Goal: Task Accomplishment & Management: Use online tool/utility

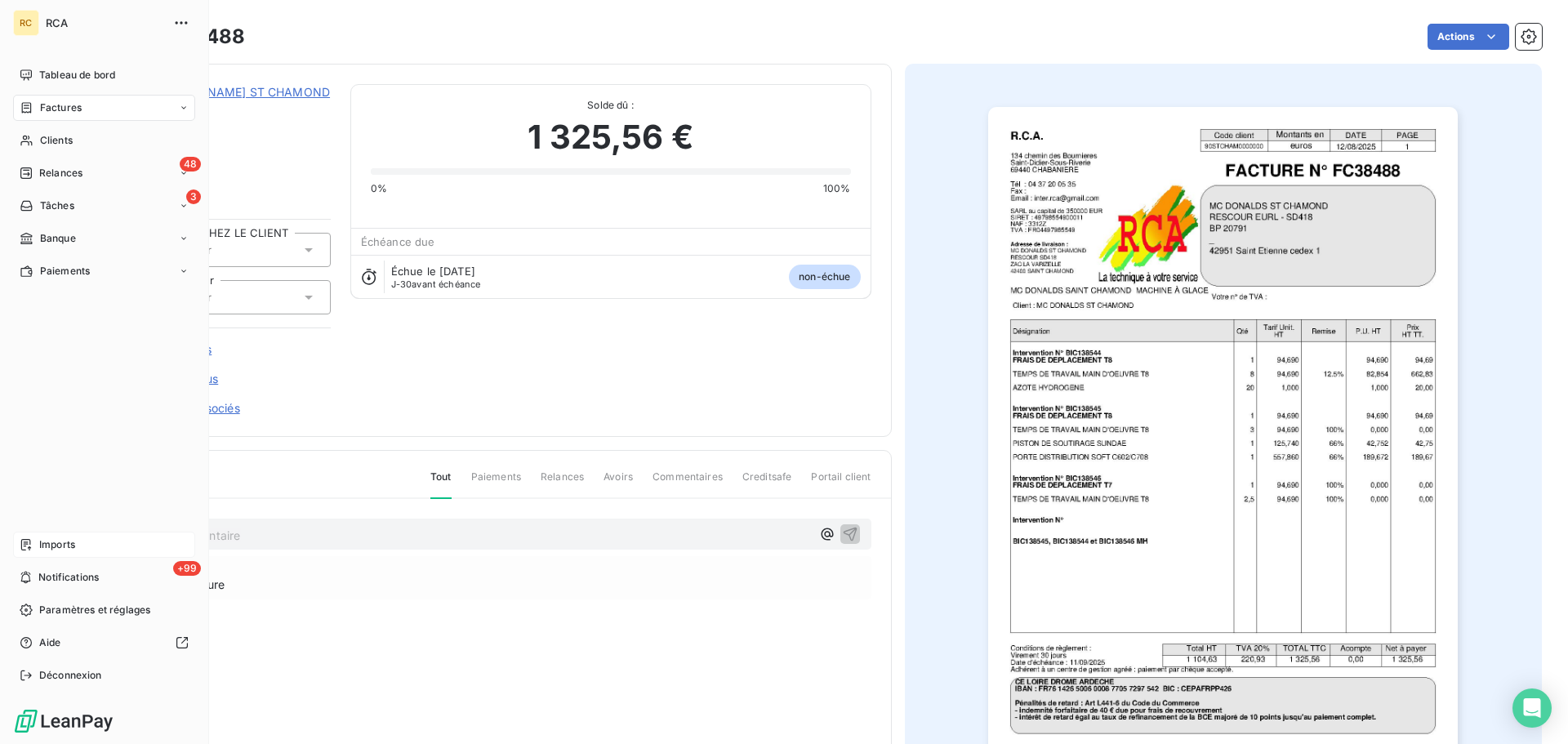
click at [67, 545] on span "Imports" at bounding box center [56, 545] width 36 height 15
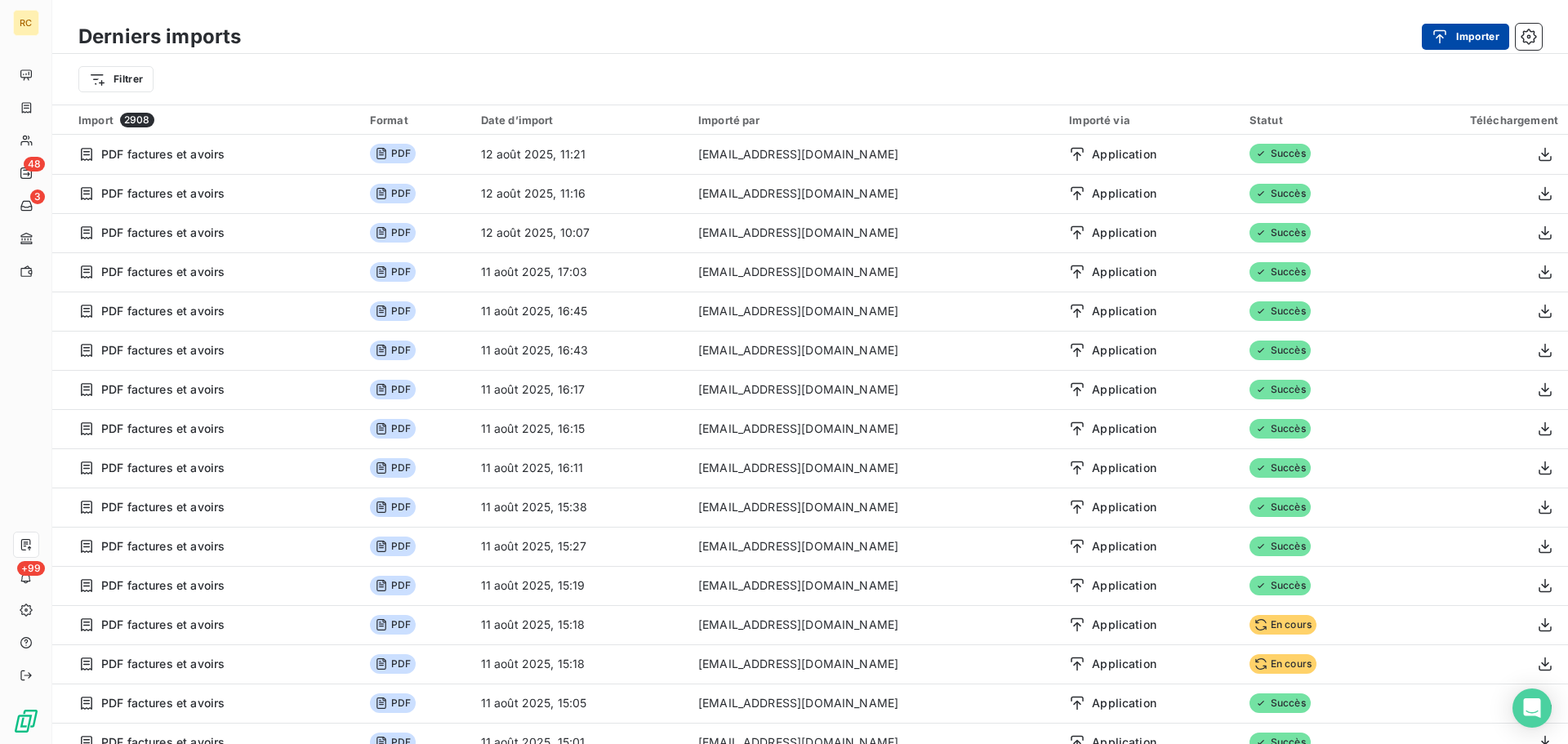
click at [1463, 36] on button "Importer" at bounding box center [1465, 37] width 88 height 26
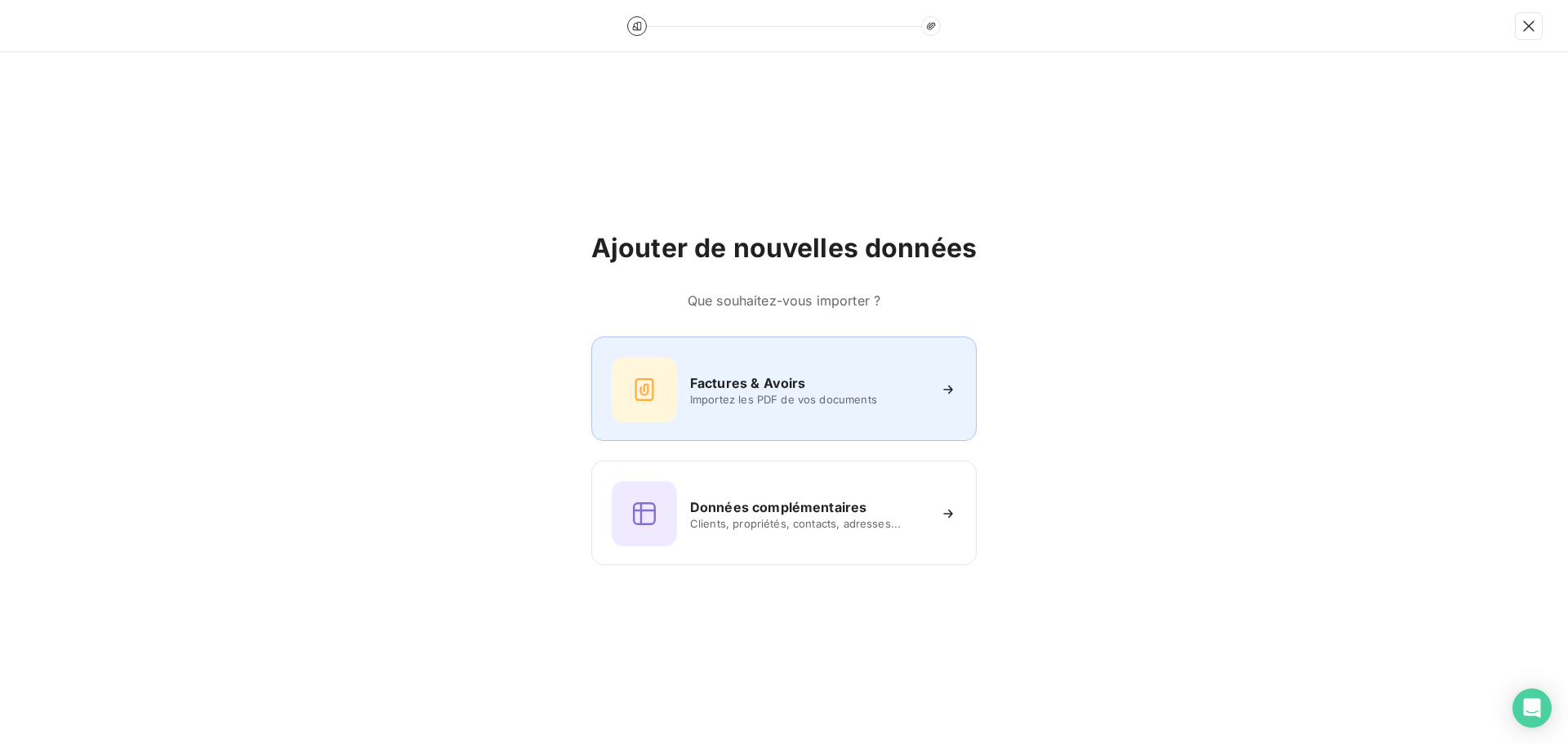
click at [711, 385] on h6 "Factures & Avoirs" at bounding box center [748, 383] width 116 height 19
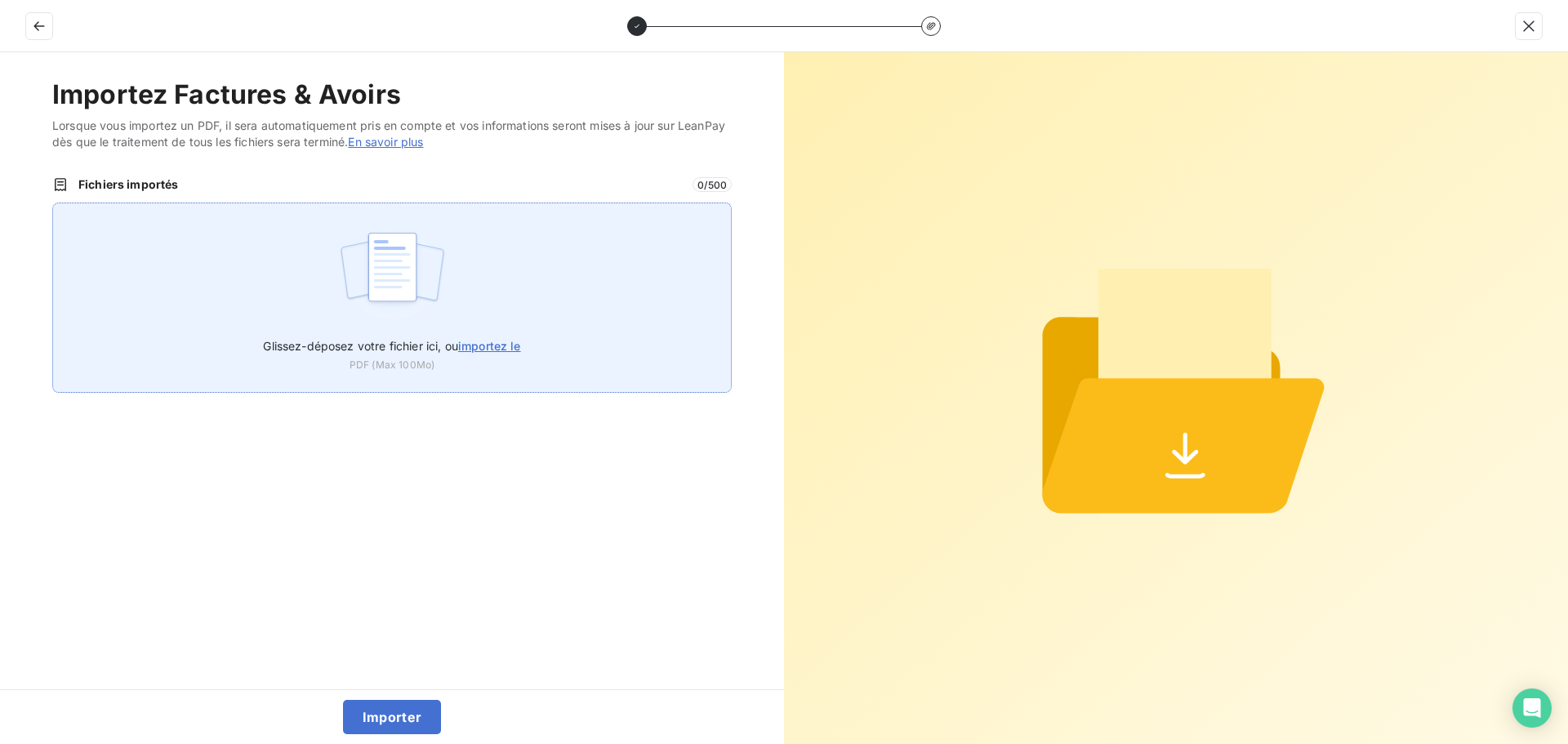
click at [383, 299] on img at bounding box center [393, 274] width 109 height 104
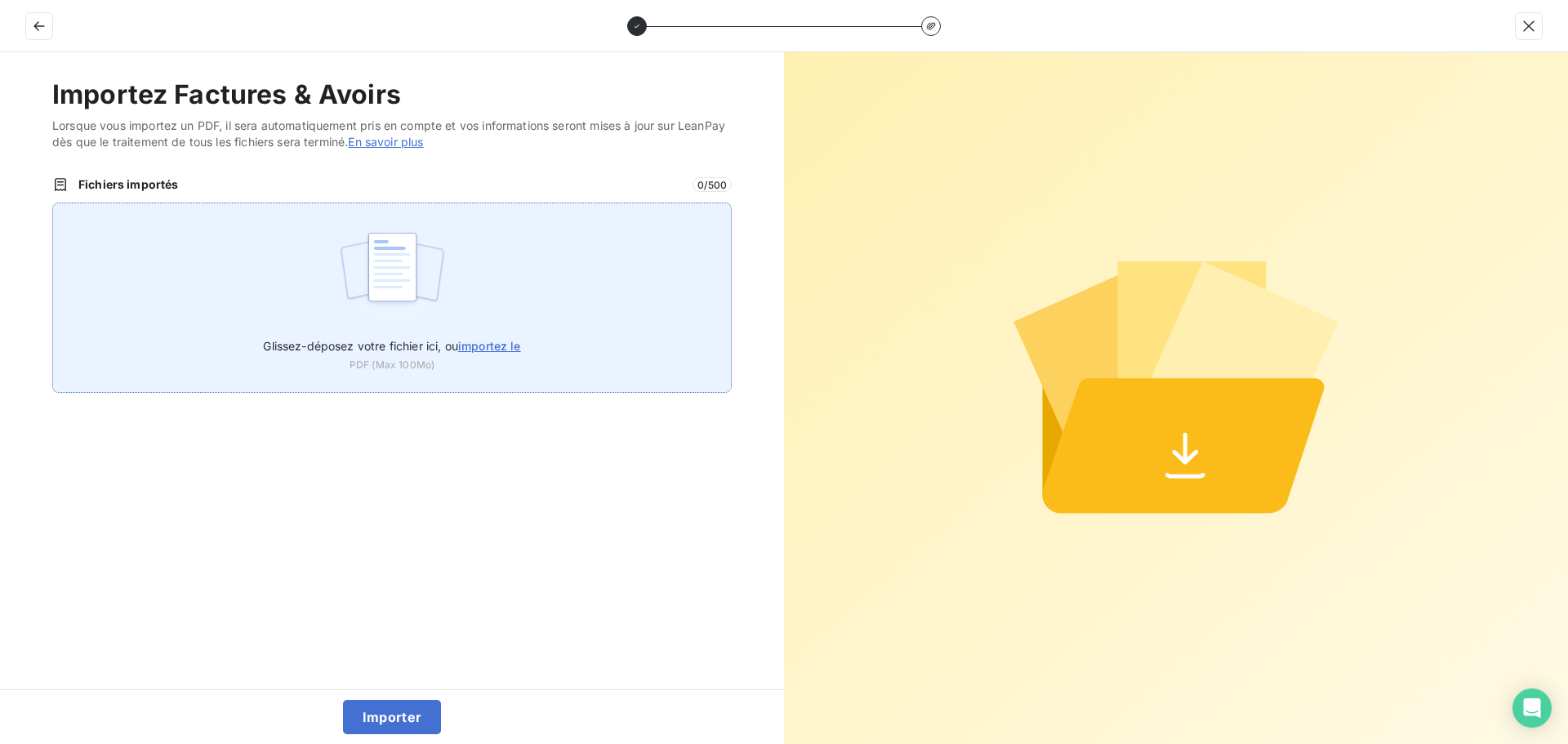
type input "C:\fakepath\FC38490.pdf"
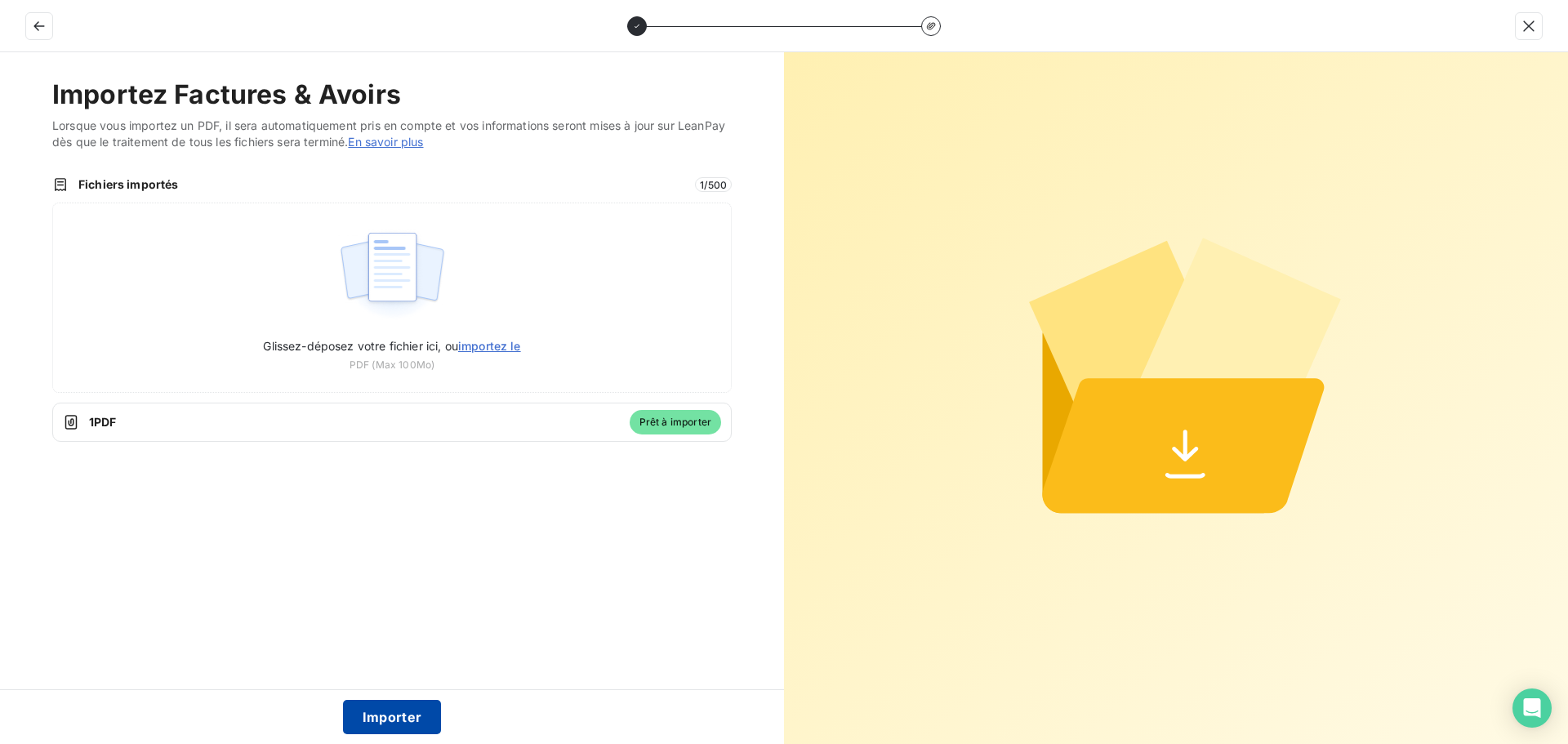
click at [396, 716] on button "Importer" at bounding box center [392, 717] width 99 height 34
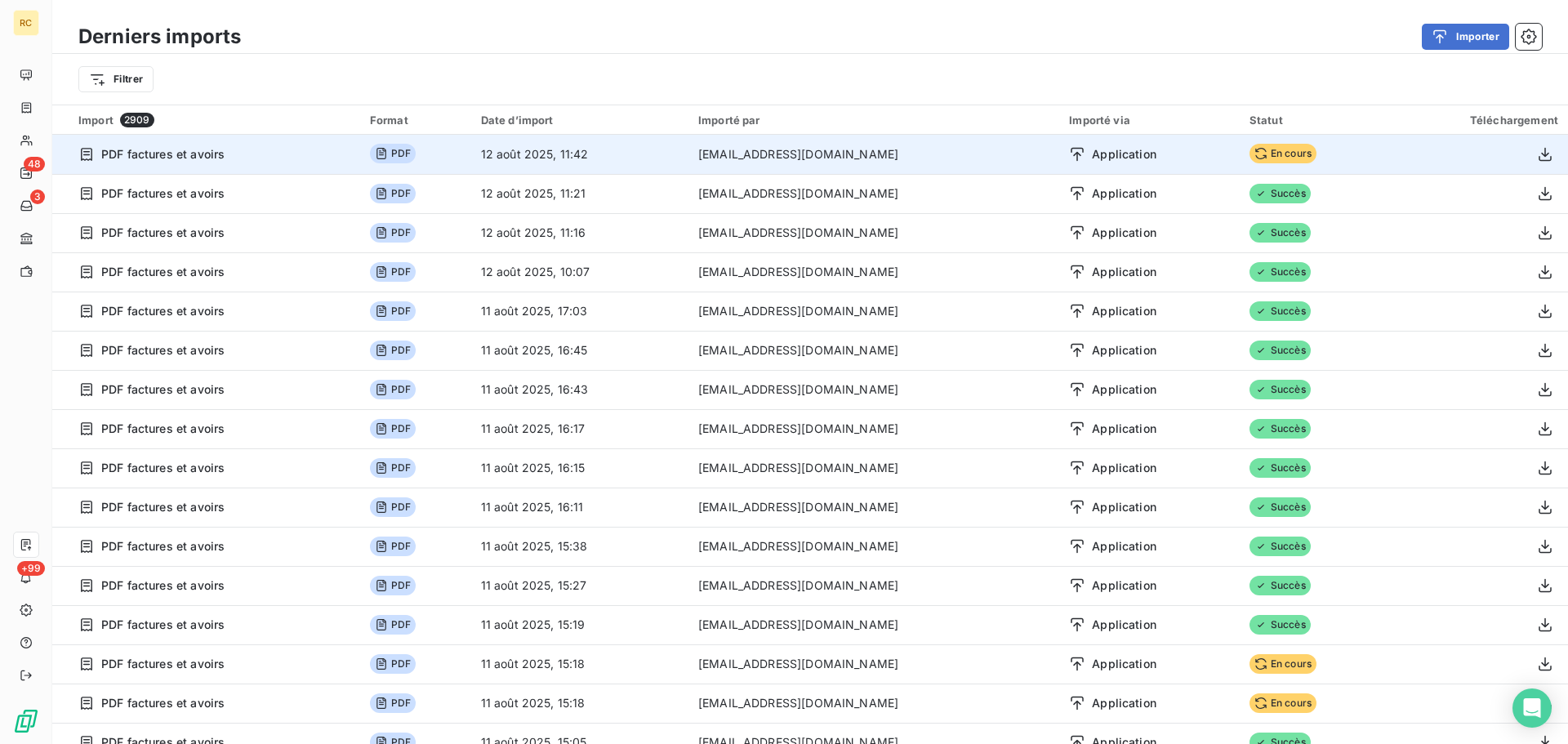
click at [1271, 155] on span "En cours" at bounding box center [1283, 153] width 67 height 19
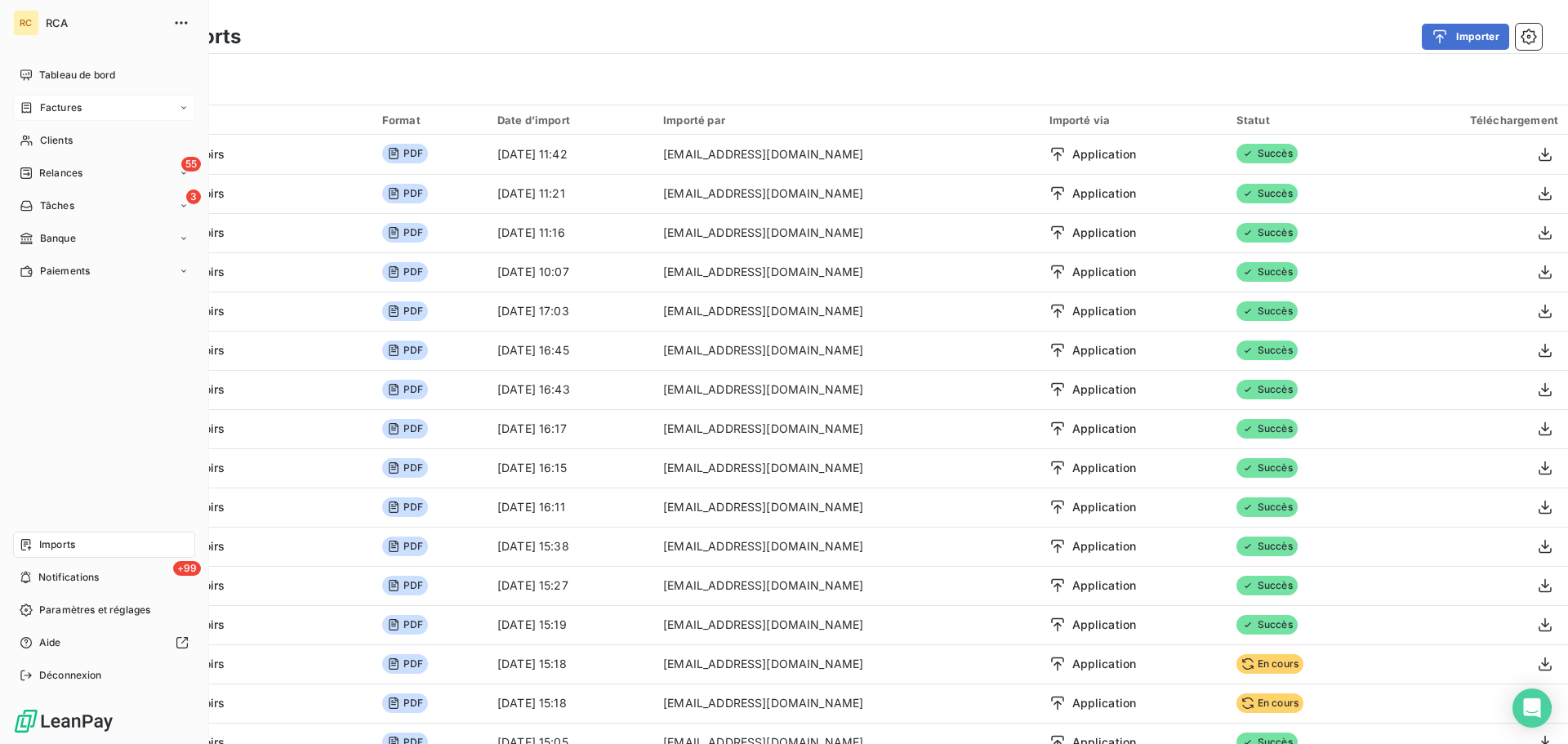
click at [59, 106] on span "Factures" at bounding box center [60, 108] width 42 height 15
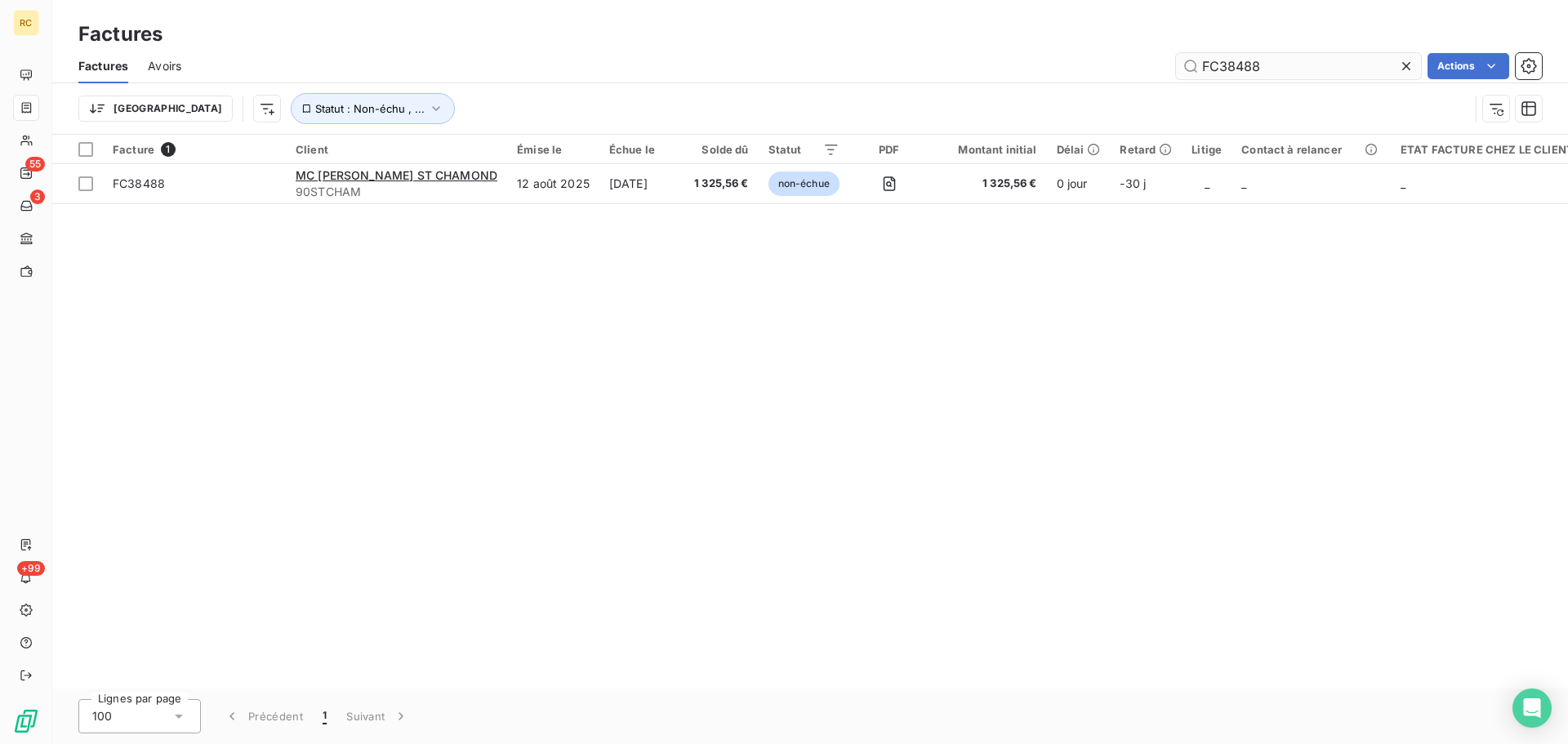
click at [1295, 64] on input "FC38488" at bounding box center [1298, 66] width 245 height 26
click at [1293, 64] on input "FC38488" at bounding box center [1298, 66] width 245 height 26
click at [1292, 65] on input "FC38488" at bounding box center [1298, 66] width 245 height 26
type input "FC38490"
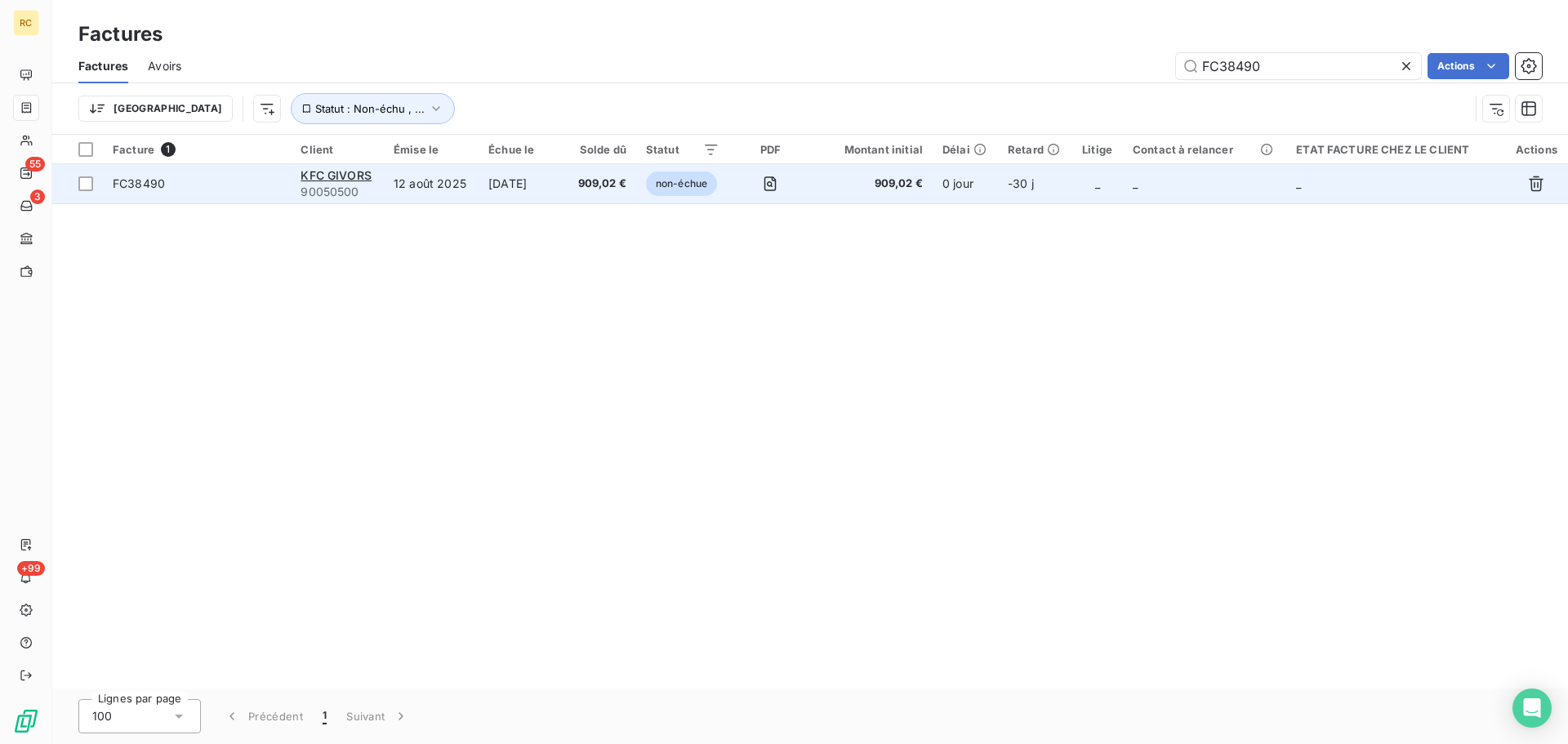
click at [159, 188] on span "FC38490" at bounding box center [139, 183] width 53 height 14
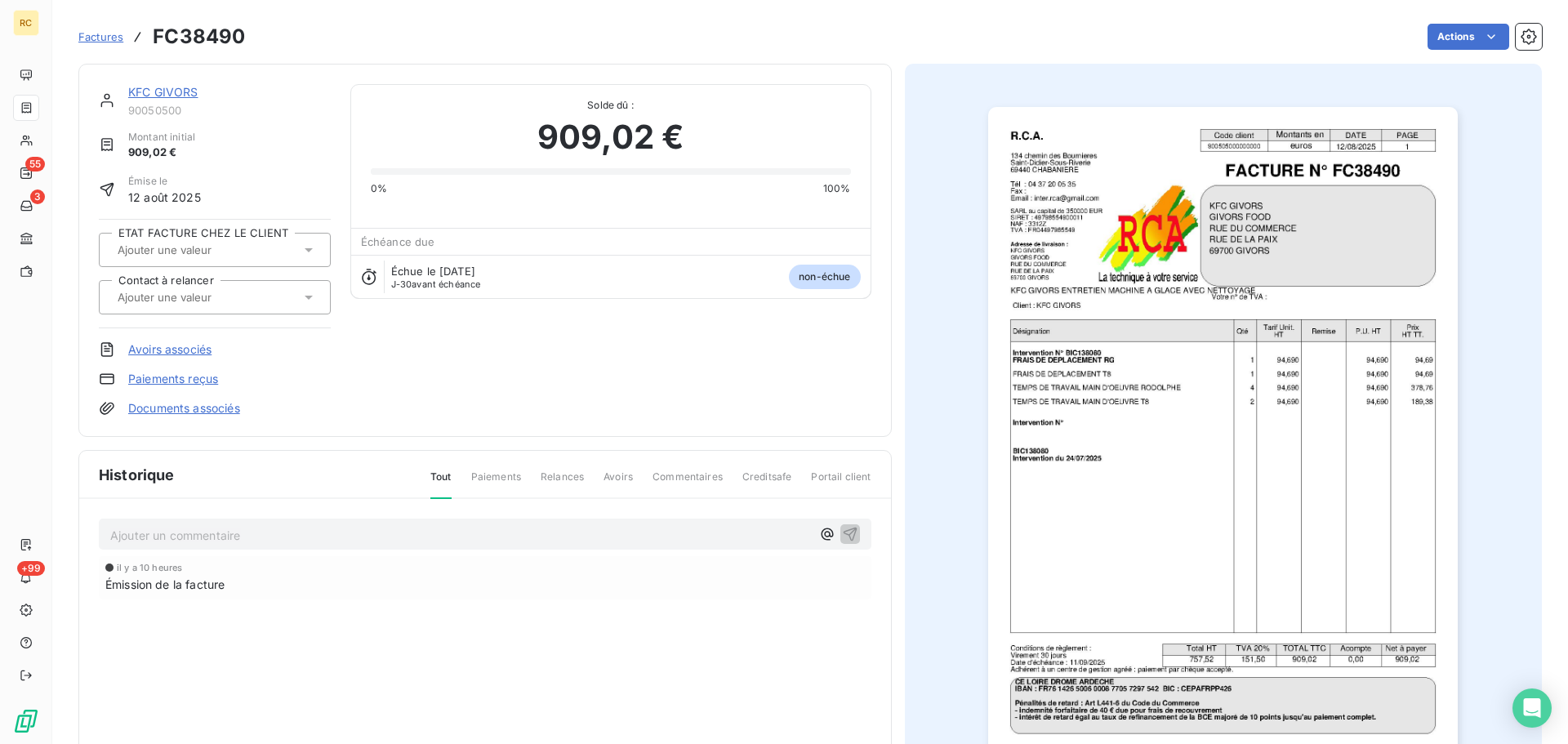
click at [158, 405] on link "Documents associés" at bounding box center [184, 409] width 112 height 17
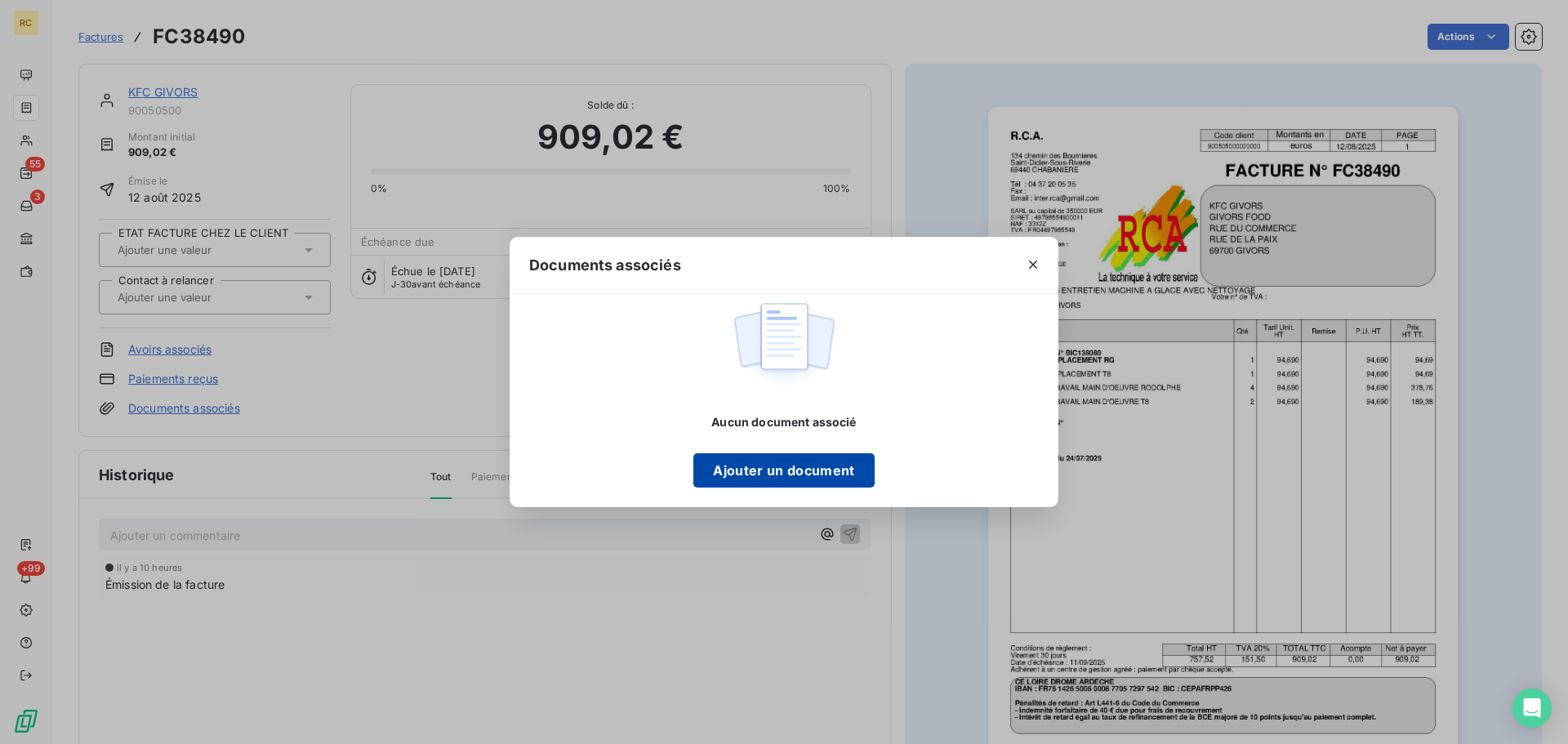
click at [787, 470] on button "Ajouter un document" at bounding box center [784, 470] width 180 height 34
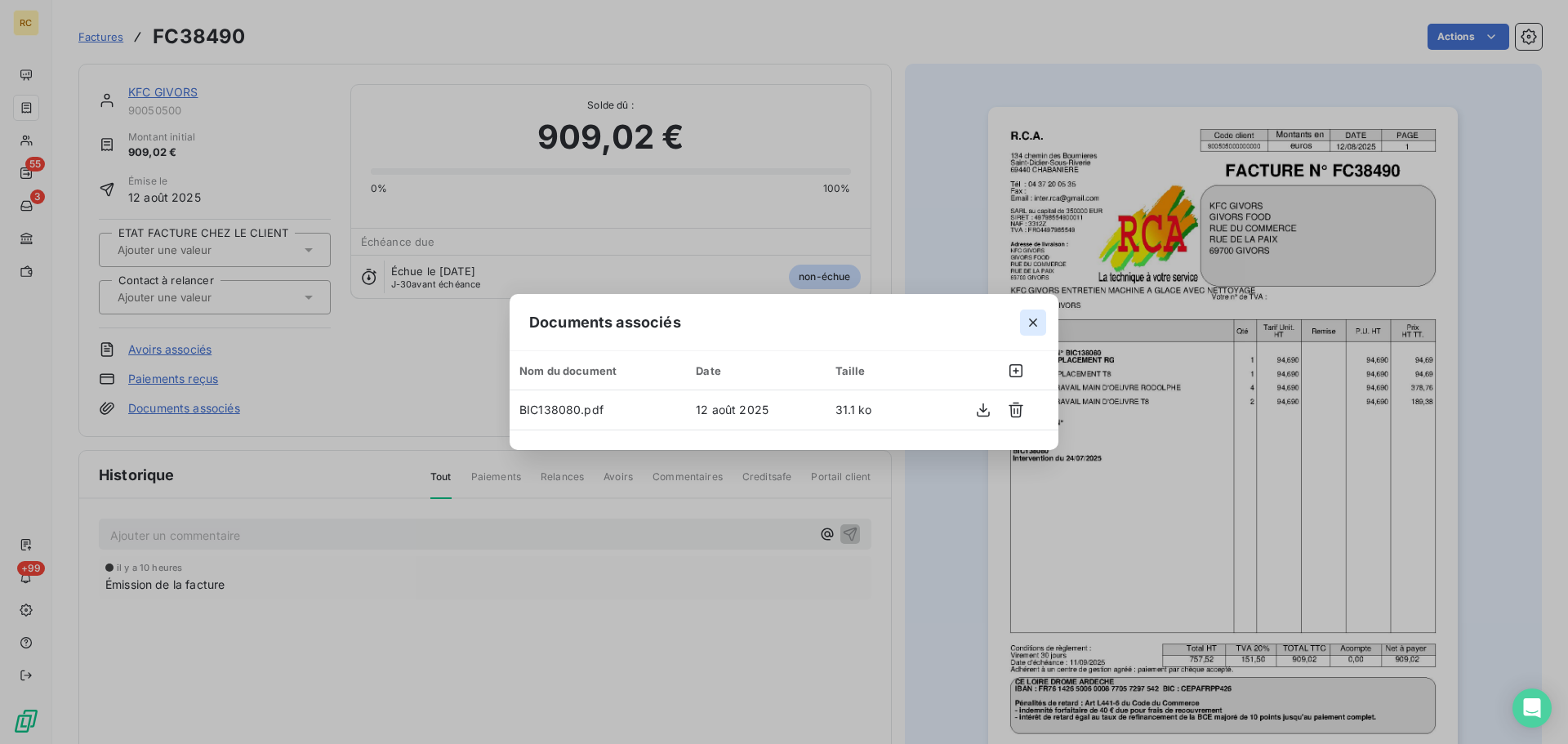
click at [1032, 322] on icon "button" at bounding box center [1033, 323] width 8 height 8
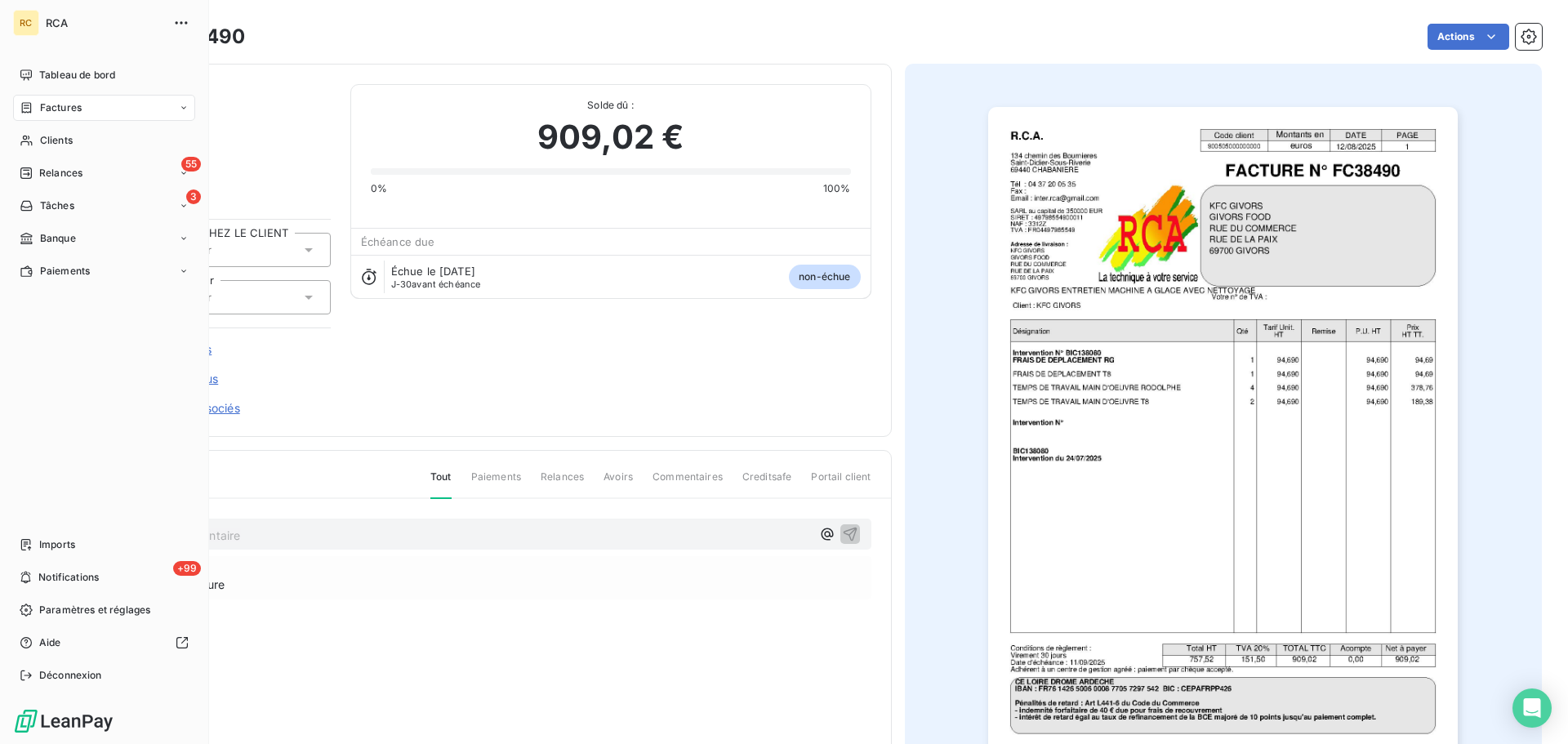
drag, startPoint x: 32, startPoint y: 538, endPoint x: 53, endPoint y: 523, distance: 25.8
click at [32, 539] on div "Imports" at bounding box center [103, 545] width 182 height 26
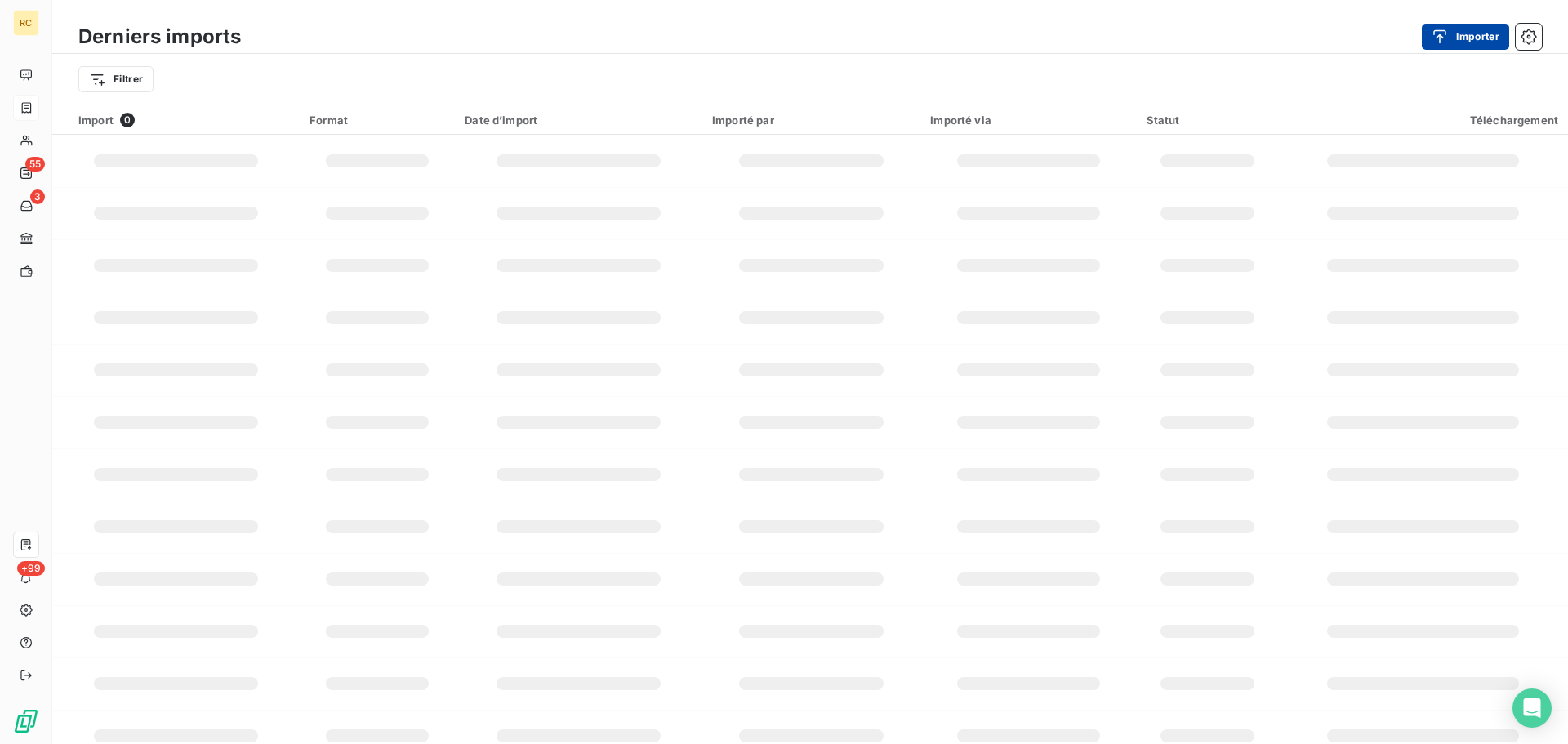
click at [1451, 29] on div "button" at bounding box center [1444, 37] width 25 height 17
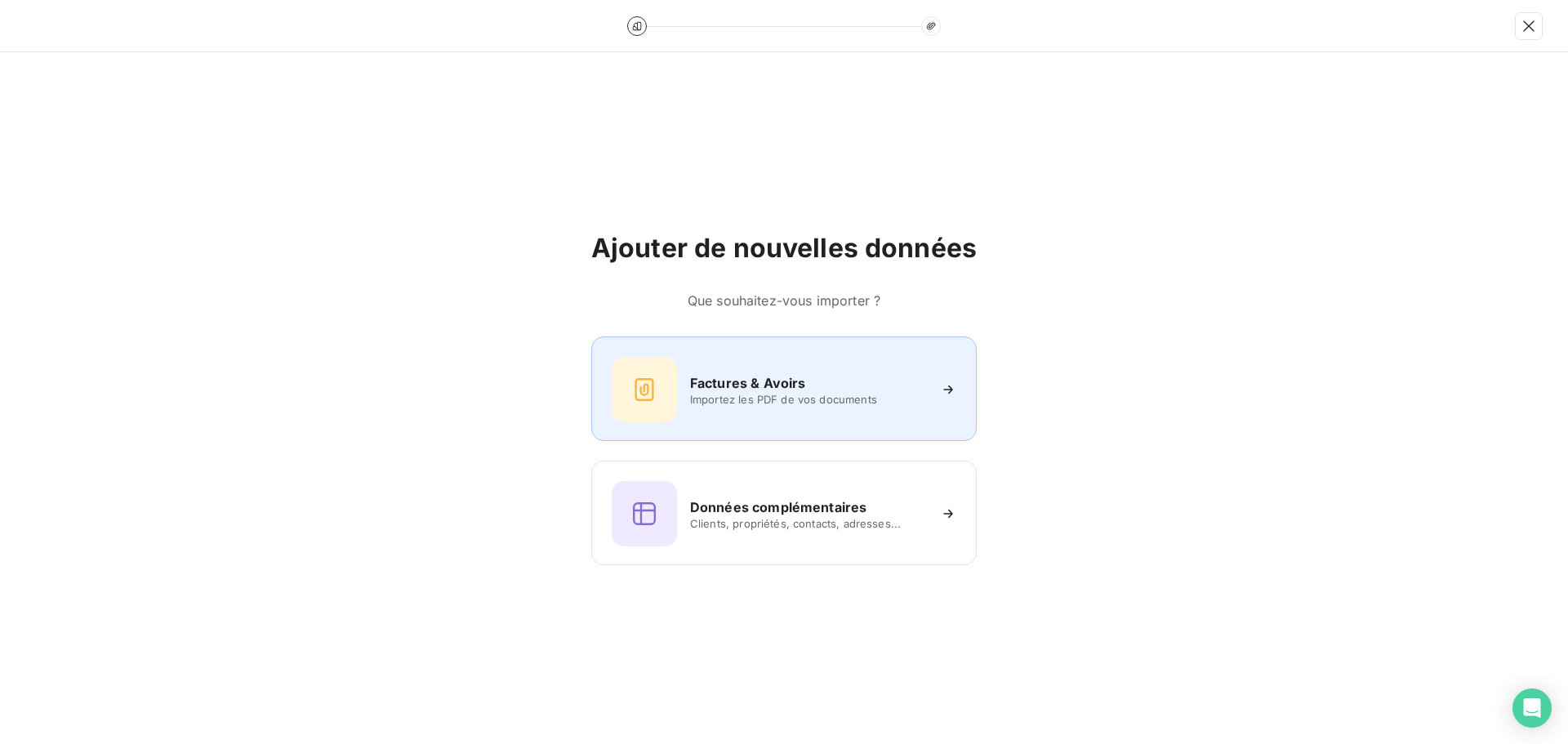
click at [783, 413] on div "Factures & Avoirs Importez les PDF de vos documents" at bounding box center [784, 389] width 345 height 66
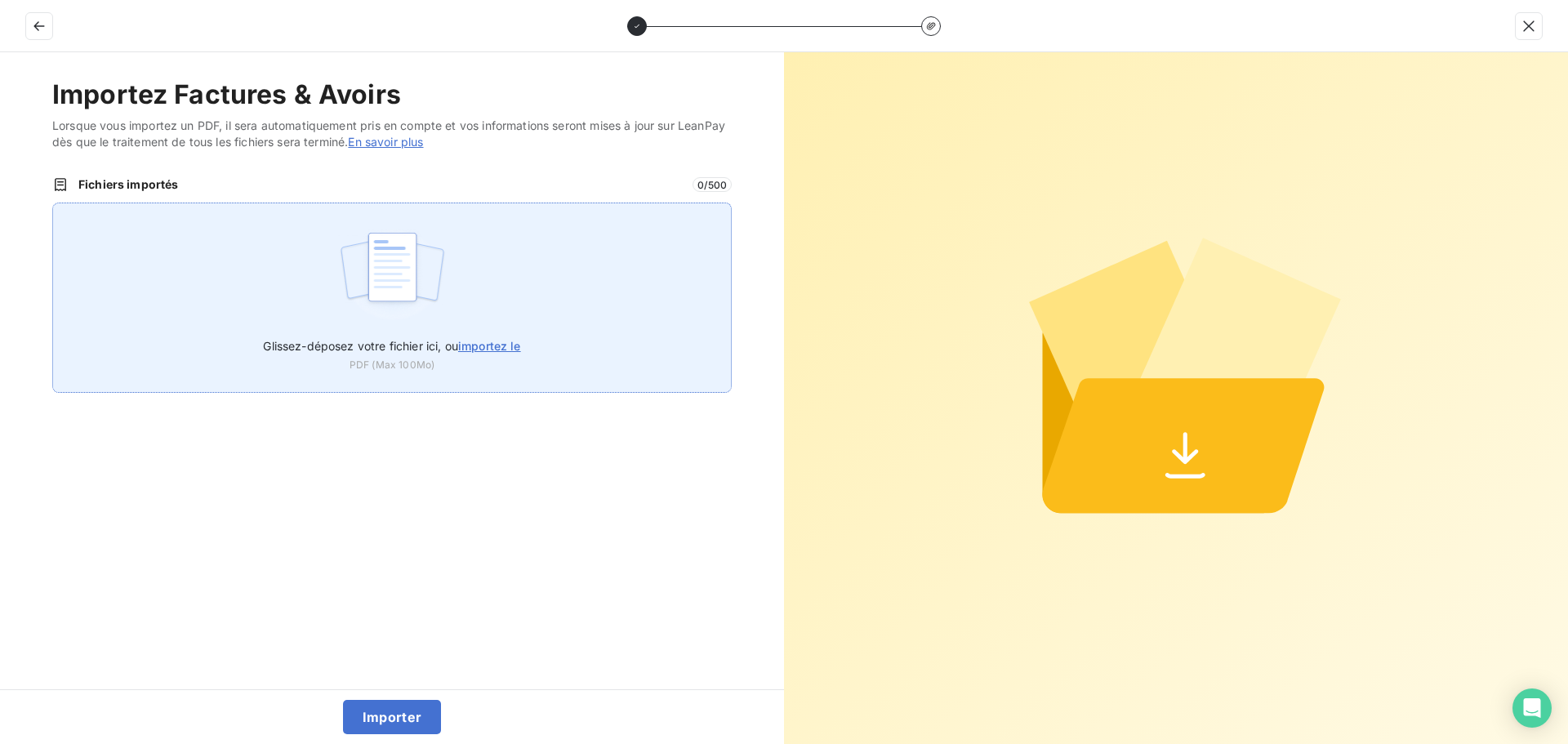
click at [400, 335] on label "Glissez-déposez votre fichier ici, ou importez le" at bounding box center [392, 343] width 257 height 30
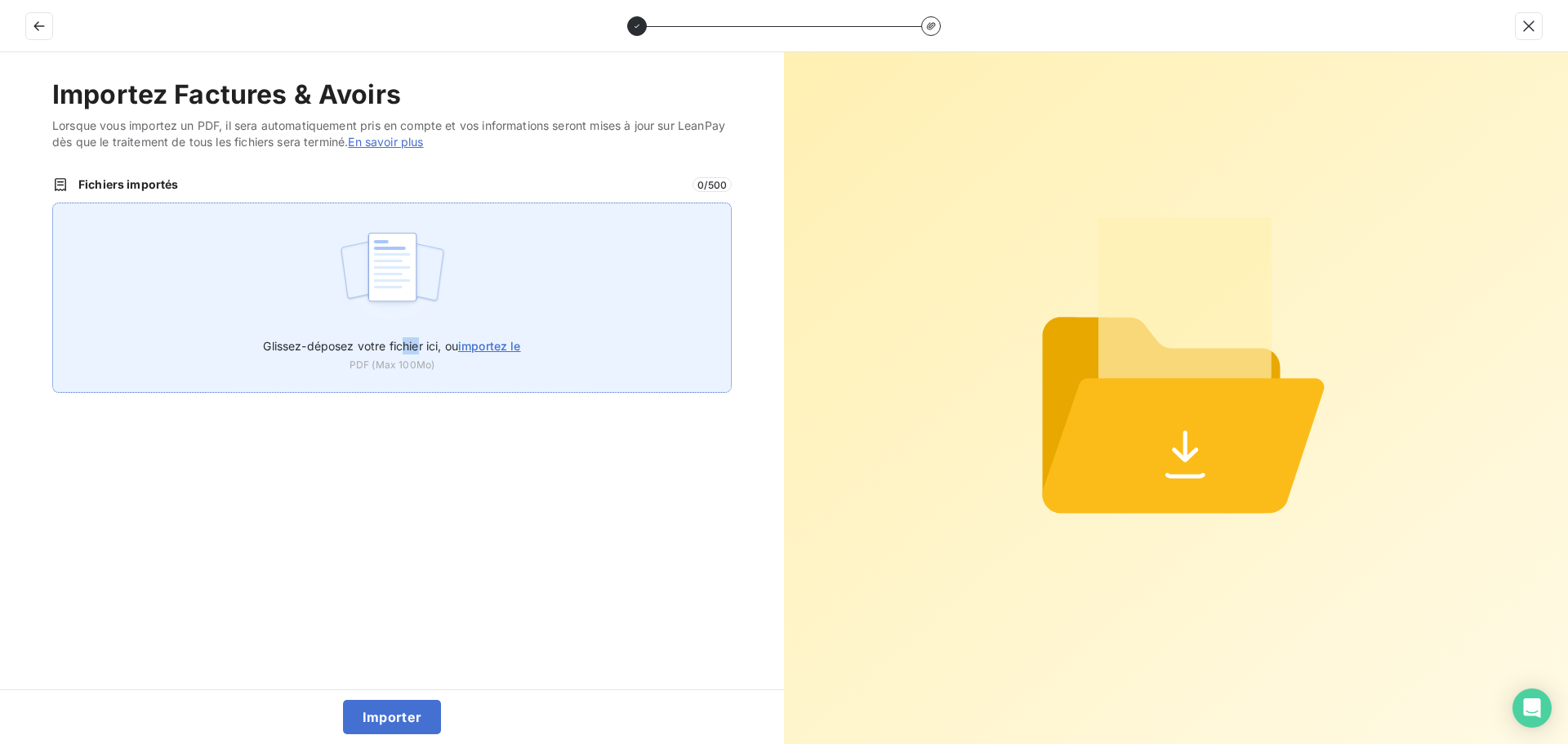
type input "C:\fakepath\FC38491.pdf"
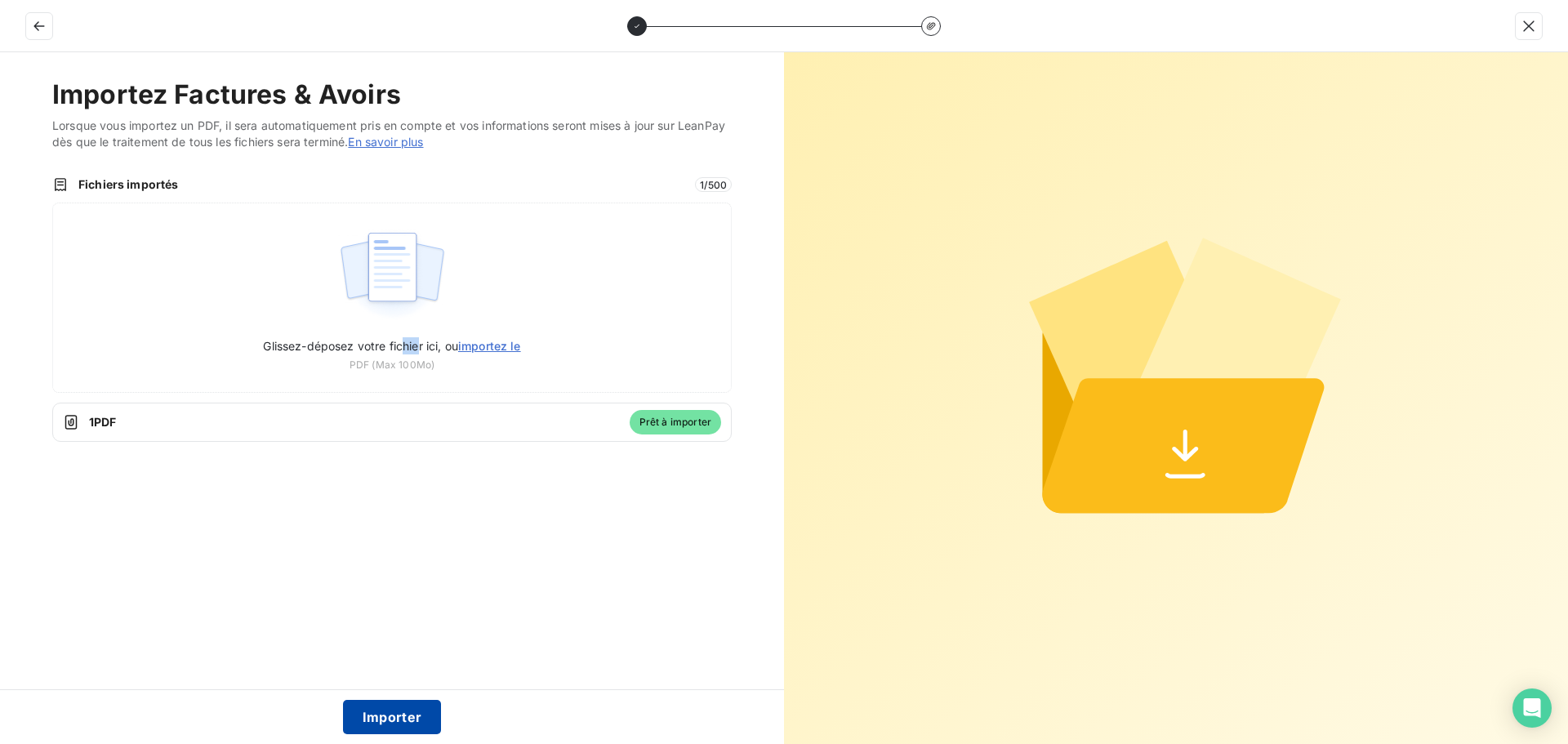
click at [371, 717] on button "Importer" at bounding box center [392, 717] width 99 height 34
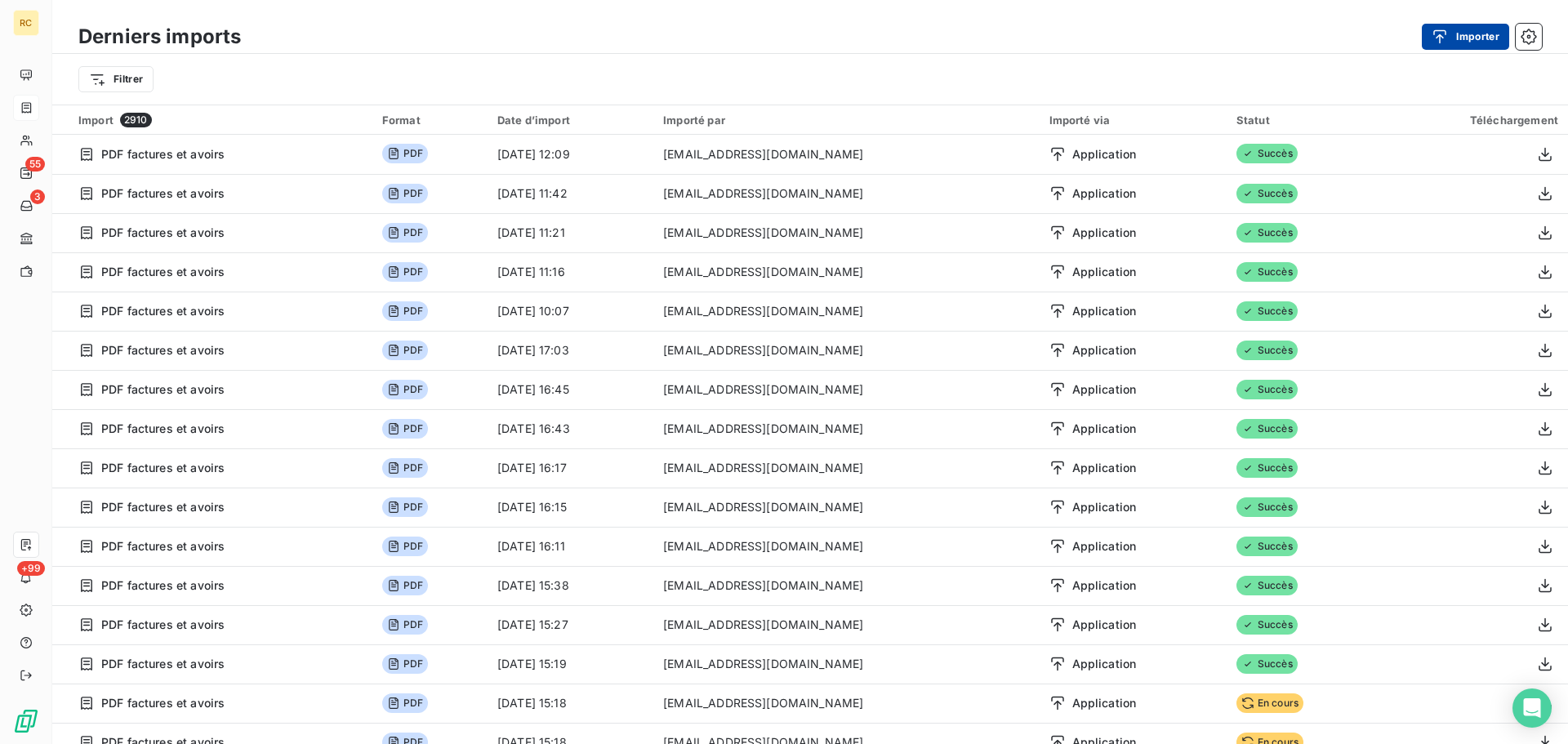
click at [1475, 42] on button "Importer" at bounding box center [1465, 37] width 88 height 26
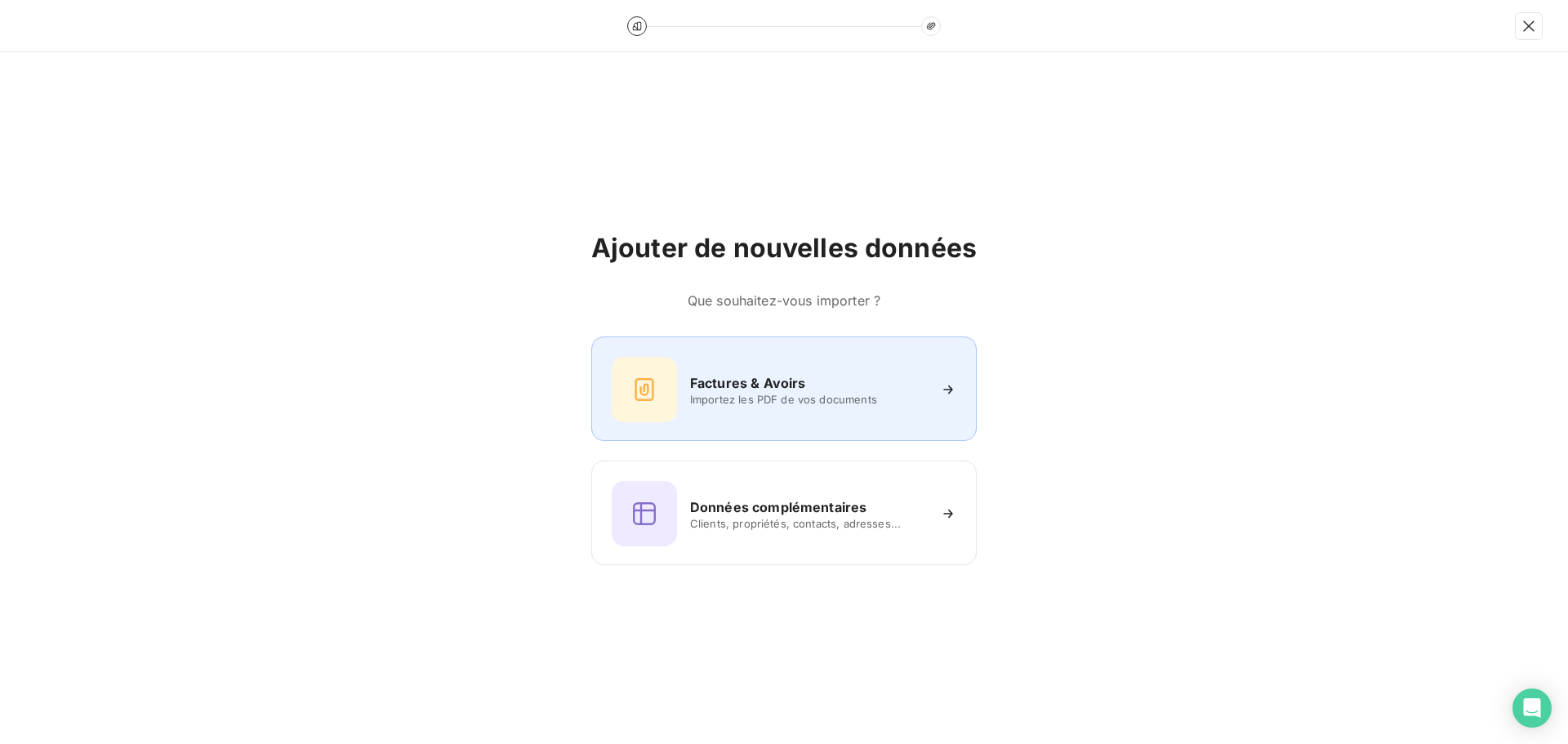
click at [727, 375] on h6 "Factures & Avoirs" at bounding box center [748, 383] width 116 height 19
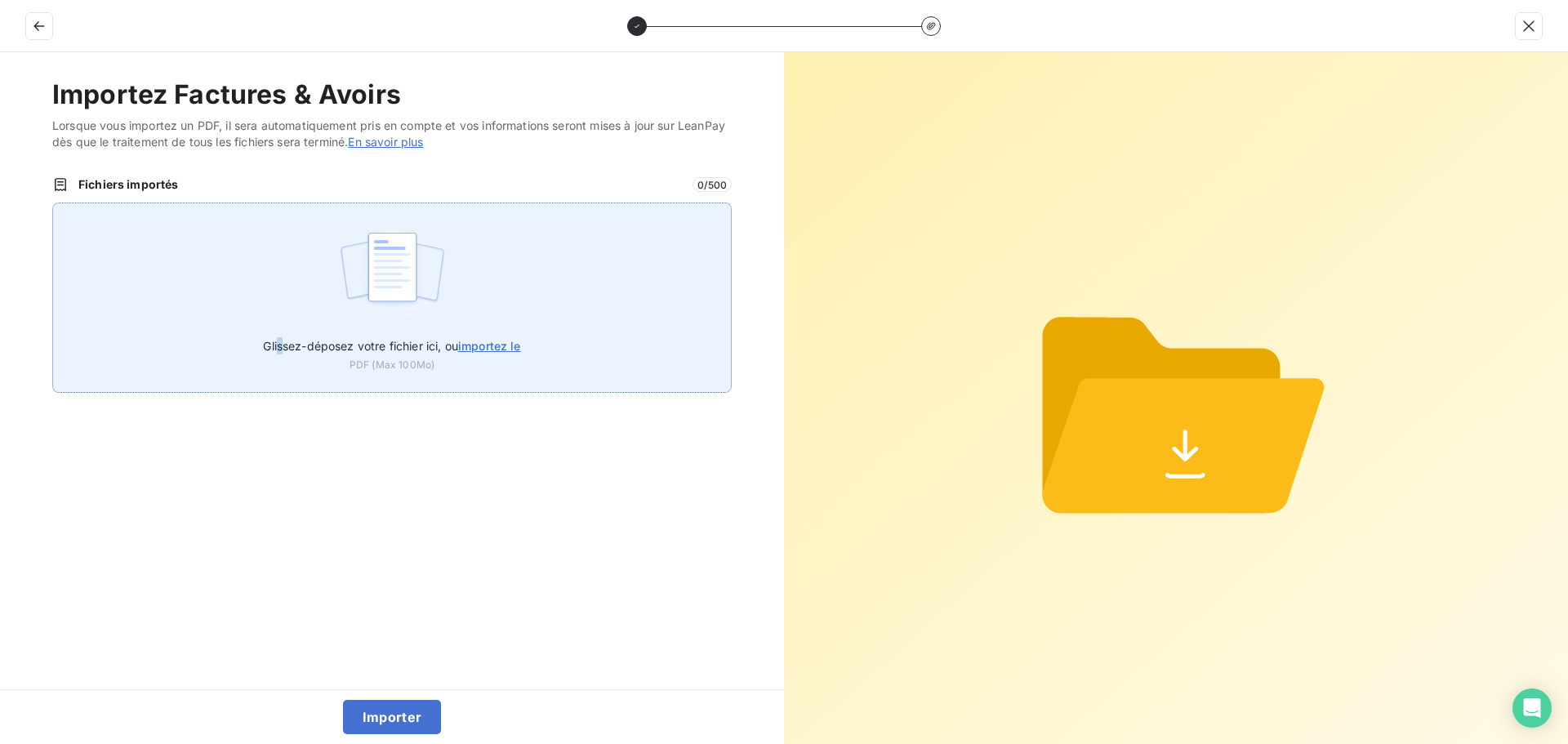
click at [279, 289] on div "Glissez-déposez votre fichier ici, ou importez le PDF (Max 100Mo)" at bounding box center [393, 298] width 680 height 190
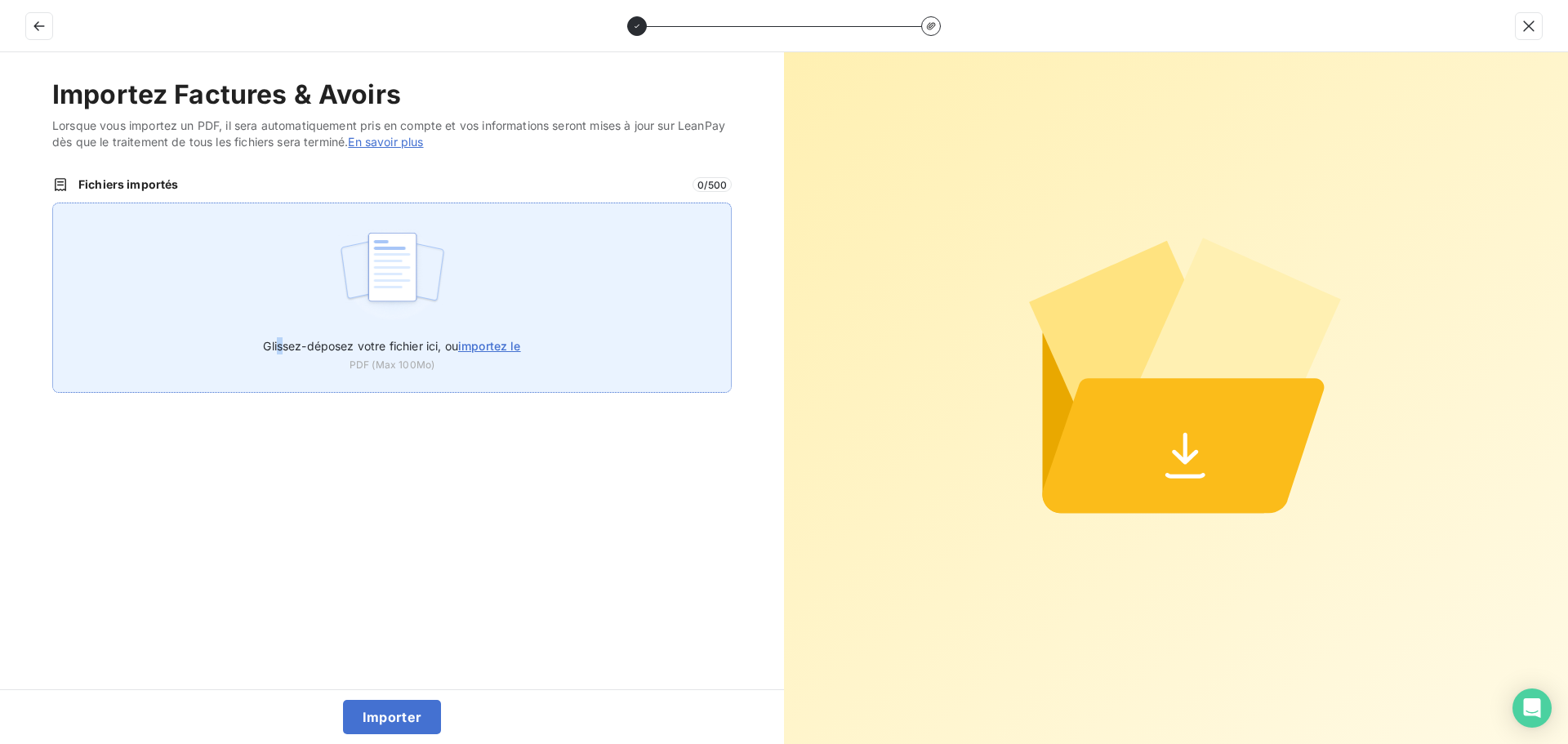
type input "C:\fakepath\FC38491.pdf"
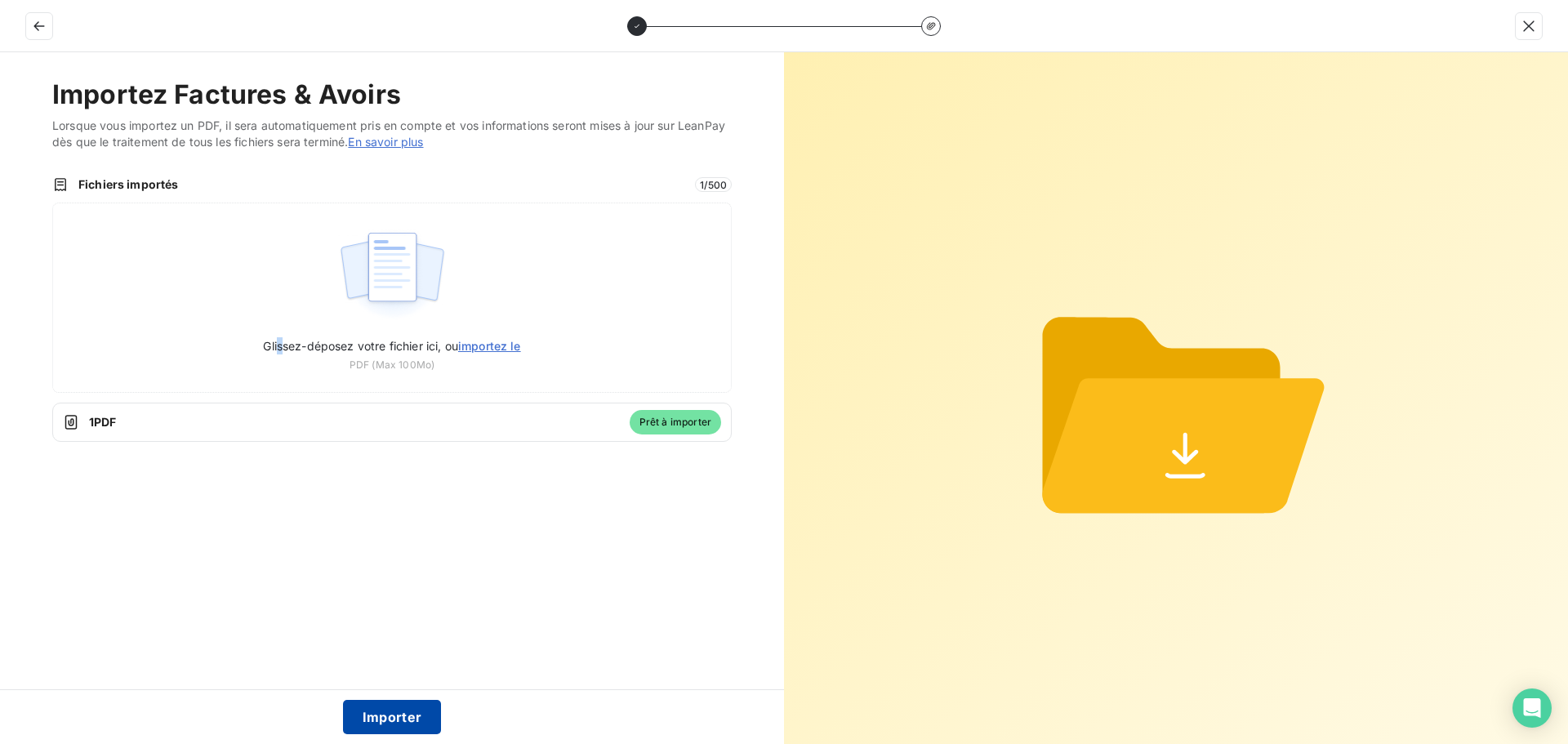
click at [382, 712] on button "Importer" at bounding box center [392, 717] width 99 height 34
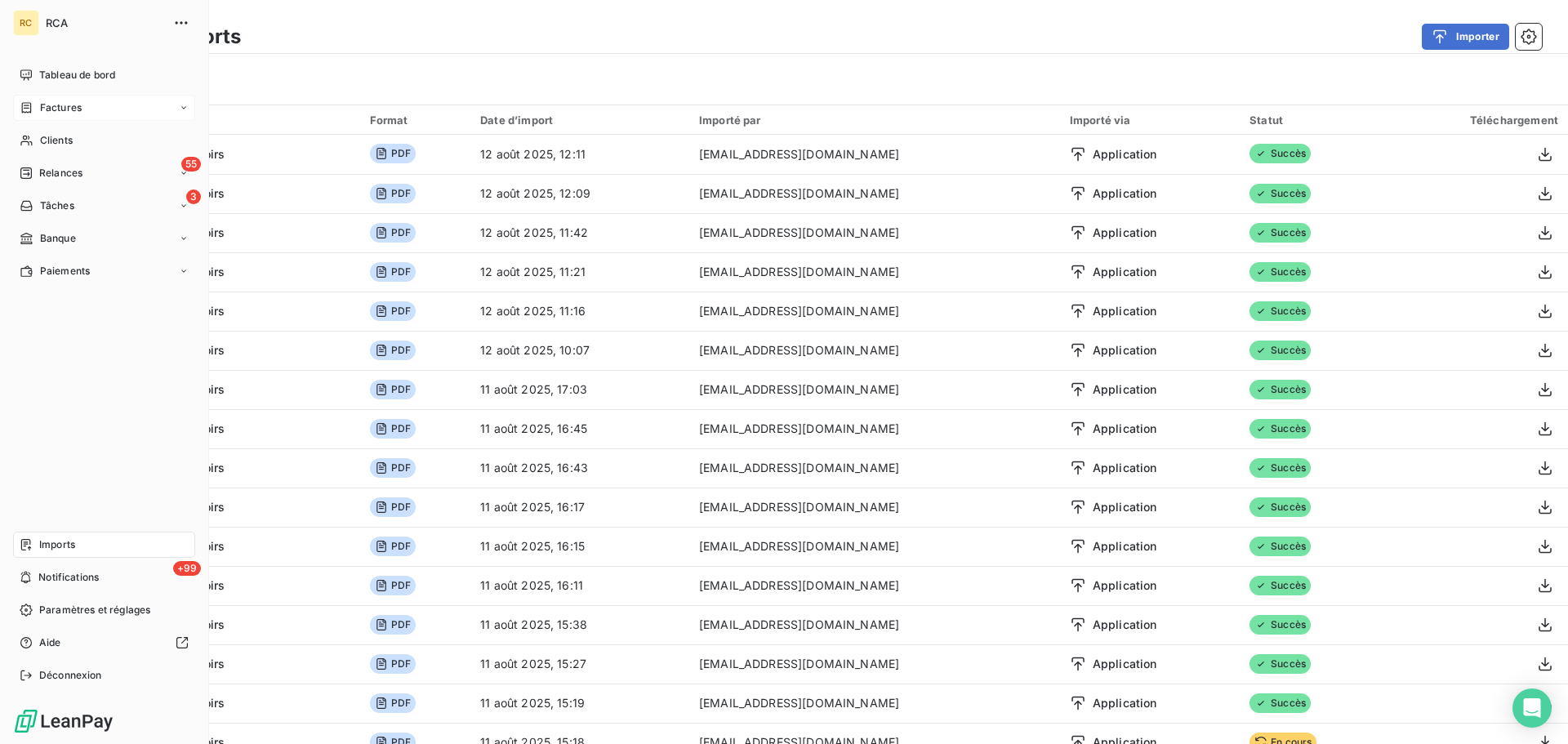
click at [56, 101] on span "Factures" at bounding box center [60, 108] width 42 height 15
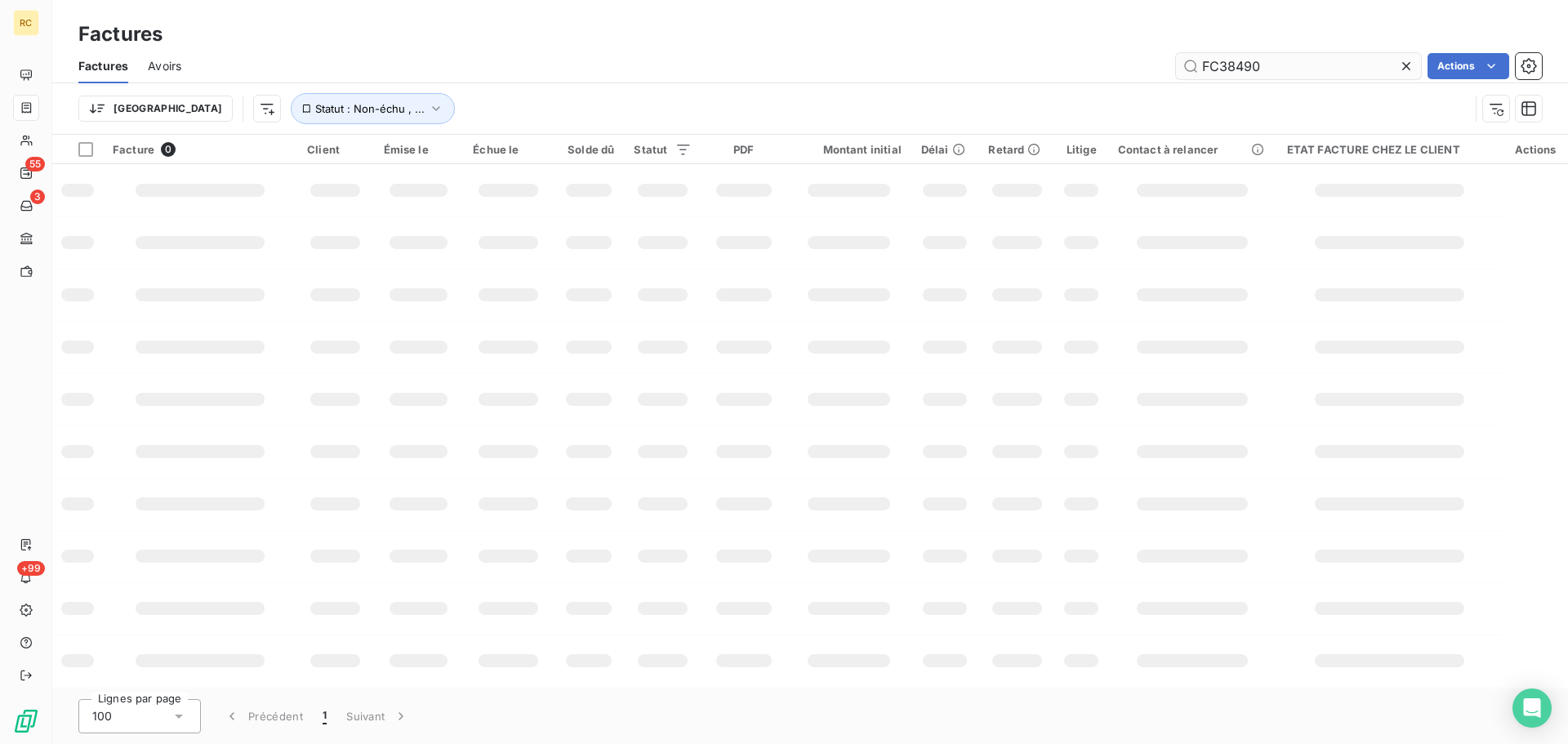
click at [1259, 68] on input "FC38490" at bounding box center [1298, 66] width 245 height 26
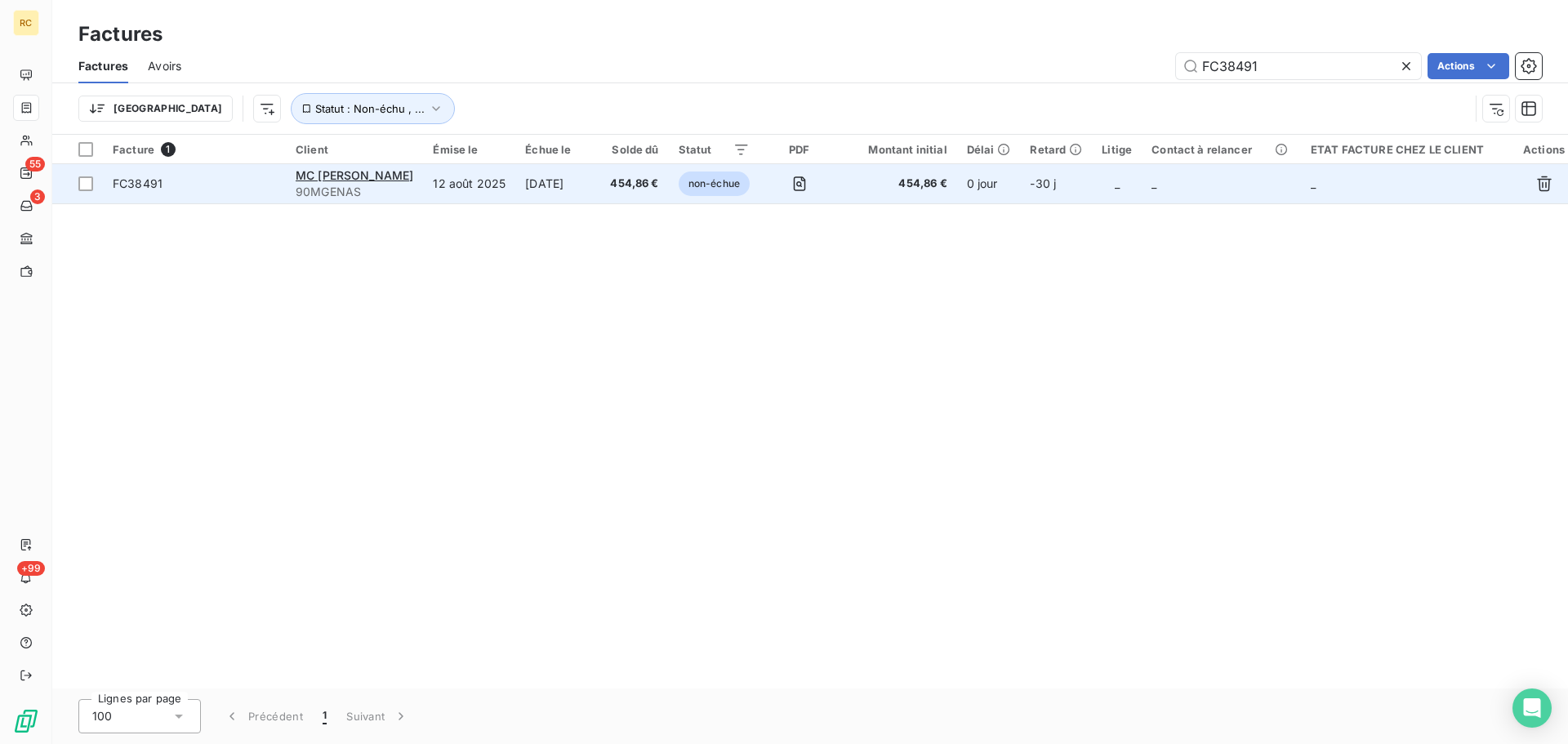
type input "FC38491"
click at [140, 182] on span "FC38491" at bounding box center [138, 183] width 50 height 14
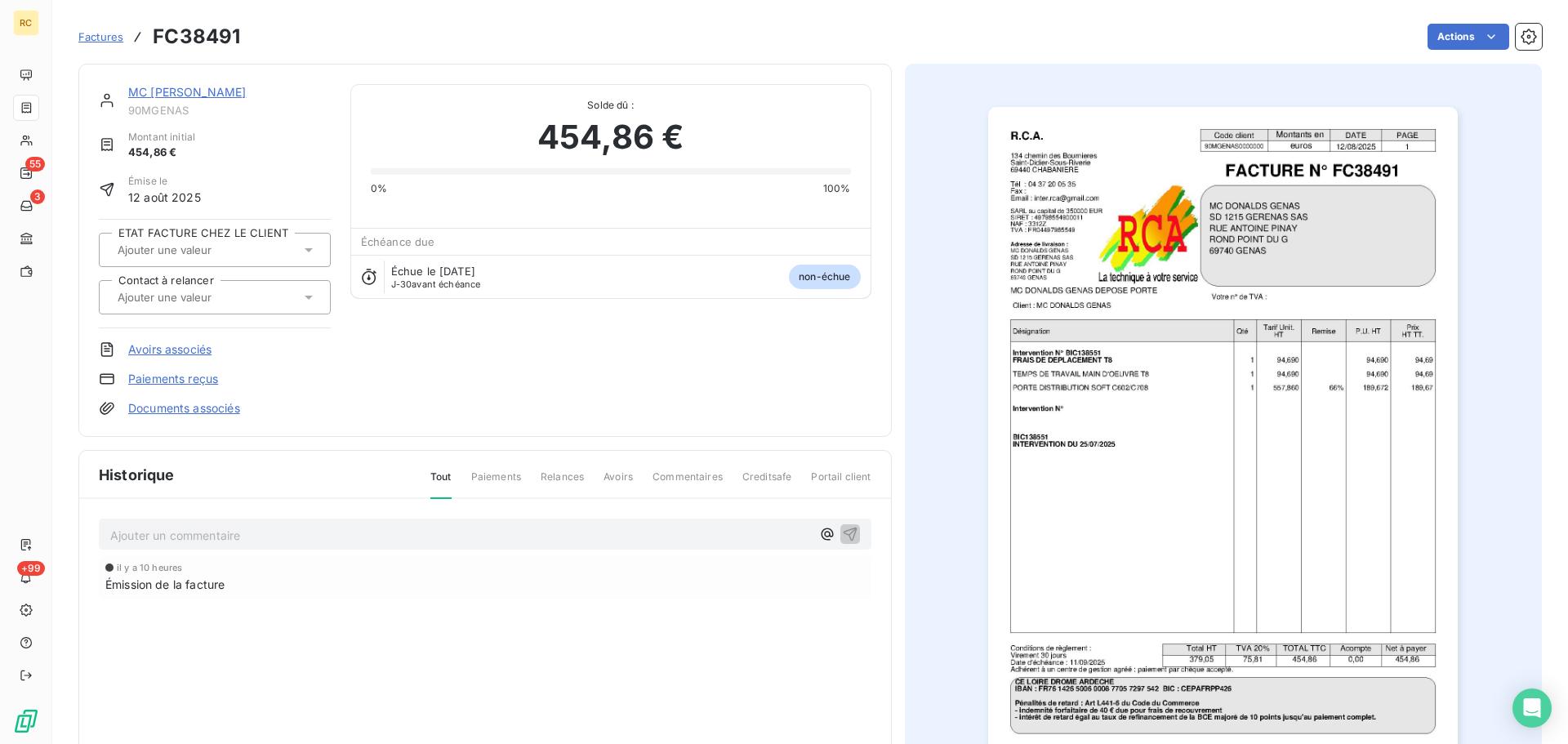
click at [168, 408] on link "Documents associés" at bounding box center [184, 409] width 112 height 17
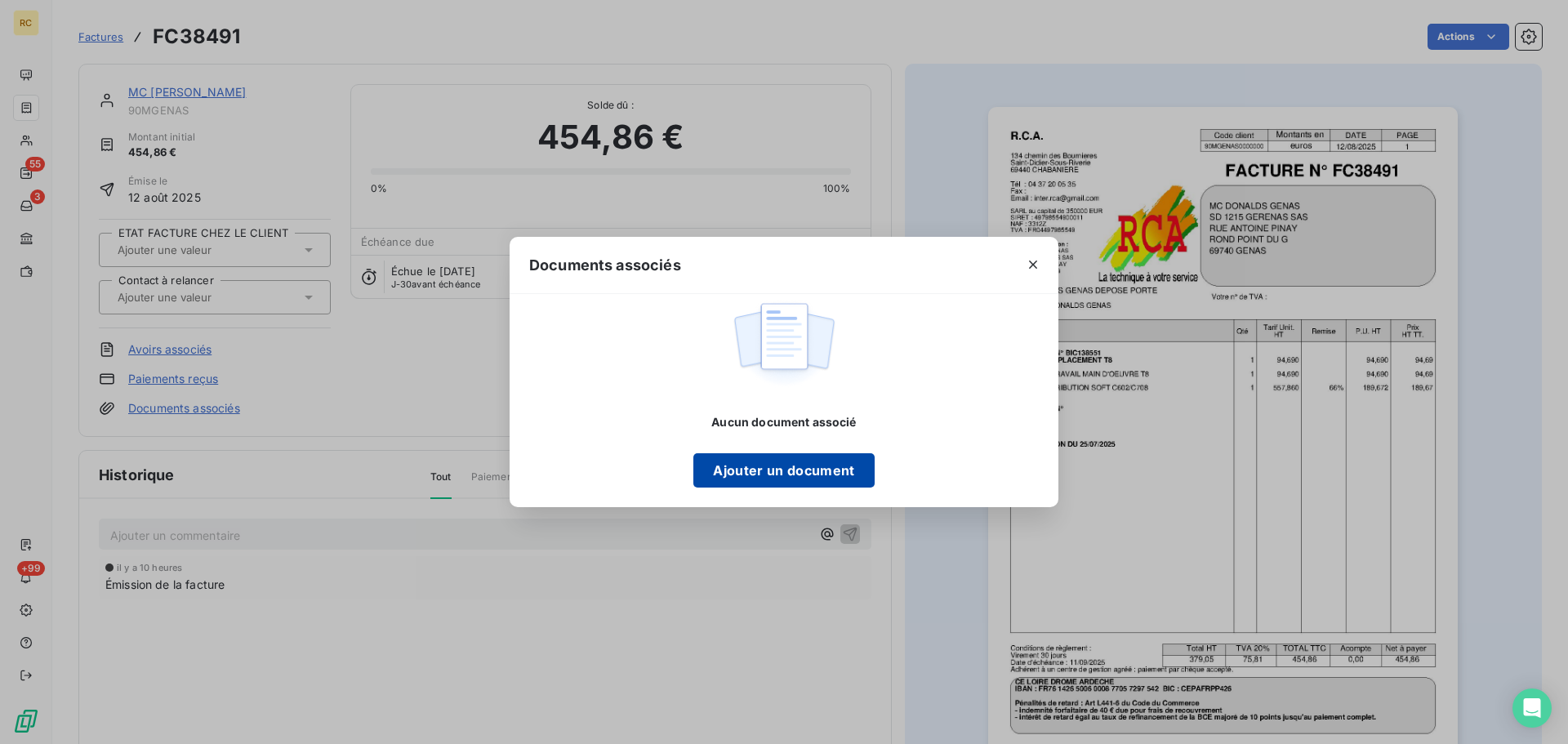
click at [769, 475] on button "Ajouter un document" at bounding box center [784, 470] width 180 height 34
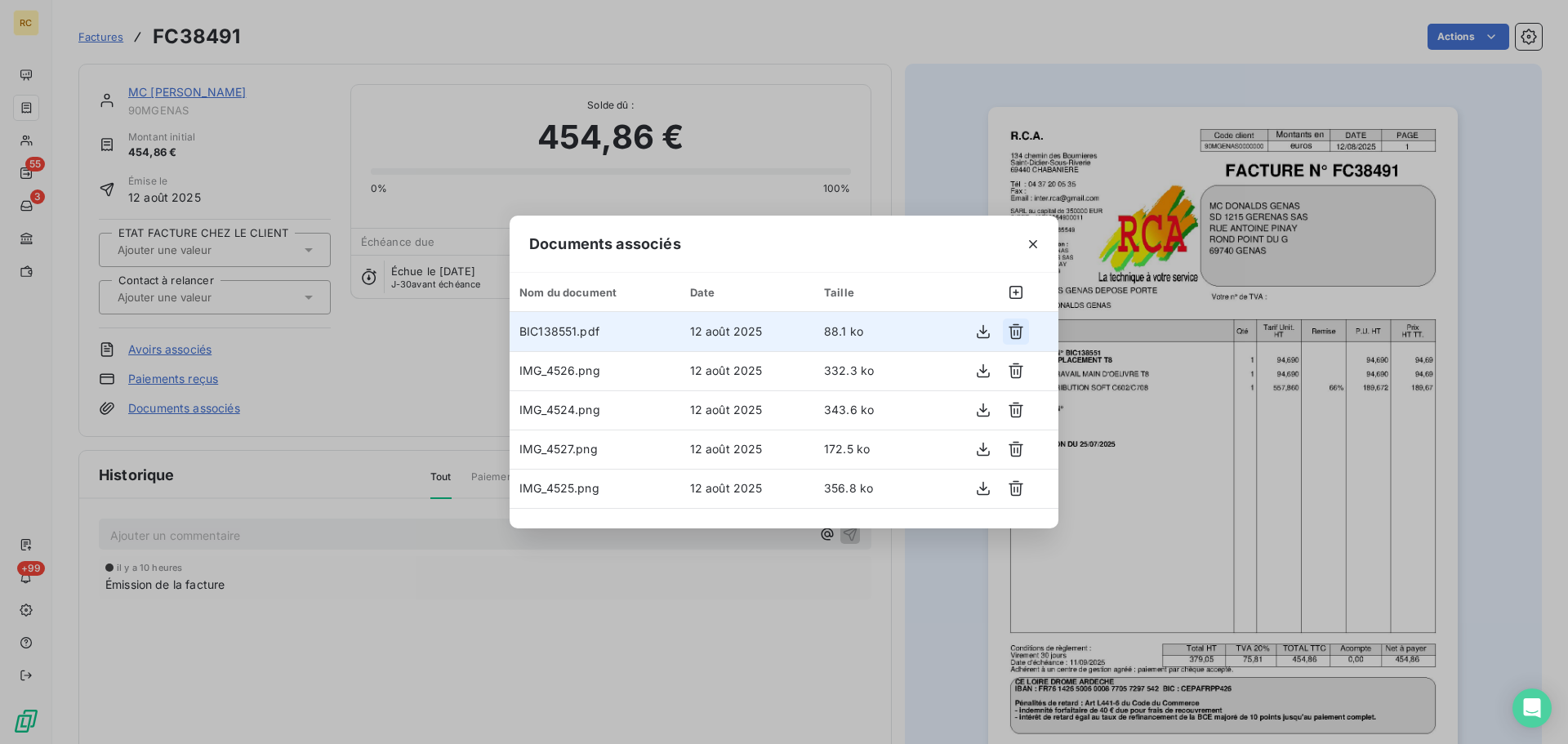
click at [1018, 332] on icon "button" at bounding box center [1016, 332] width 17 height 17
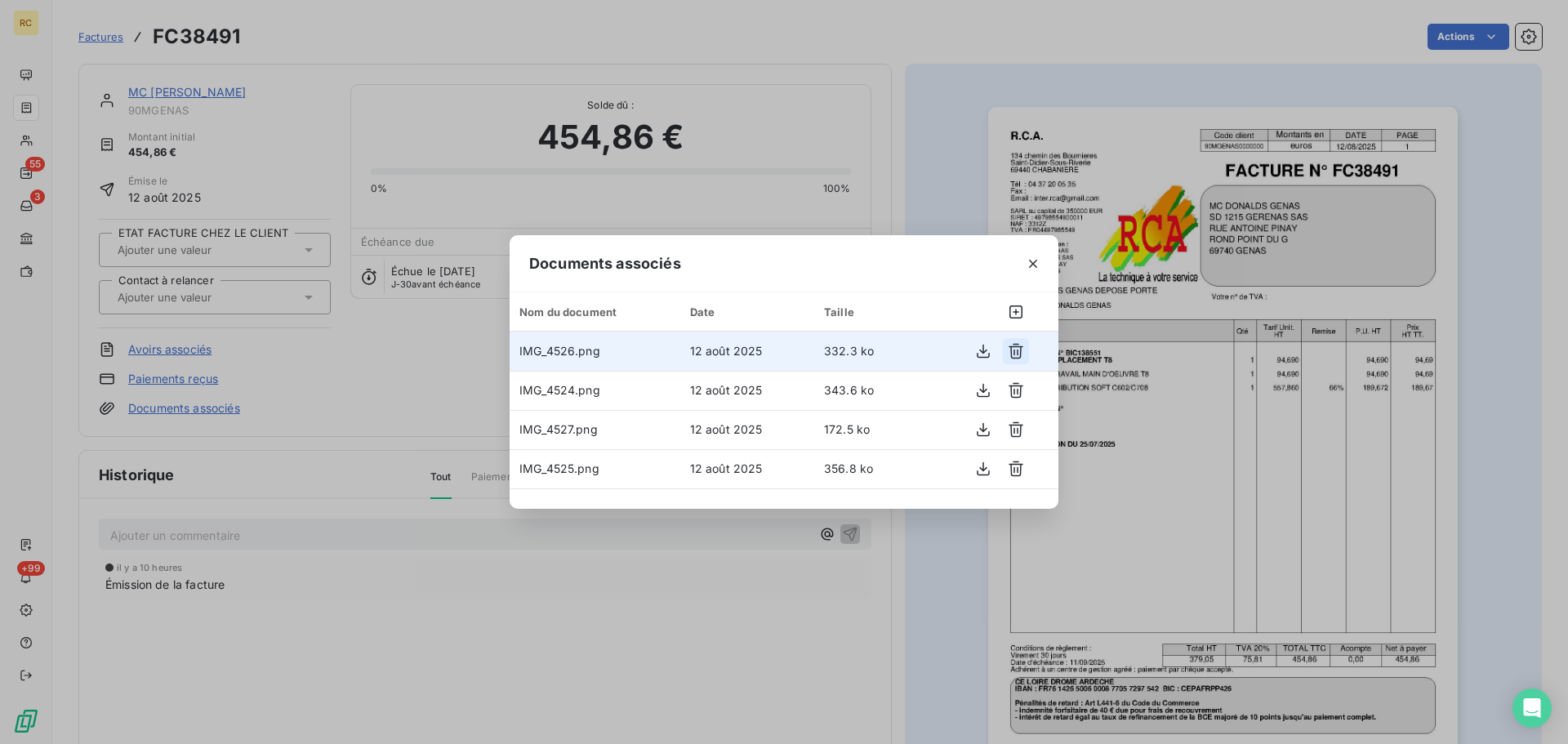
click at [1014, 348] on icon "button" at bounding box center [1016, 351] width 17 height 17
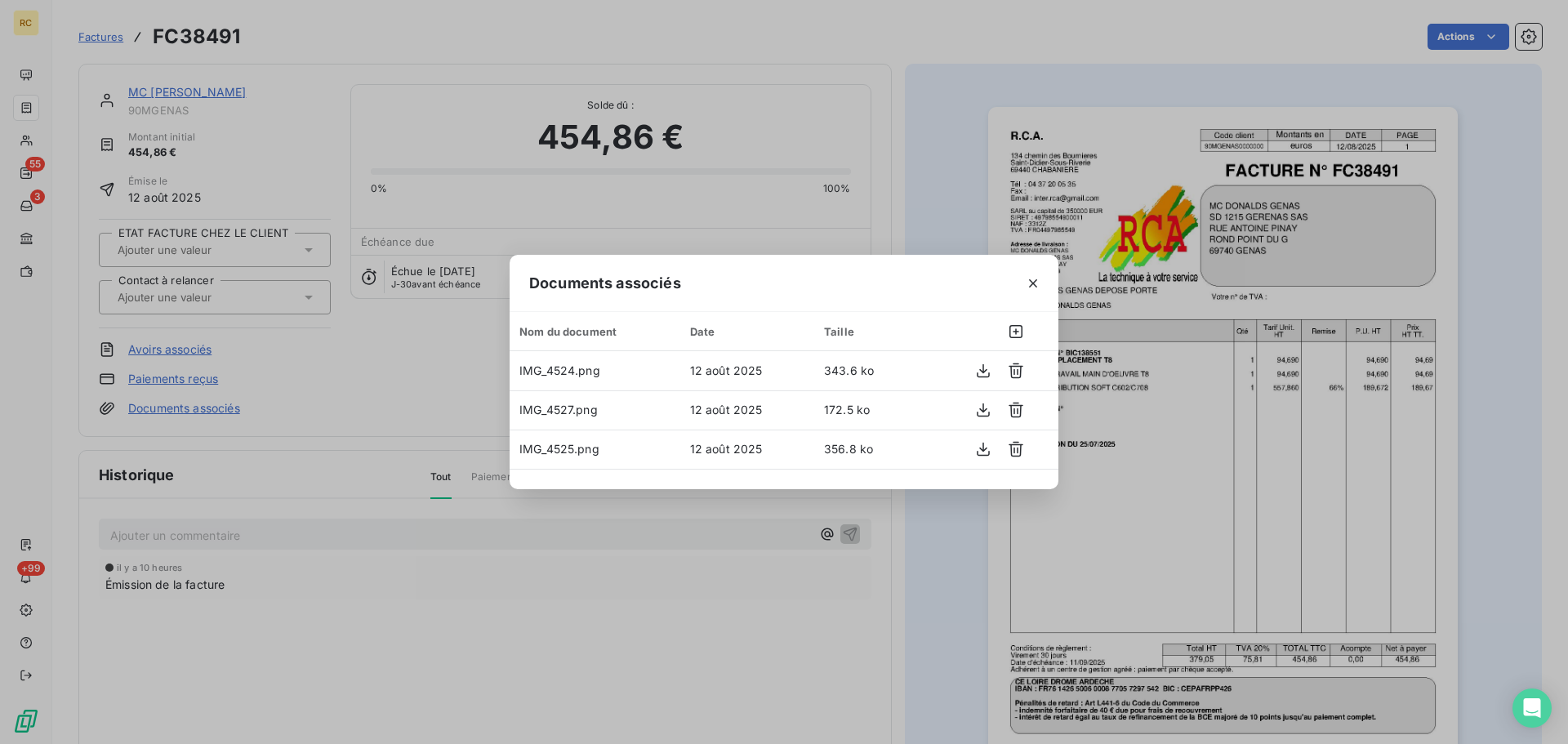
click at [1014, 348] on th at bounding box center [987, 332] width 143 height 39
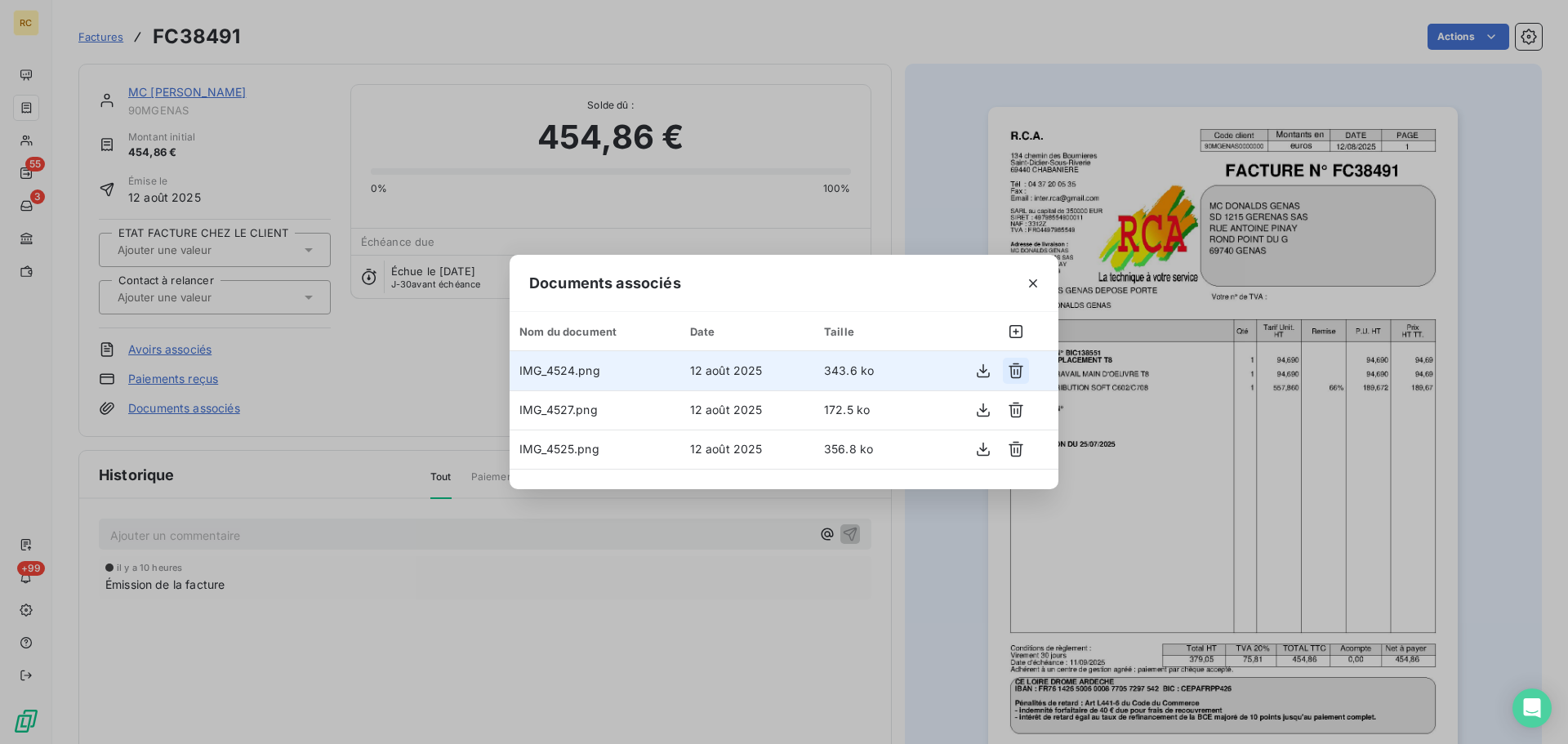
click at [1015, 372] on icon "button" at bounding box center [1016, 371] width 15 height 16
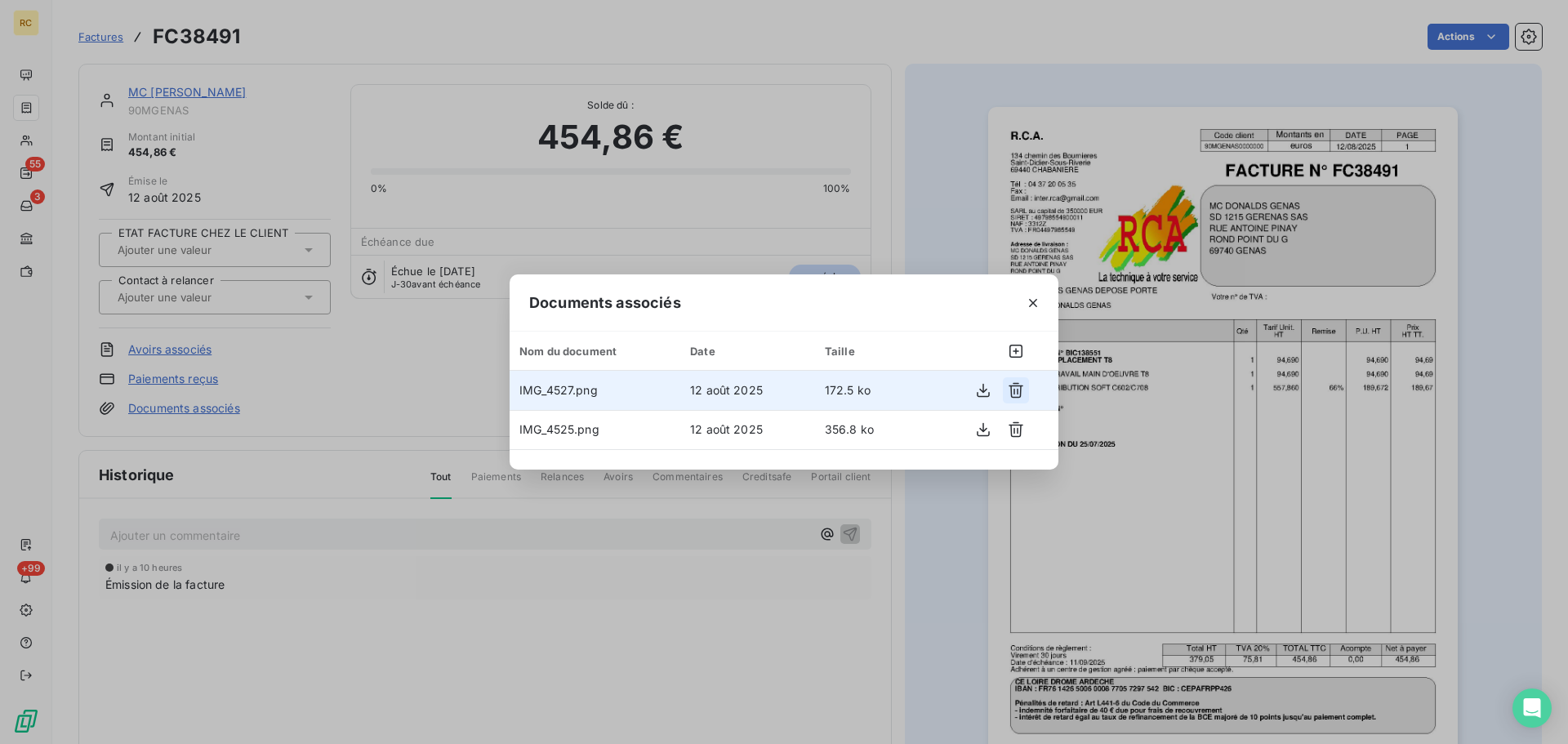
click at [1015, 390] on icon "button" at bounding box center [1016, 391] width 17 height 17
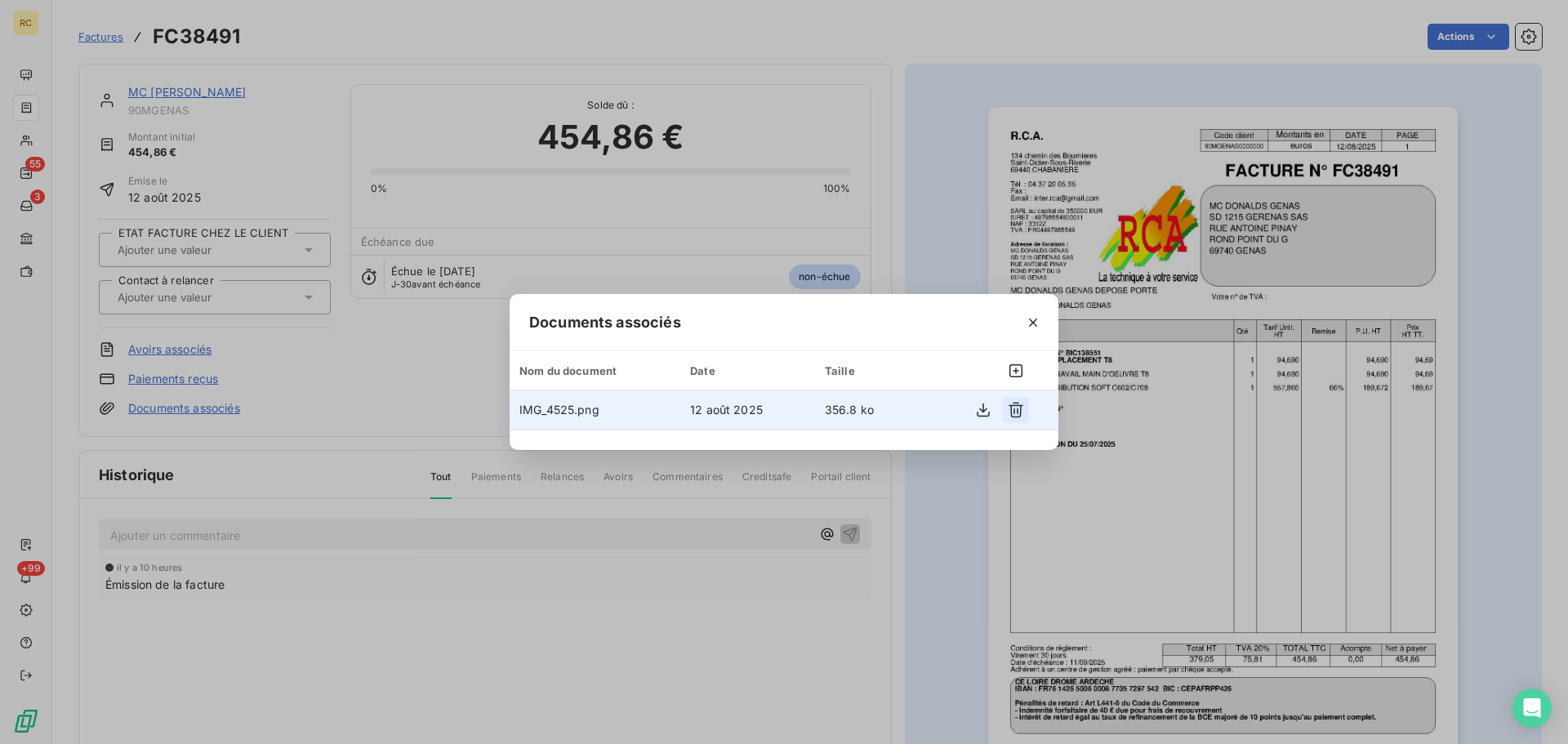
click at [1014, 411] on icon "button" at bounding box center [1016, 410] width 17 height 17
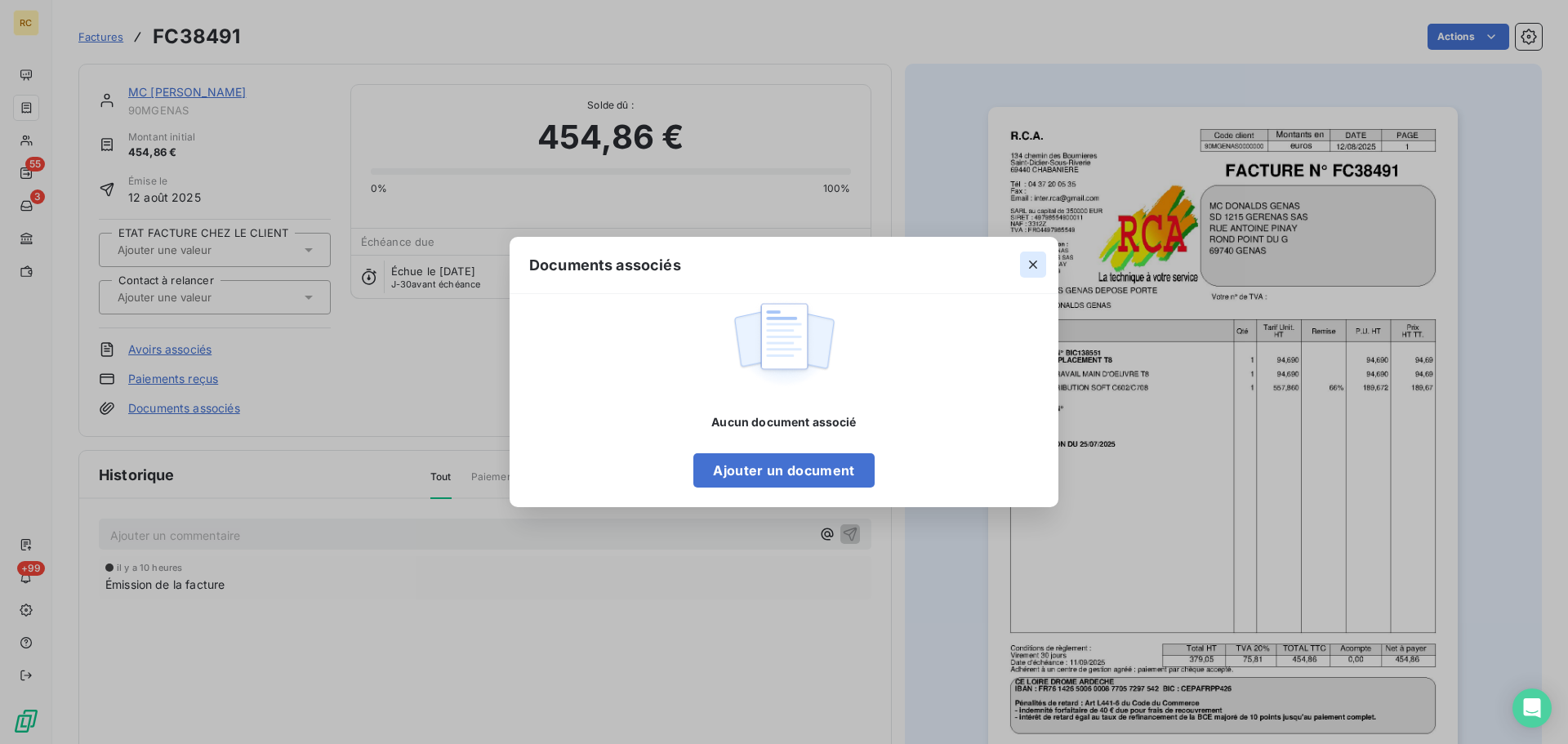
click at [1033, 258] on icon "button" at bounding box center [1033, 265] width 17 height 17
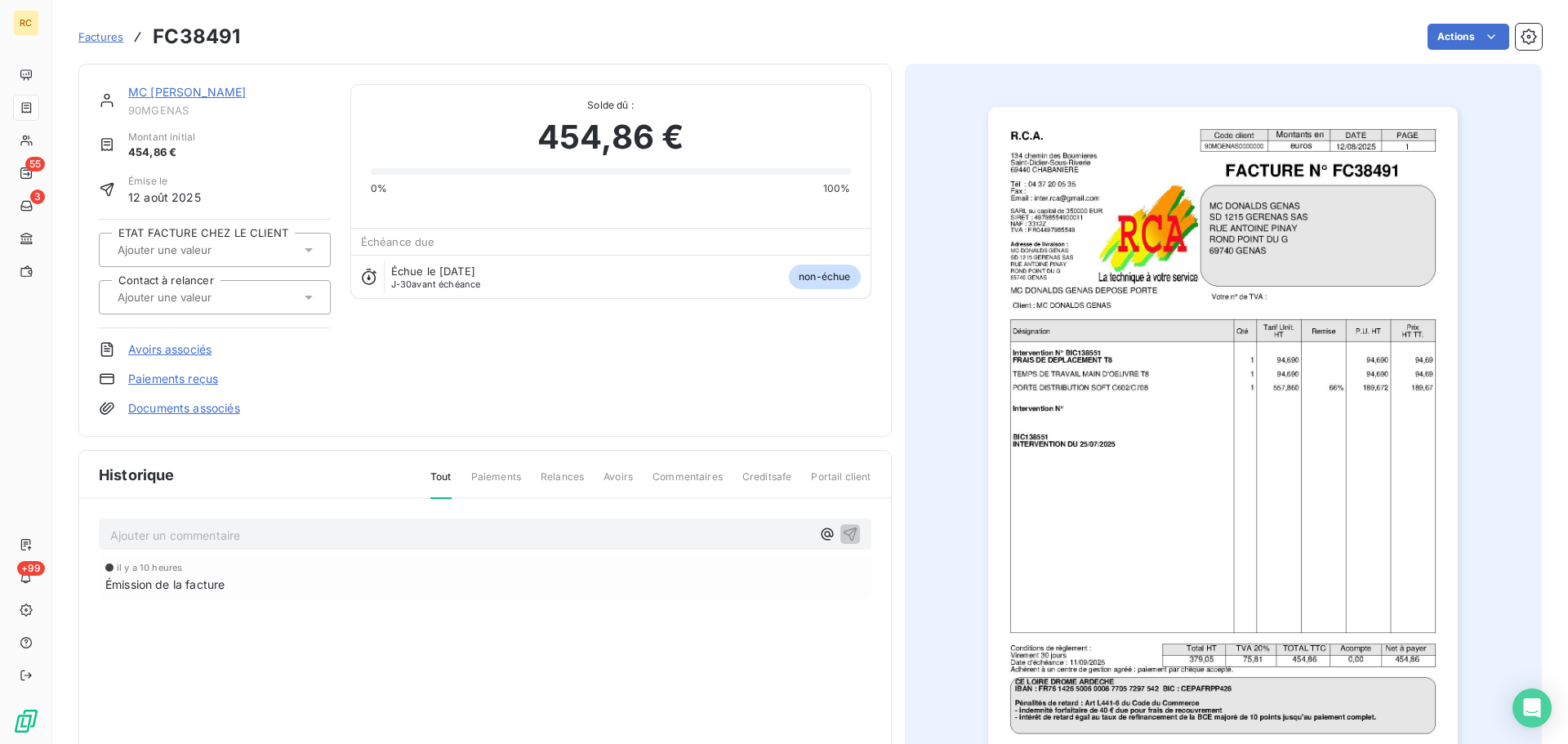
scroll to position [3, 0]
click at [174, 404] on link "Documents associés" at bounding box center [184, 407] width 112 height 17
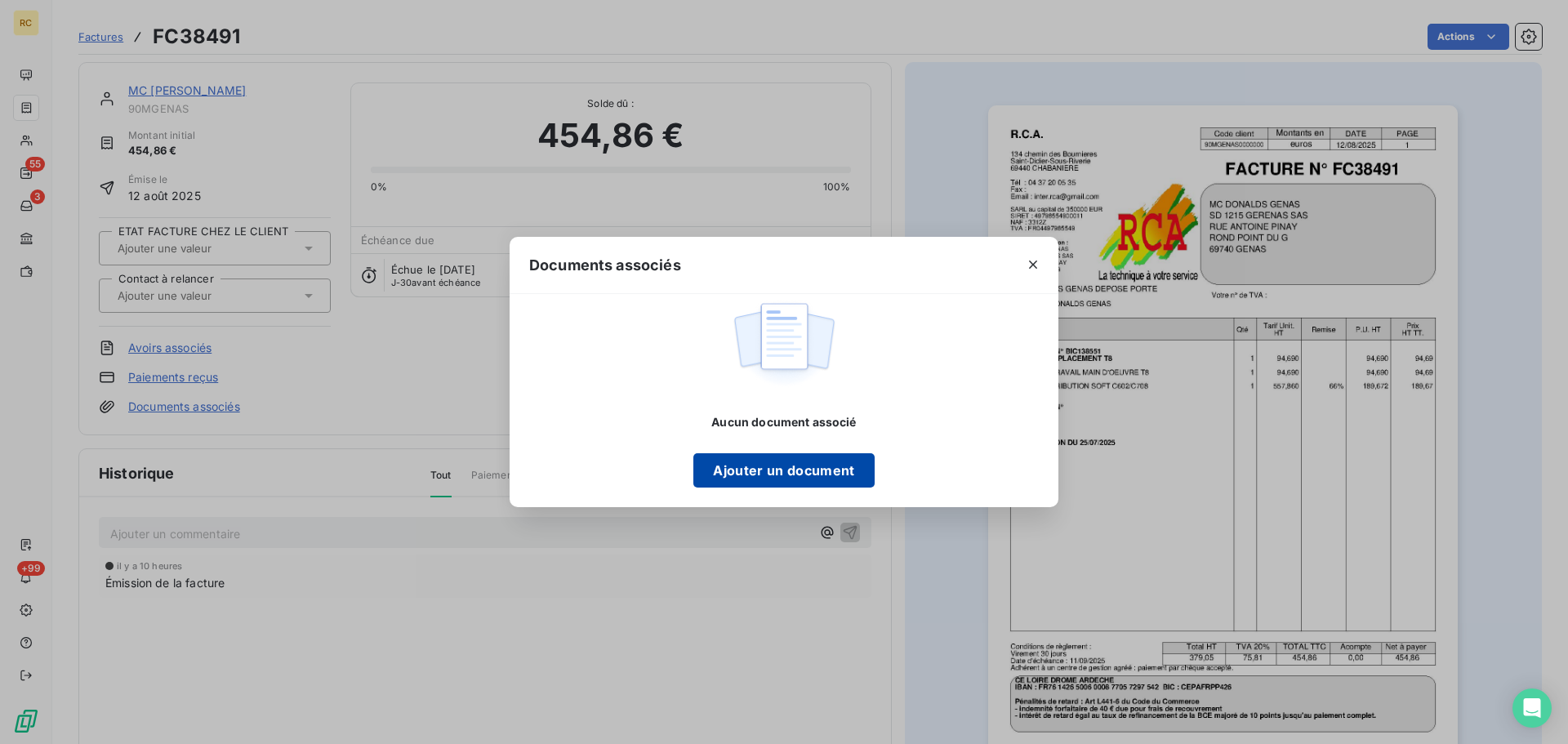
click at [822, 471] on button "Ajouter un document" at bounding box center [784, 470] width 180 height 34
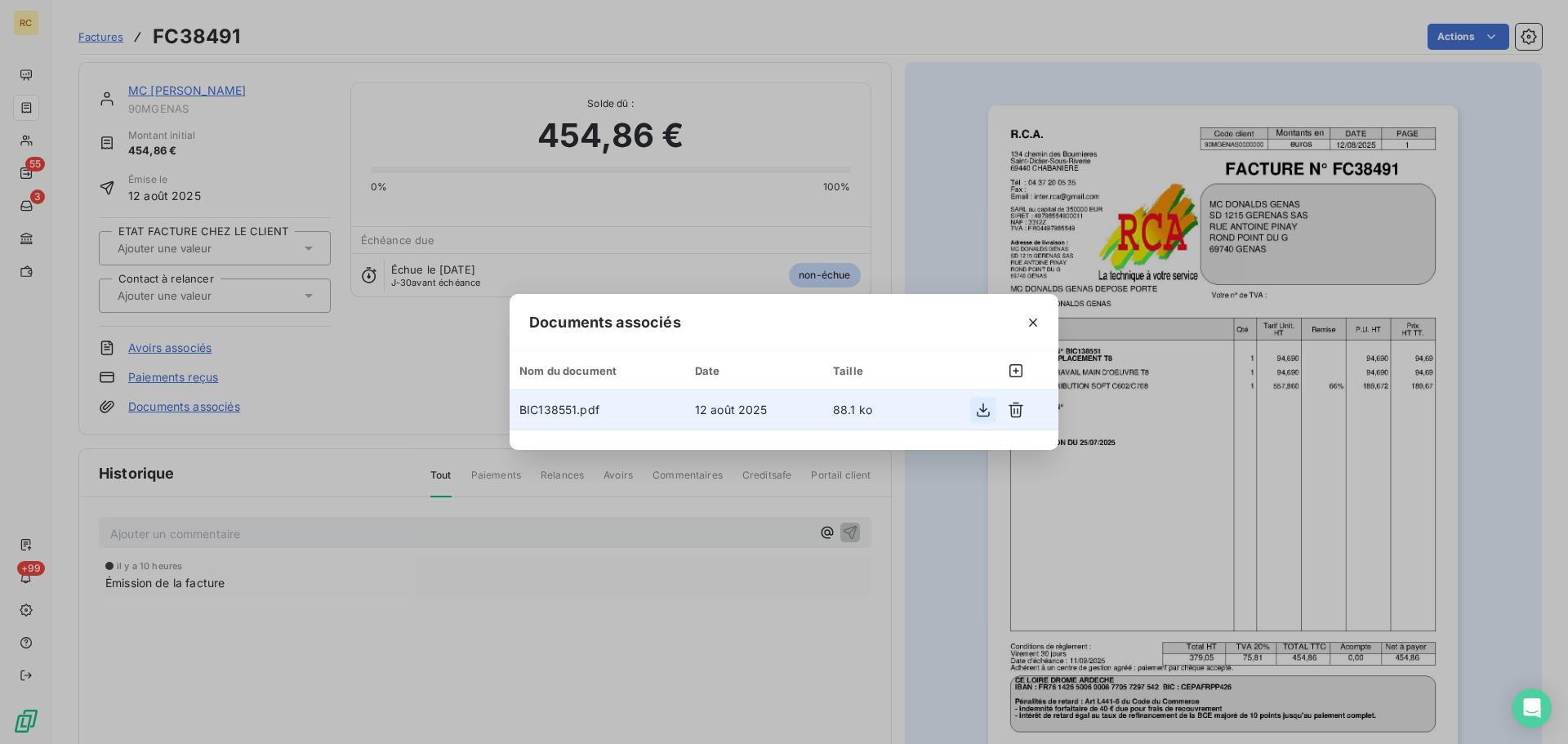
click at [978, 412] on icon "button" at bounding box center [984, 410] width 17 height 17
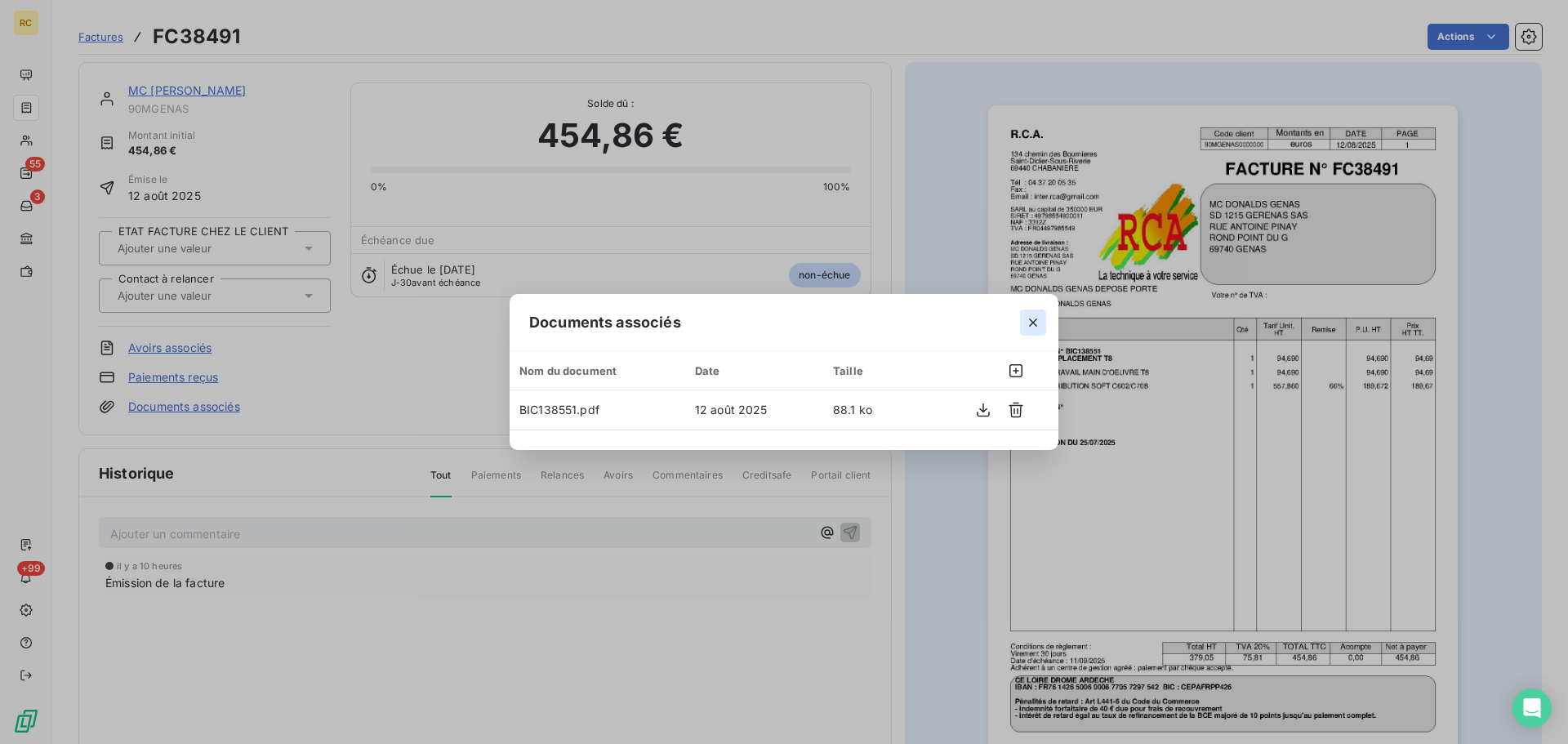
click at [1035, 320] on icon "button" at bounding box center [1033, 323] width 17 height 17
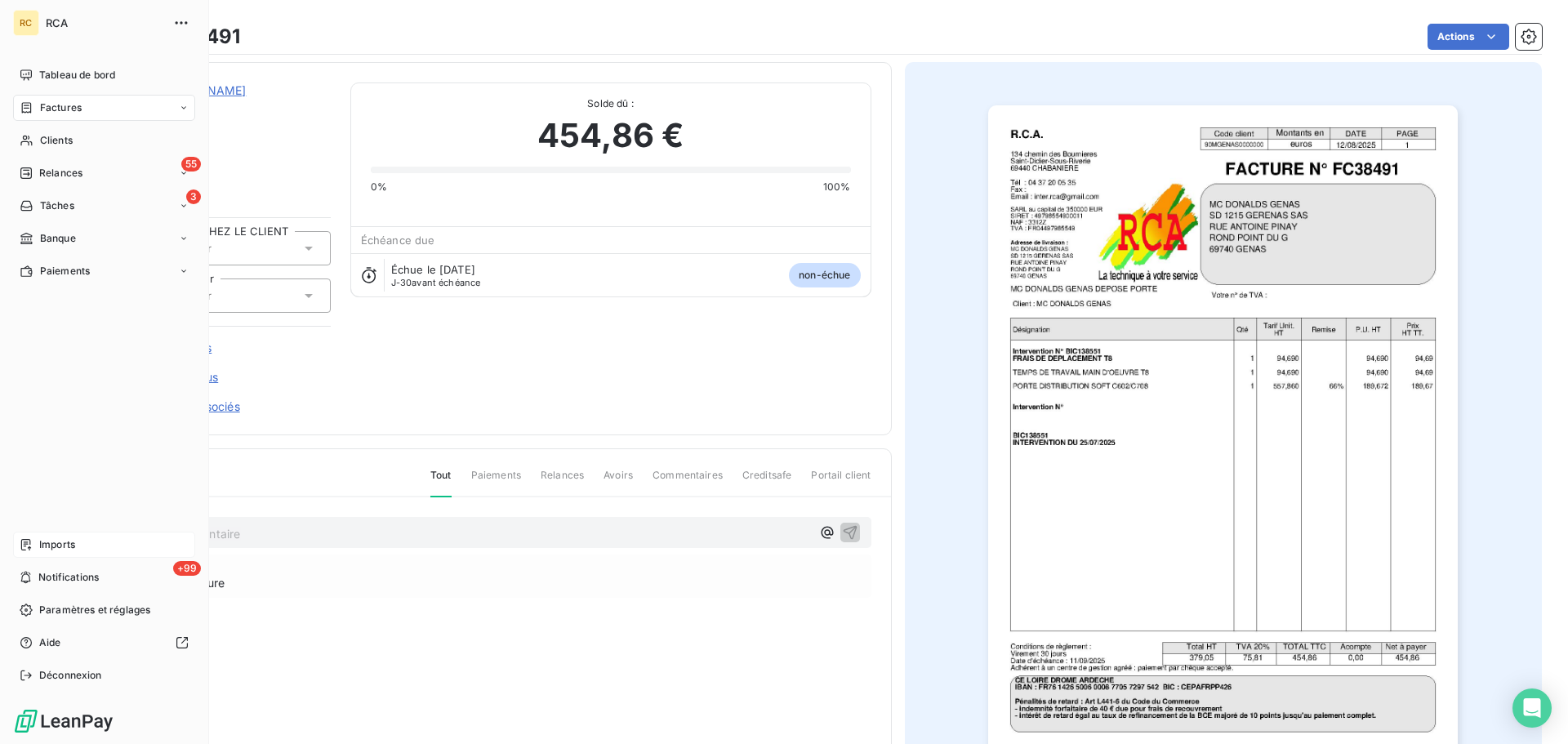
click at [71, 546] on span "Imports" at bounding box center [56, 545] width 36 height 15
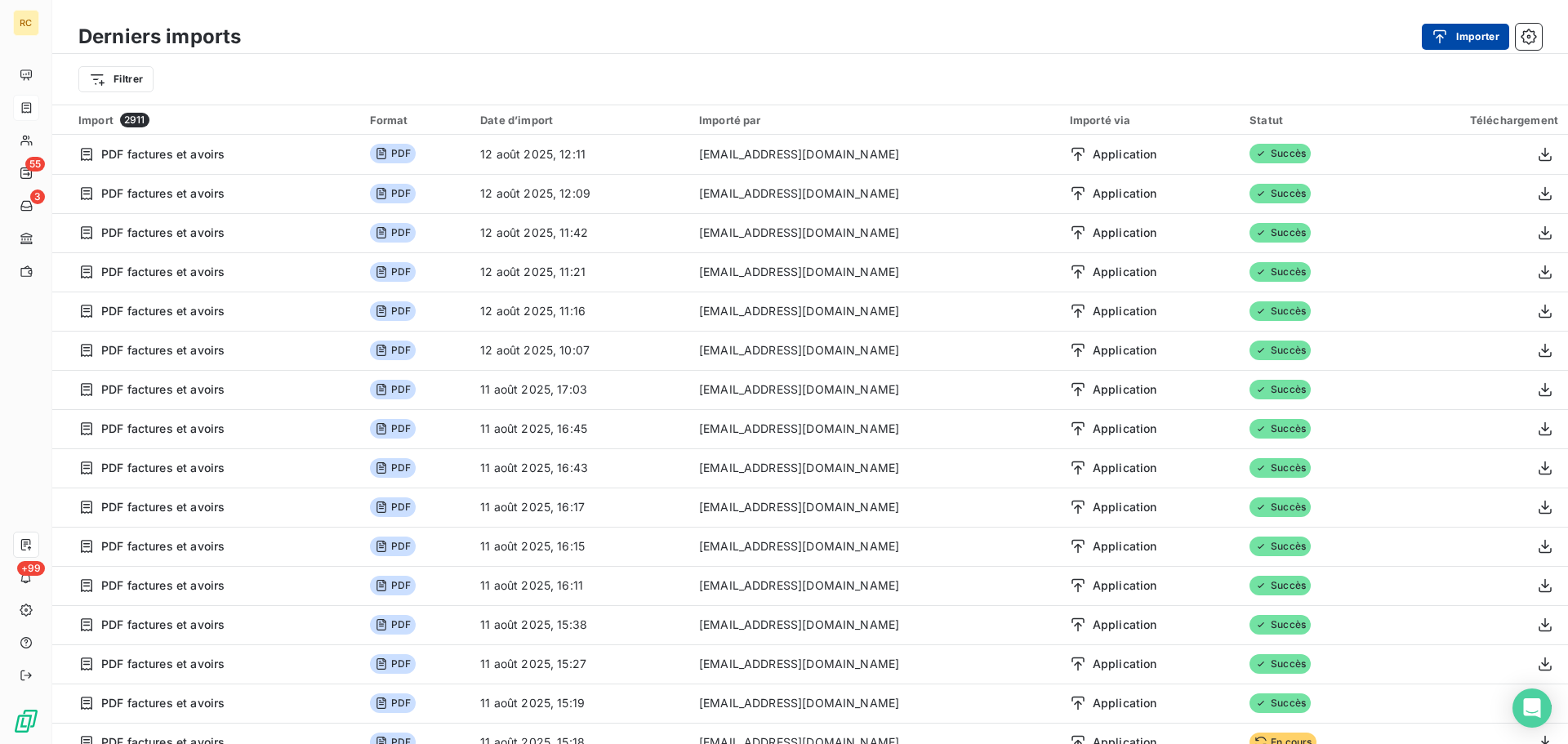
click at [1450, 42] on div "button" at bounding box center [1444, 37] width 25 height 17
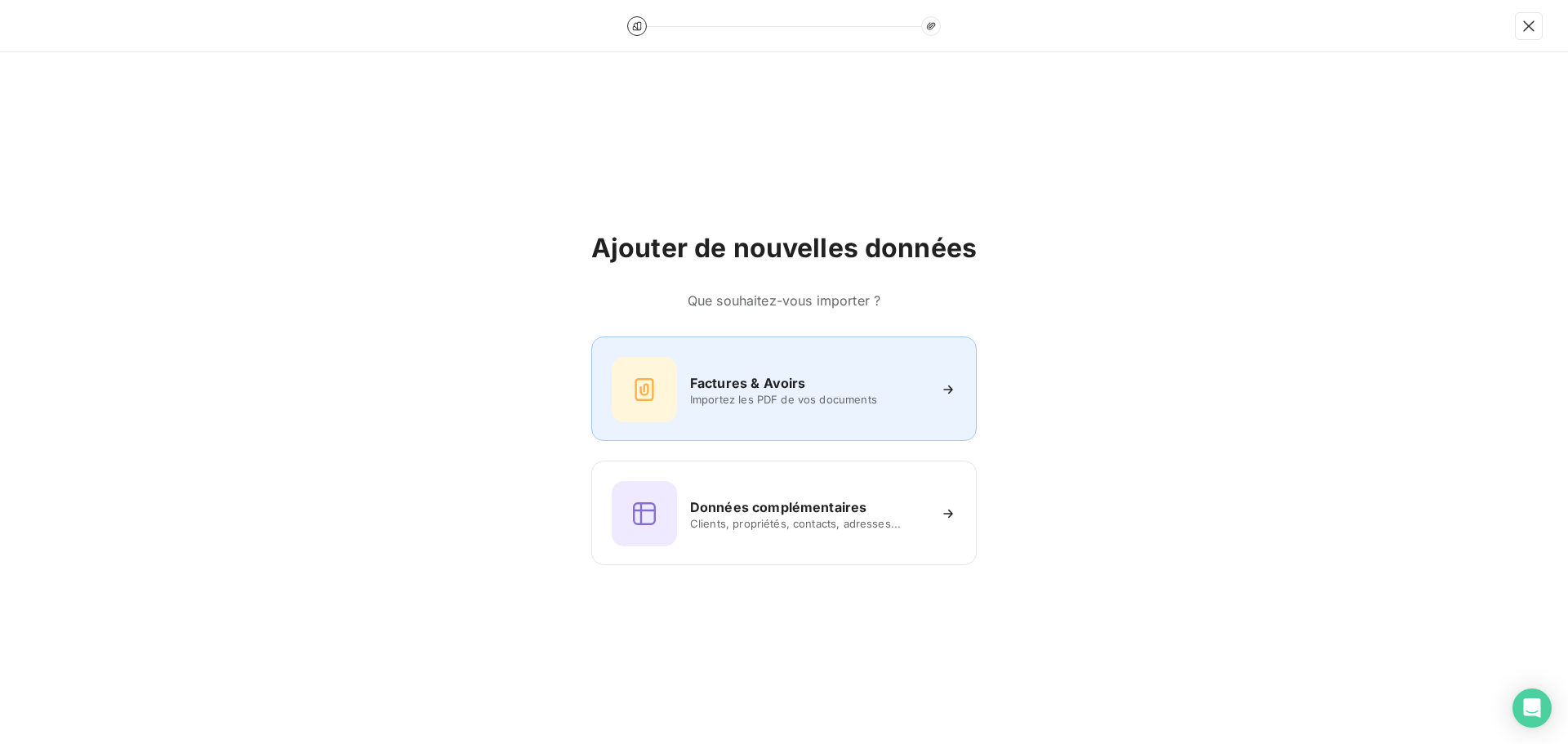
click at [720, 412] on div "Factures & Avoirs Importez les PDF de vos documents" at bounding box center [784, 389] width 345 height 66
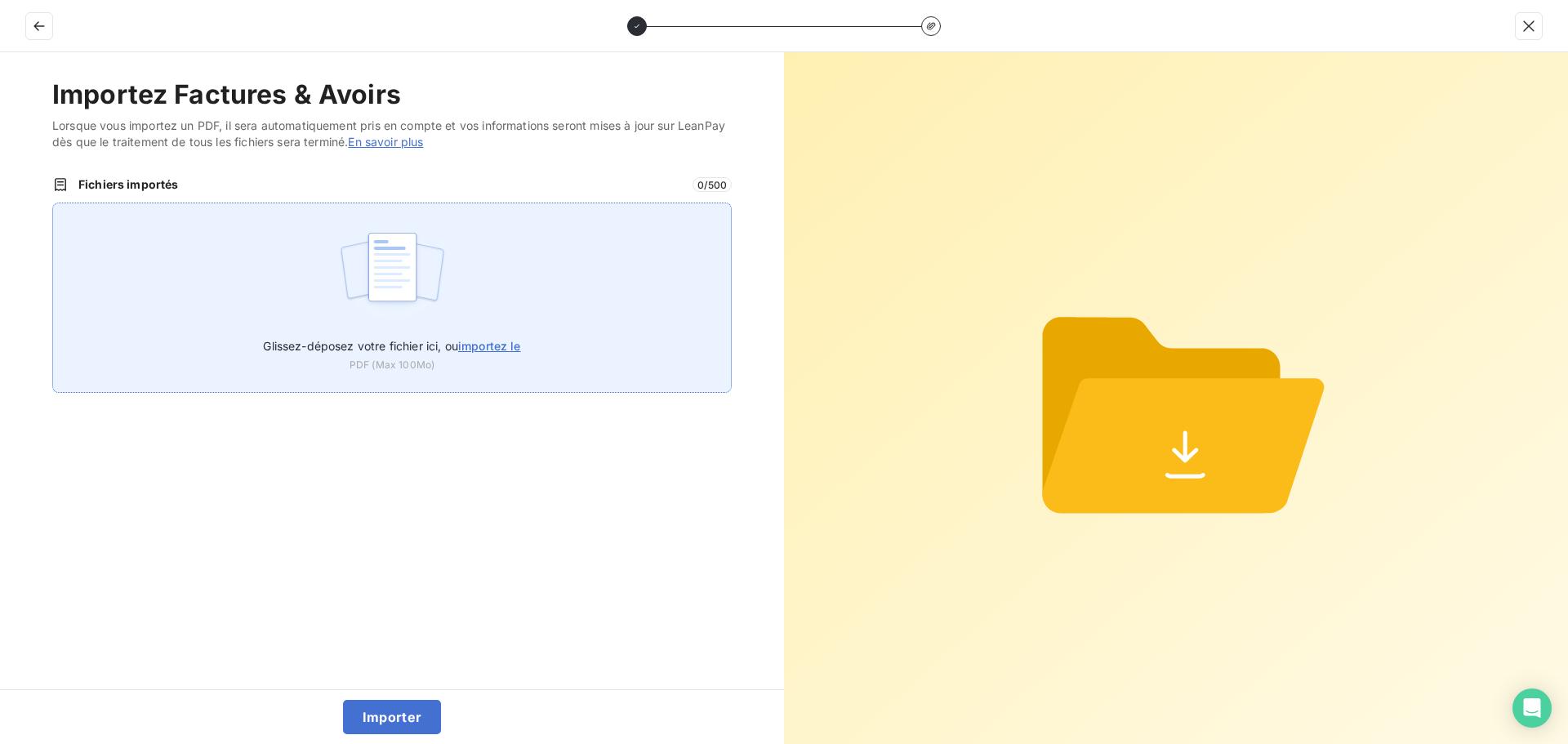
click at [336, 302] on div "Glissez-déposez votre fichier ici, ou importez le PDF (Max 100Mo)" at bounding box center [393, 298] width 680 height 190
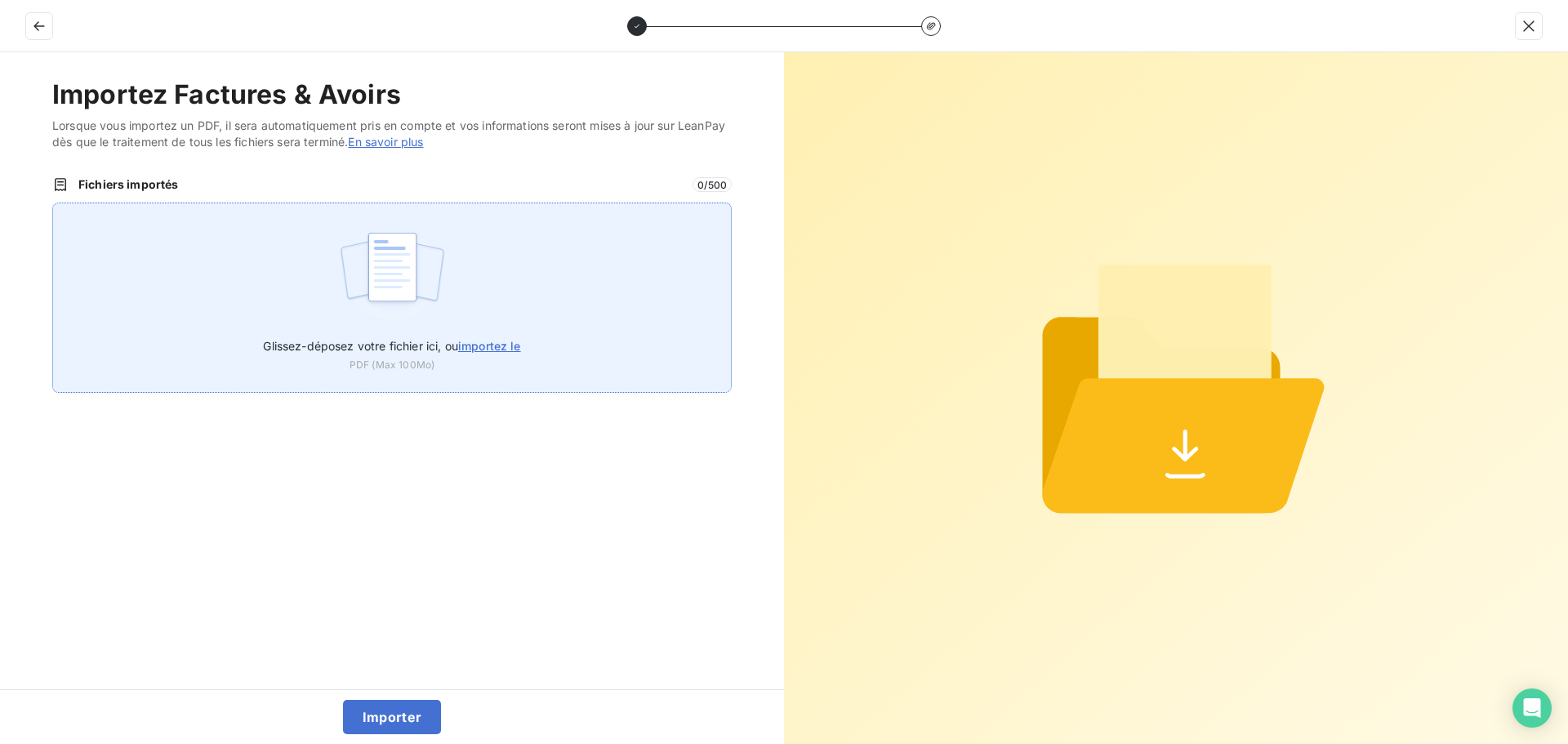
type input "C:\fakepath\FC38492.pdf"
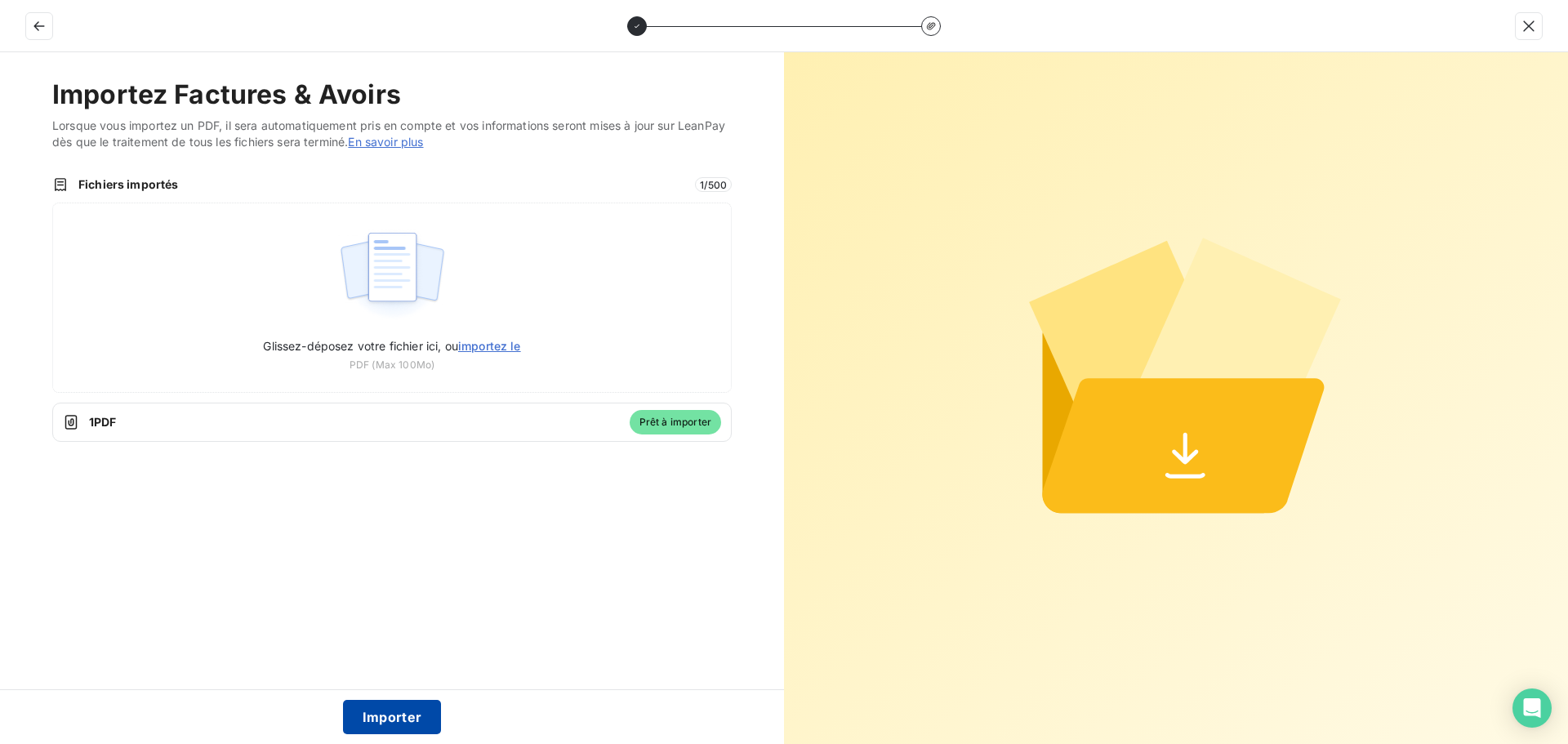
click at [398, 715] on button "Importer" at bounding box center [392, 717] width 99 height 34
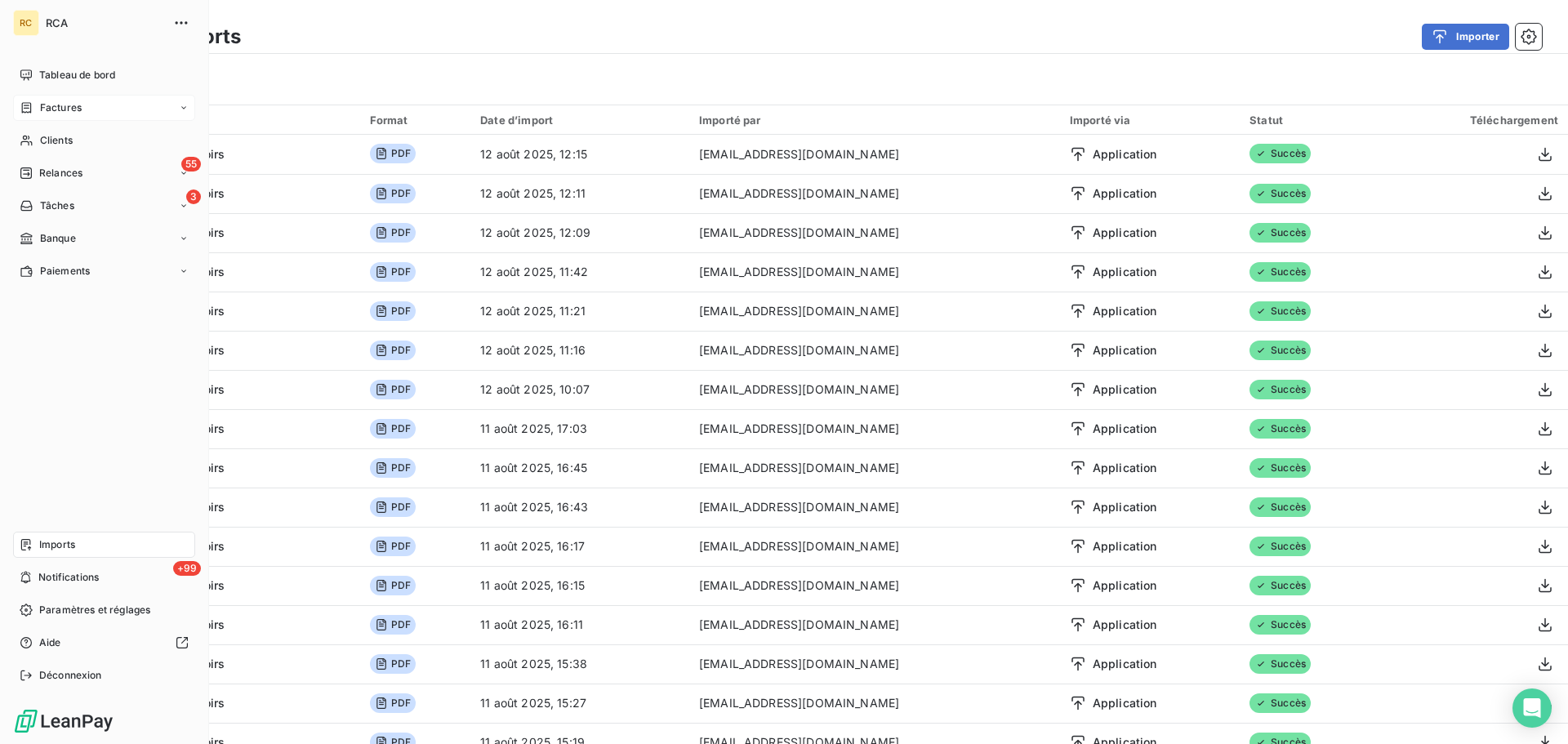
click at [47, 113] on span "Factures" at bounding box center [60, 108] width 42 height 15
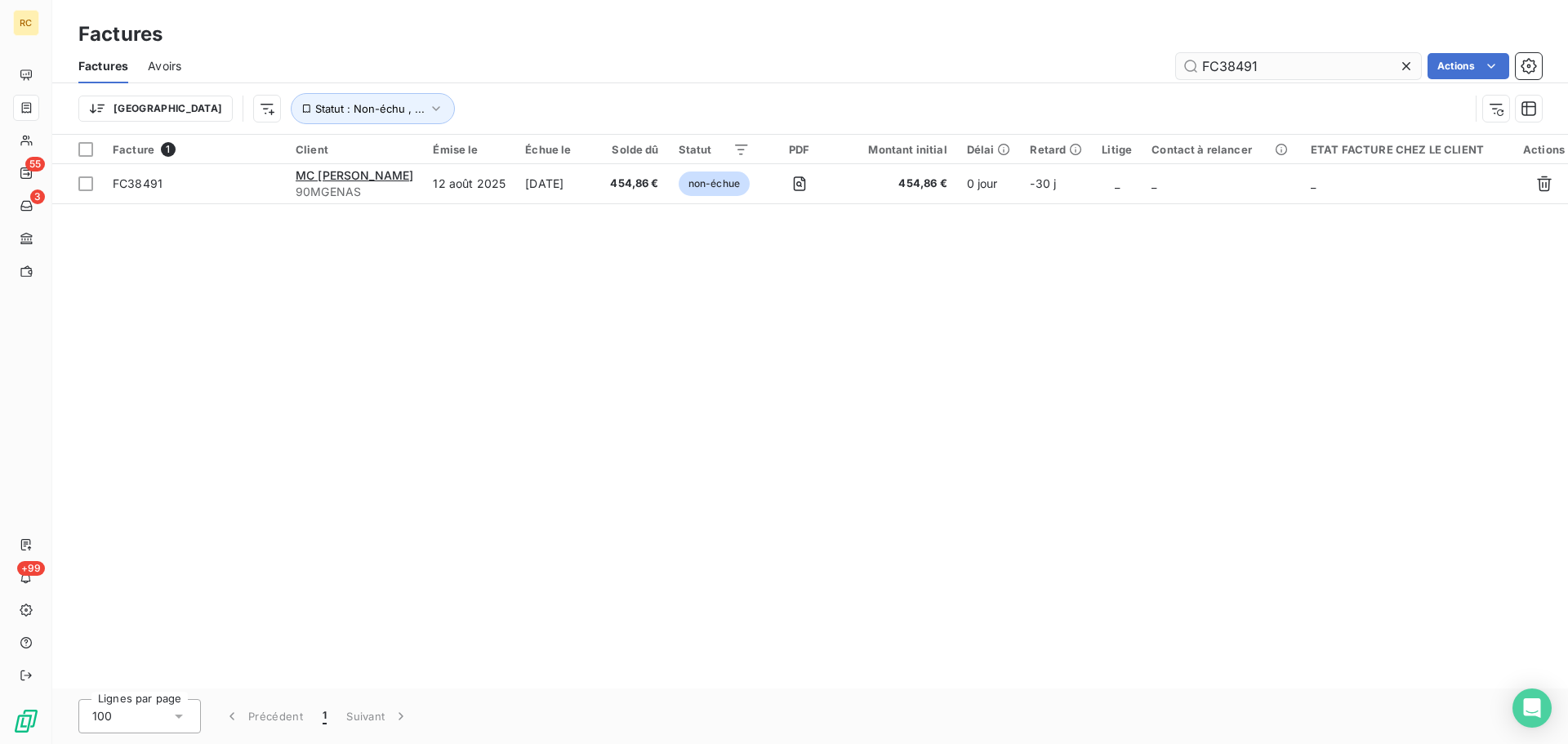
click at [1269, 73] on input "FC38491" at bounding box center [1298, 66] width 245 height 26
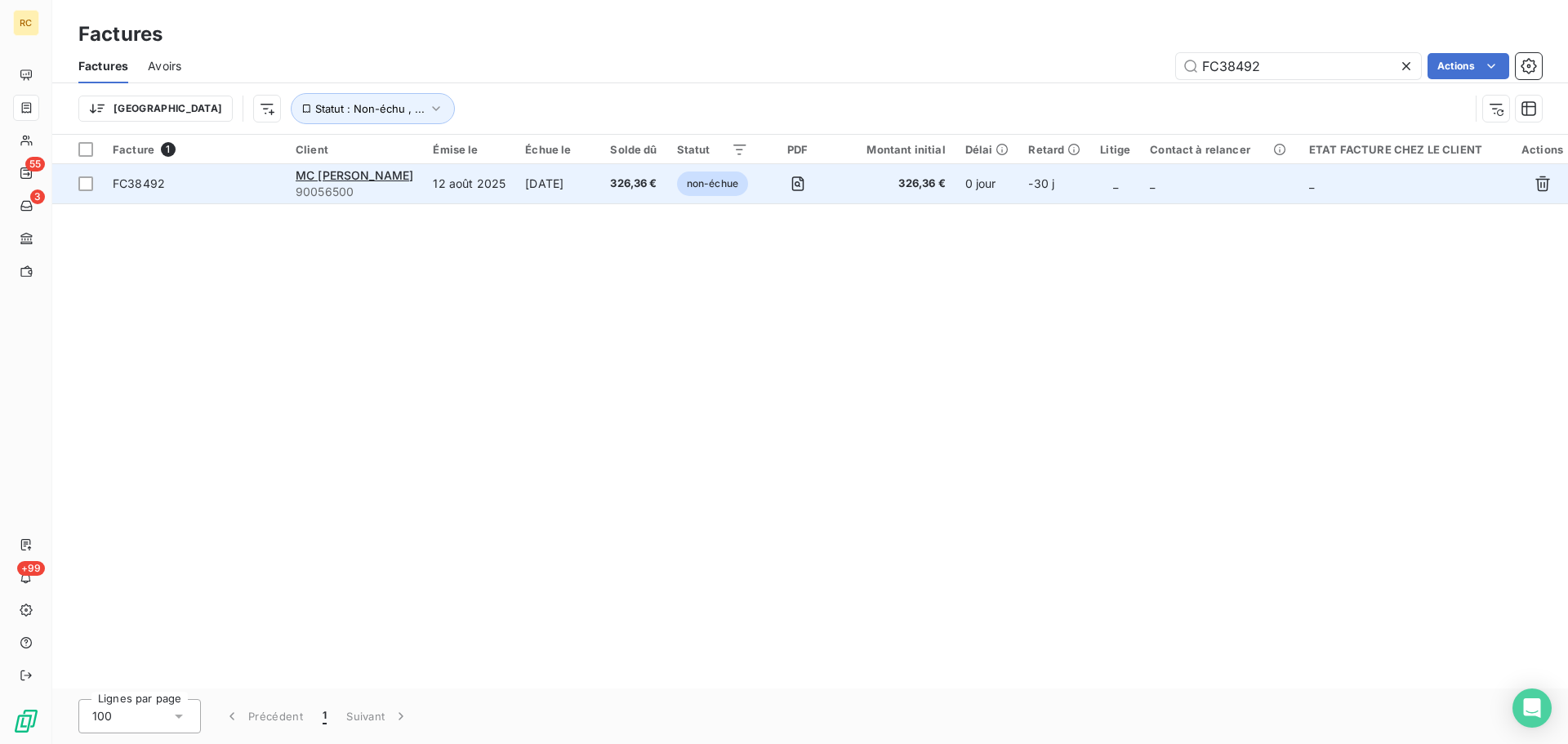
type input "FC38492"
click at [148, 178] on span "FC38492" at bounding box center [139, 183] width 53 height 14
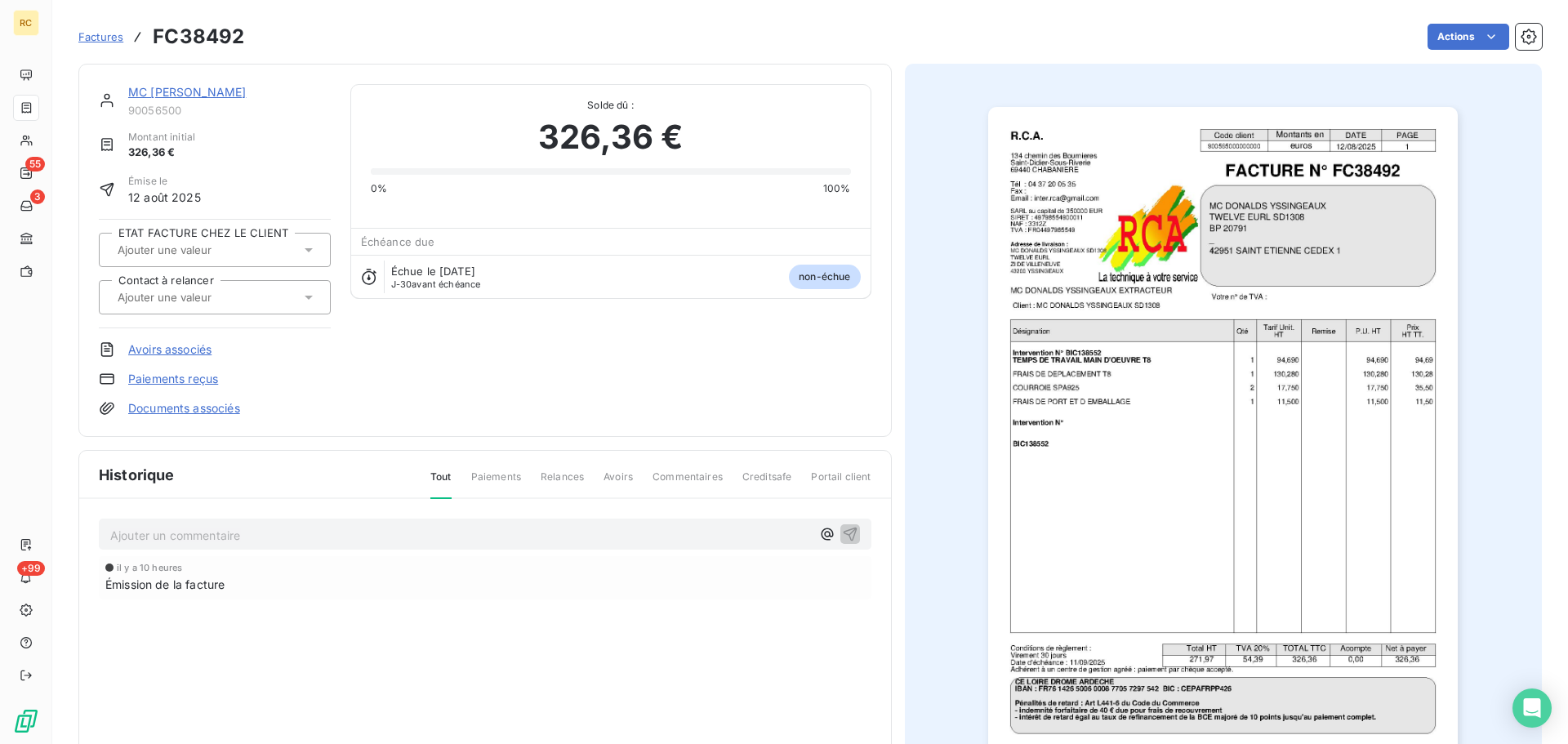
click at [201, 410] on link "Documents associés" at bounding box center [184, 409] width 112 height 17
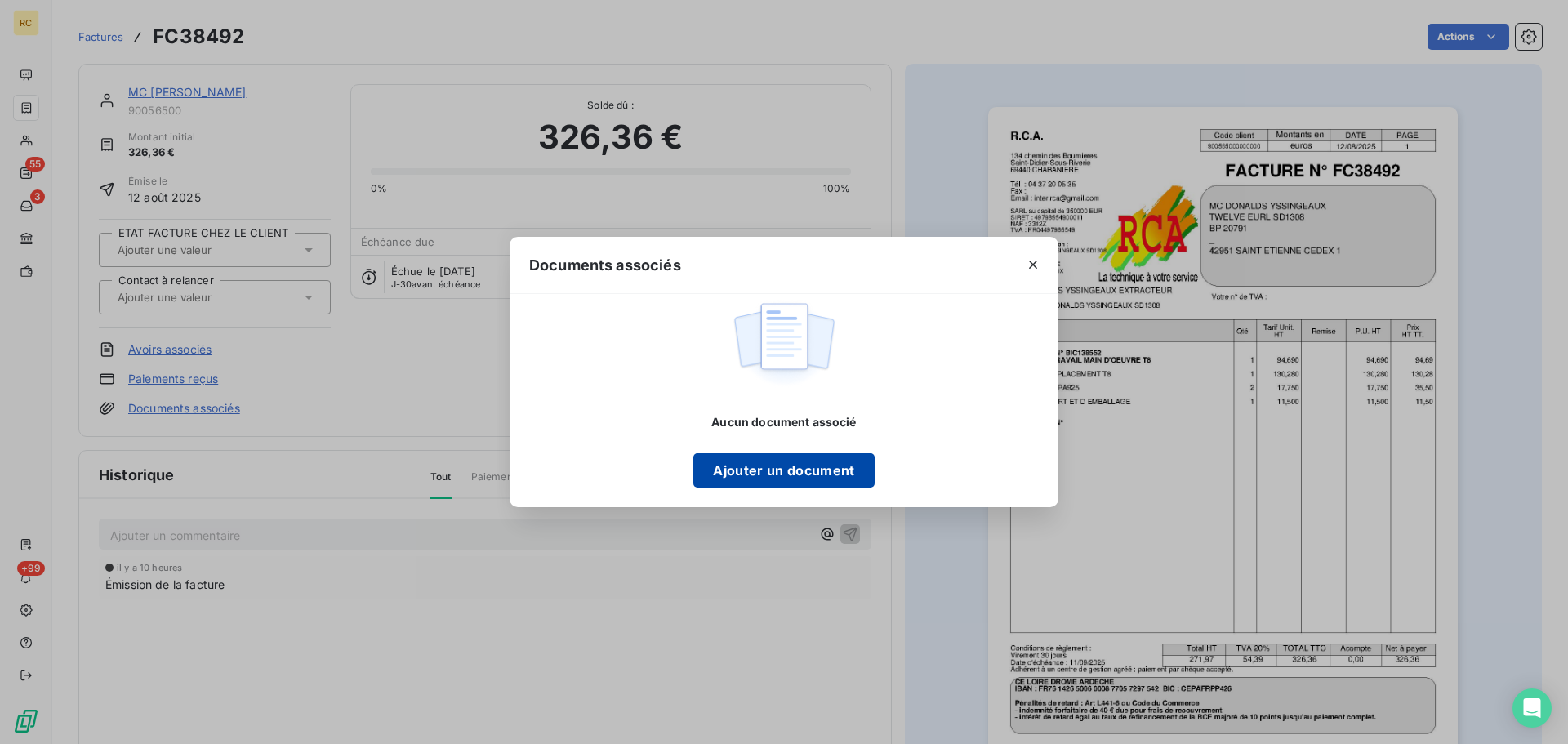
click at [741, 462] on button "Ajouter un document" at bounding box center [784, 470] width 180 height 34
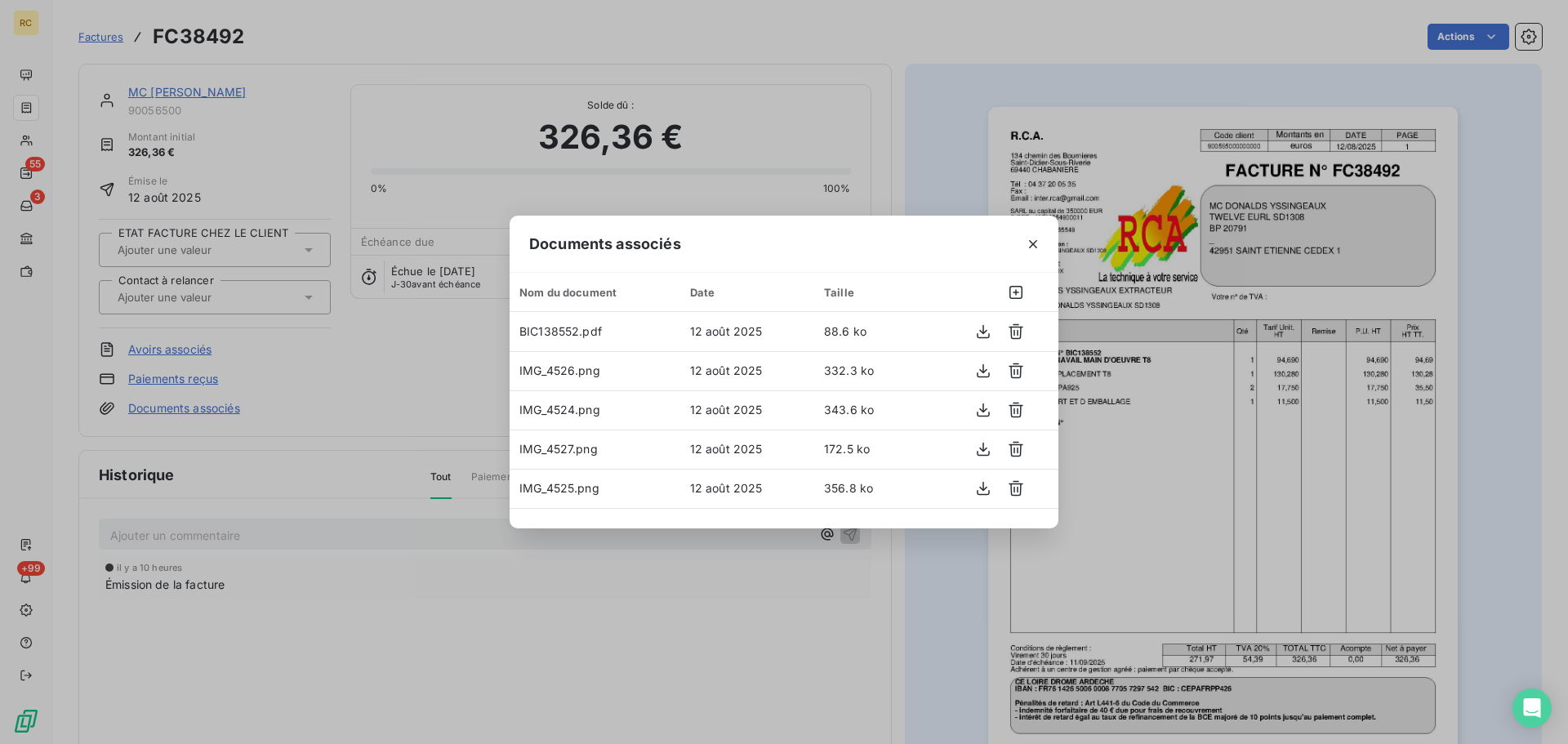
click at [1033, 243] on icon "button" at bounding box center [1033, 244] width 8 height 8
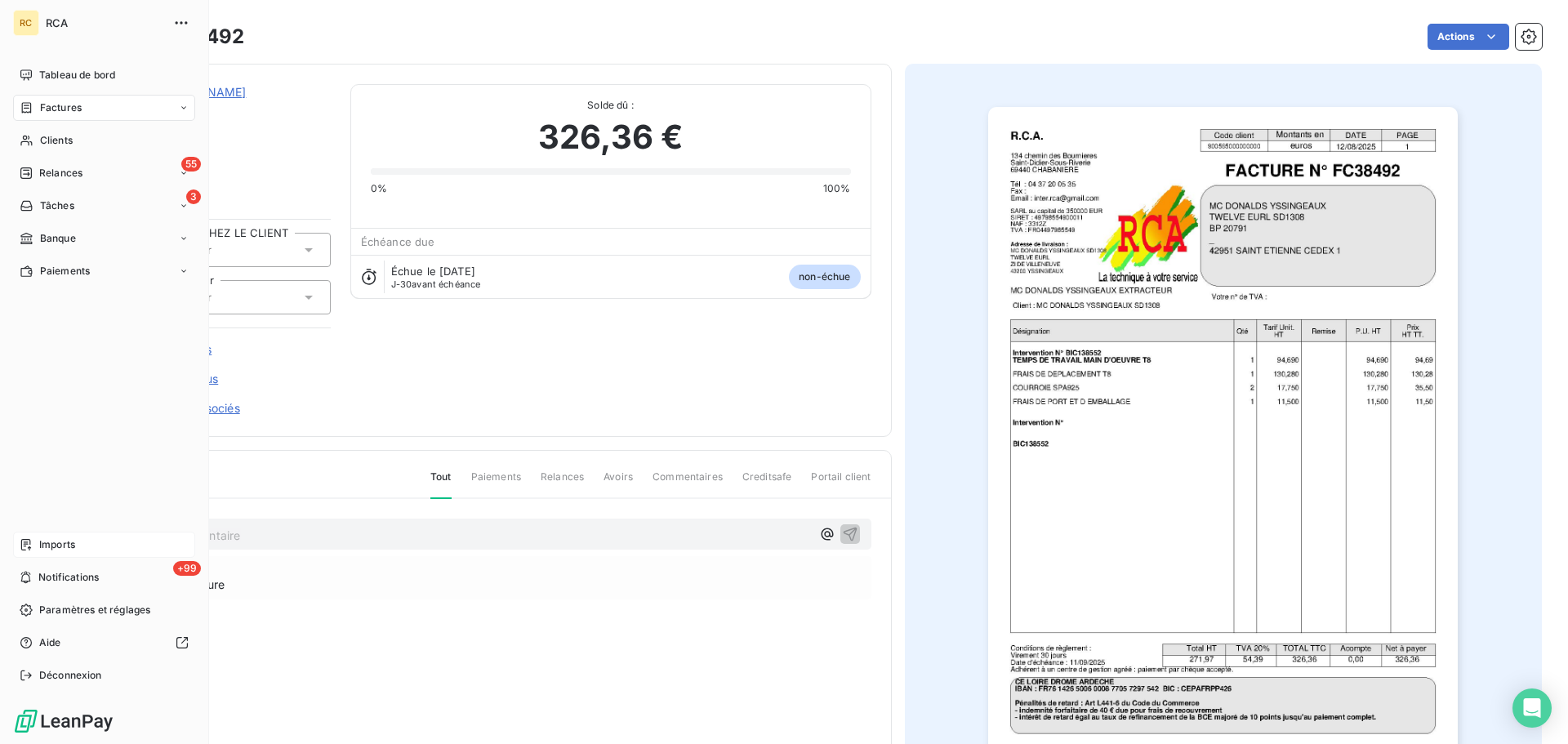
click at [33, 549] on div "Imports" at bounding box center [103, 545] width 182 height 26
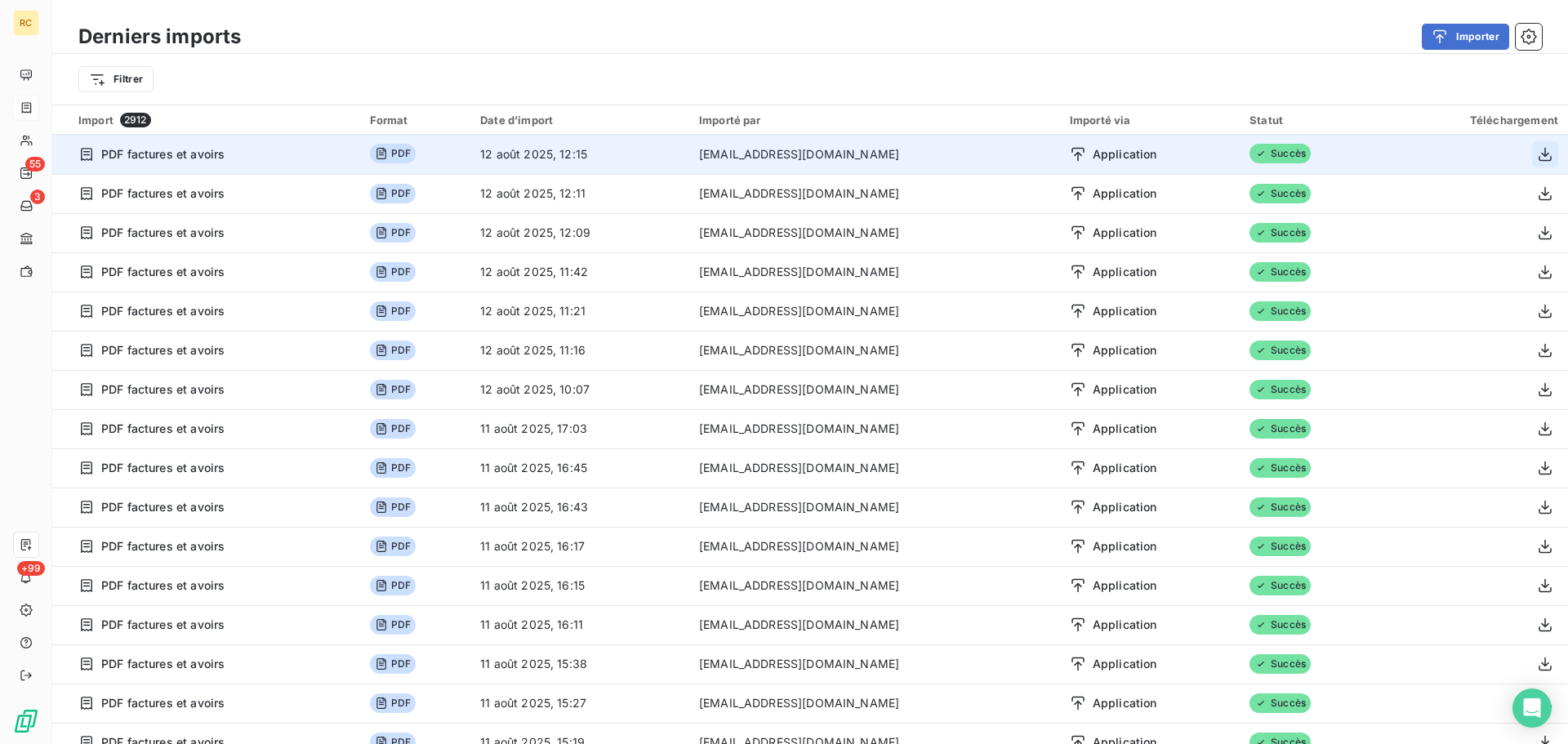
click at [1538, 149] on icon "button" at bounding box center [1546, 154] width 17 height 17
click at [1538, 154] on icon "button" at bounding box center [1546, 154] width 17 height 17
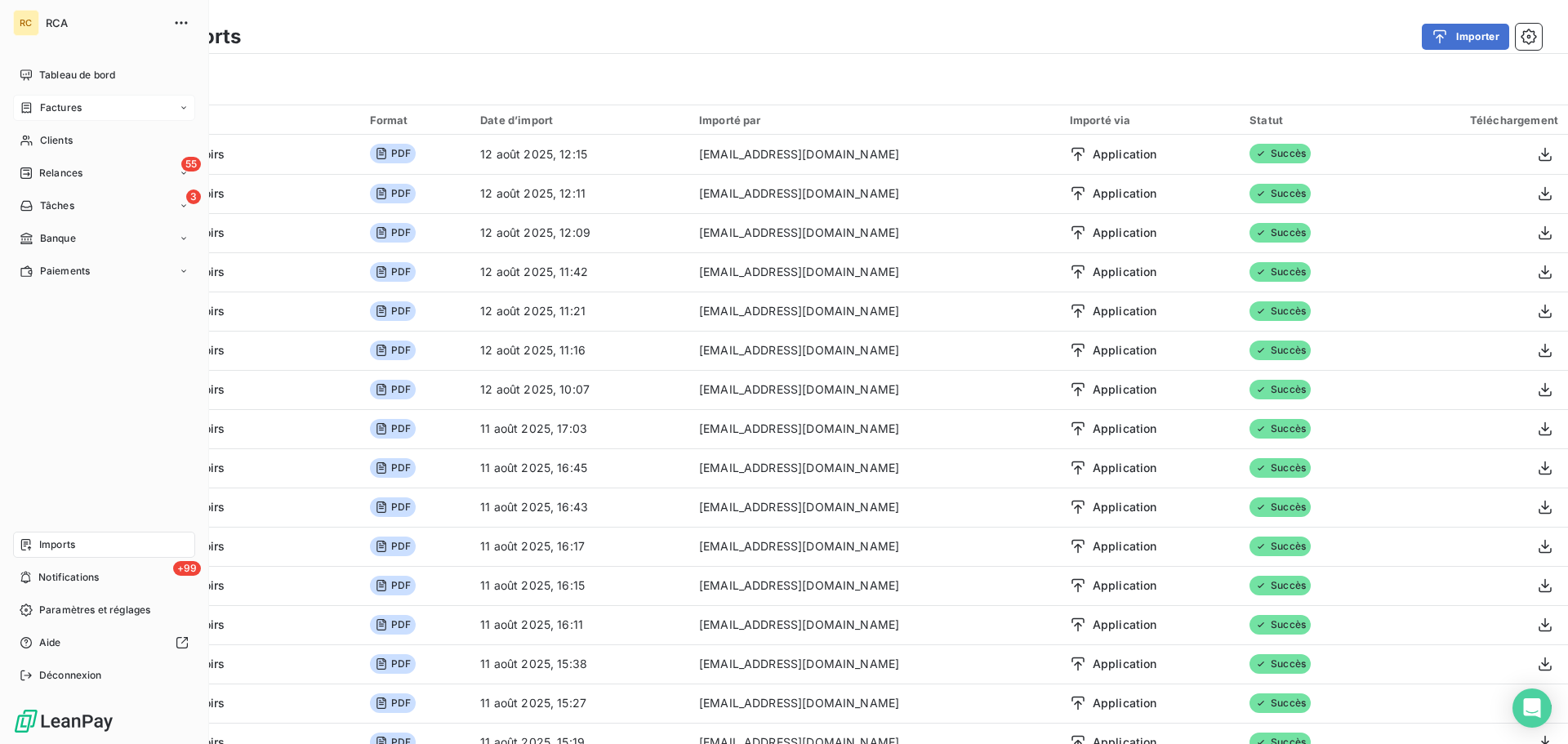
click at [55, 546] on span "Imports" at bounding box center [56, 545] width 36 height 15
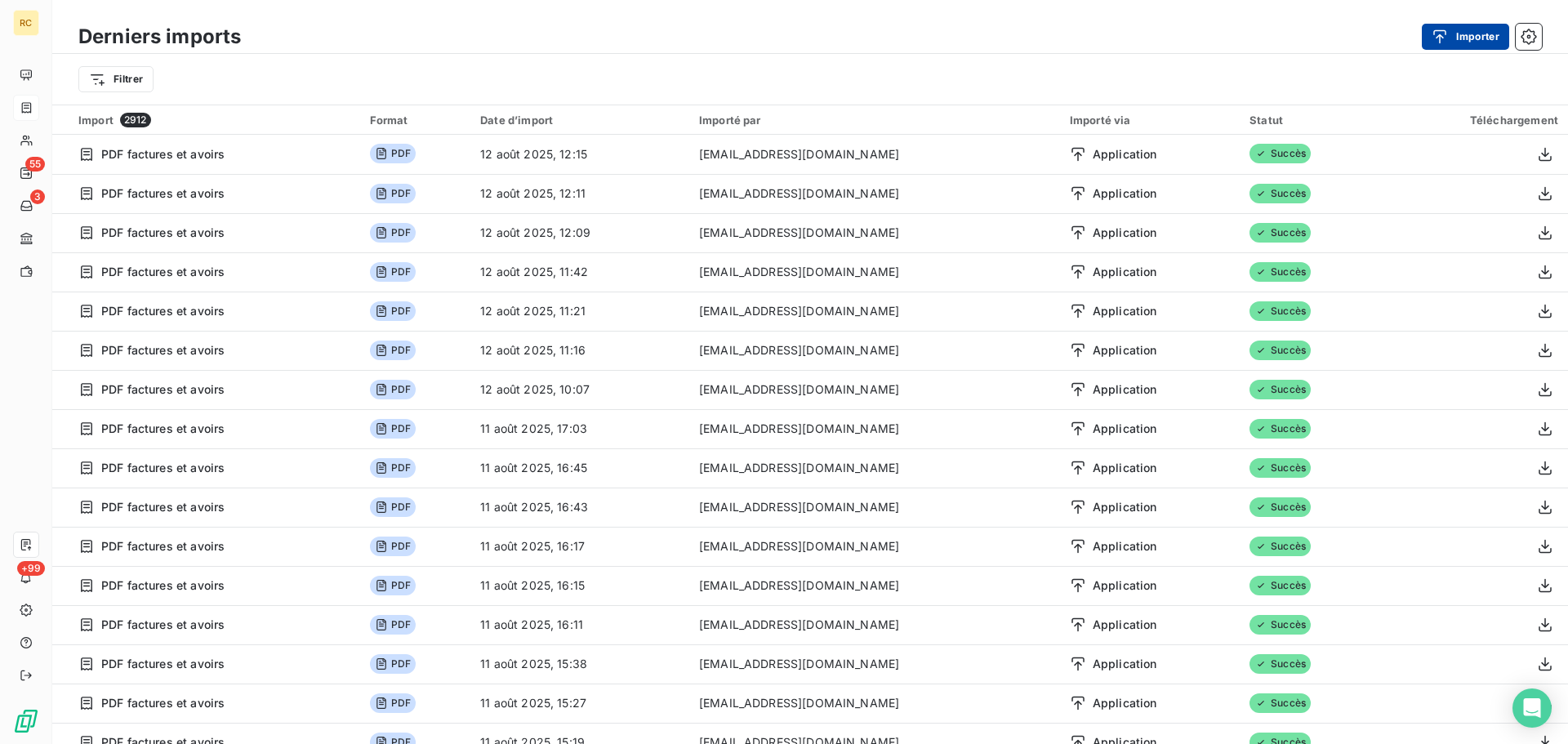
click at [1485, 41] on button "Importer" at bounding box center [1465, 37] width 88 height 26
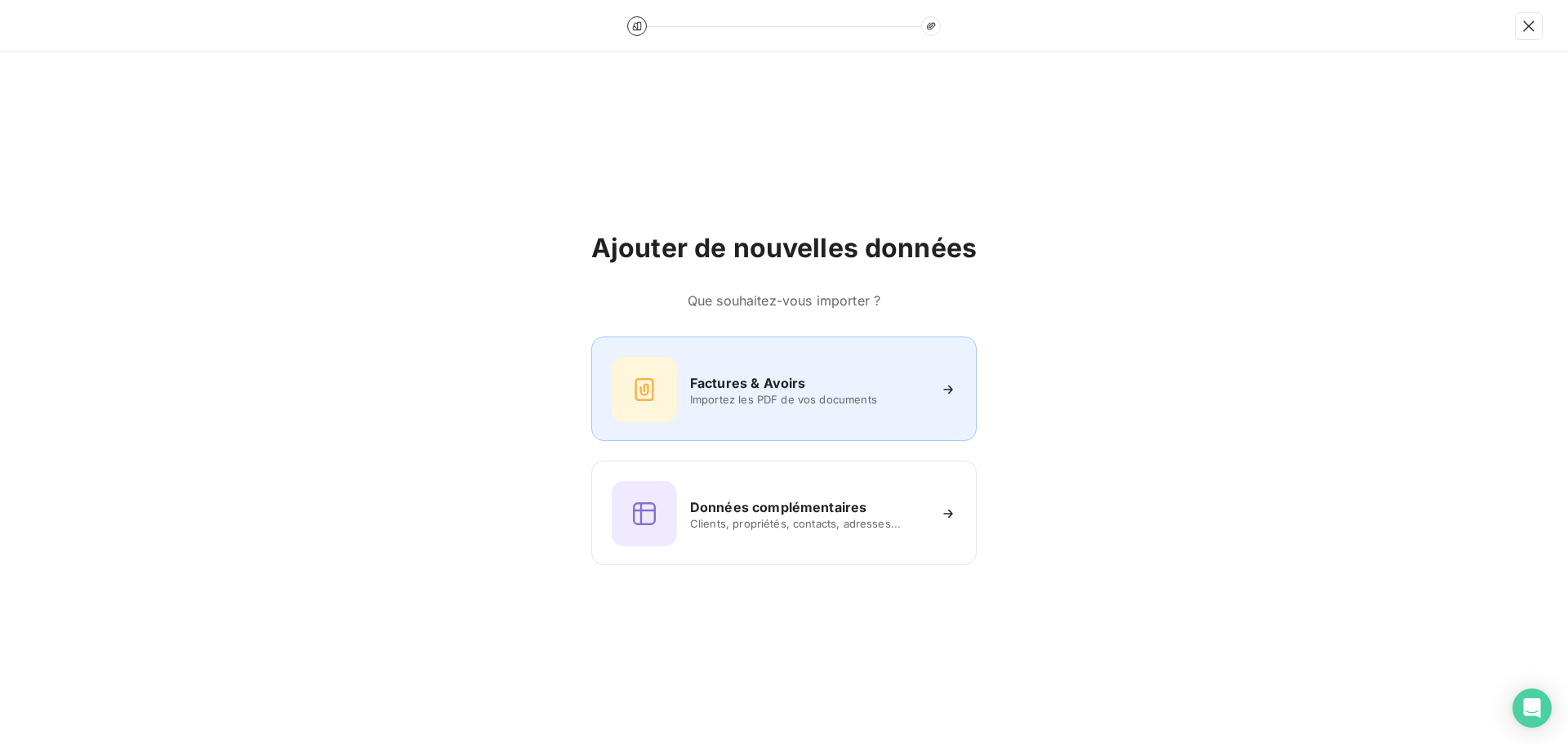
click at [765, 375] on h6 "Factures & Avoirs" at bounding box center [748, 383] width 116 height 19
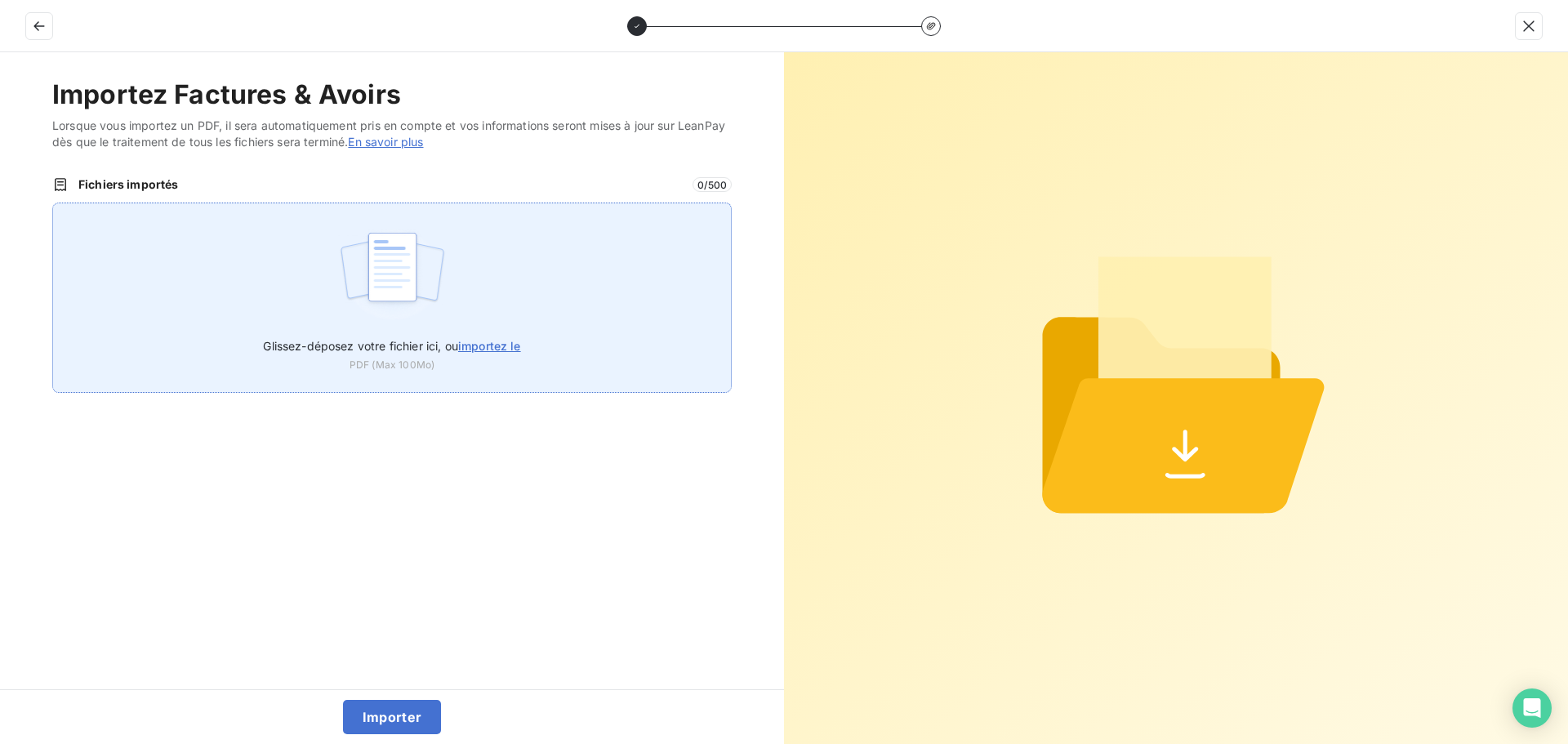
click at [336, 315] on div "Glissez-déposez votre fichier ici, ou importez le PDF (Max 100Mo)" at bounding box center [393, 298] width 680 height 190
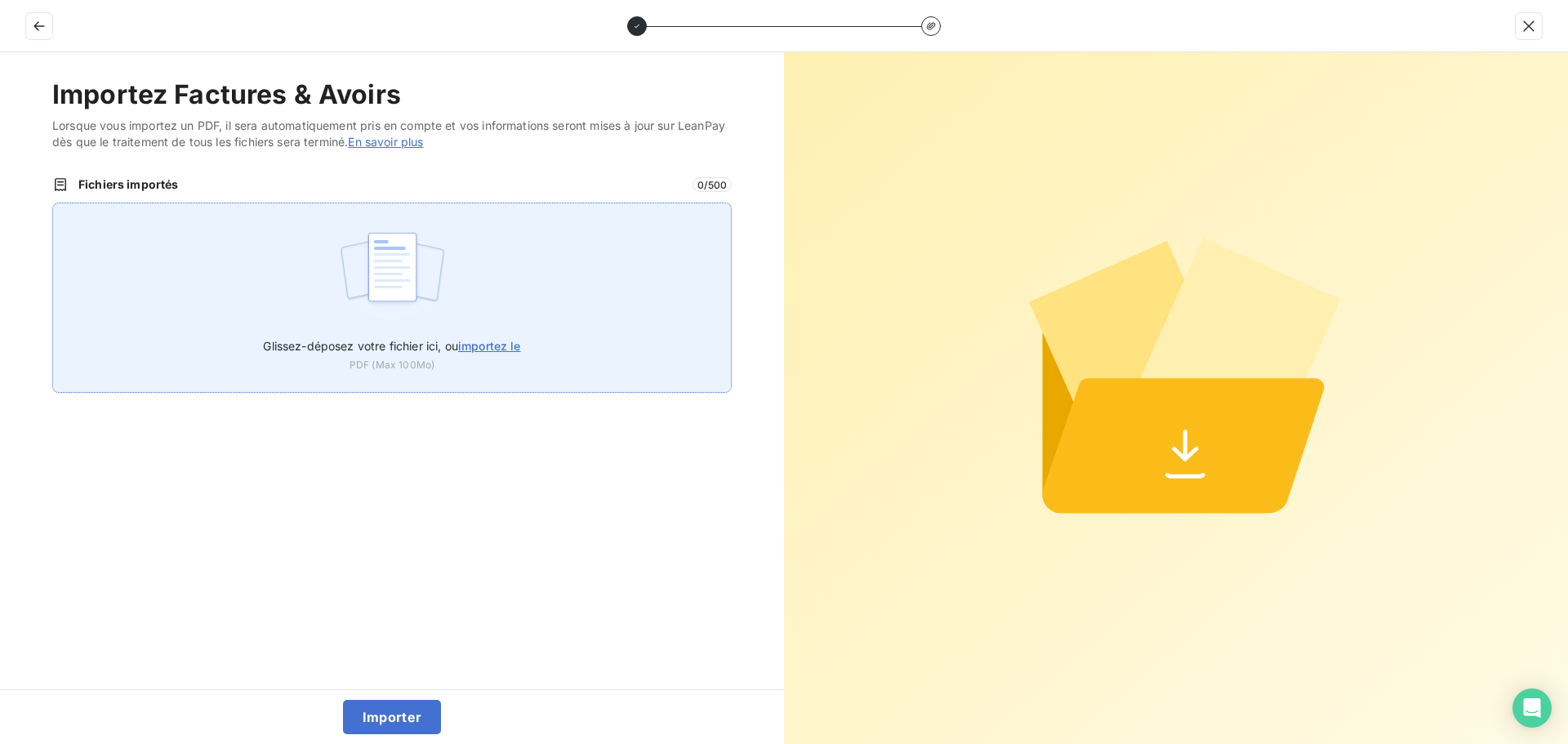
click at [344, 325] on img at bounding box center [393, 274] width 109 height 104
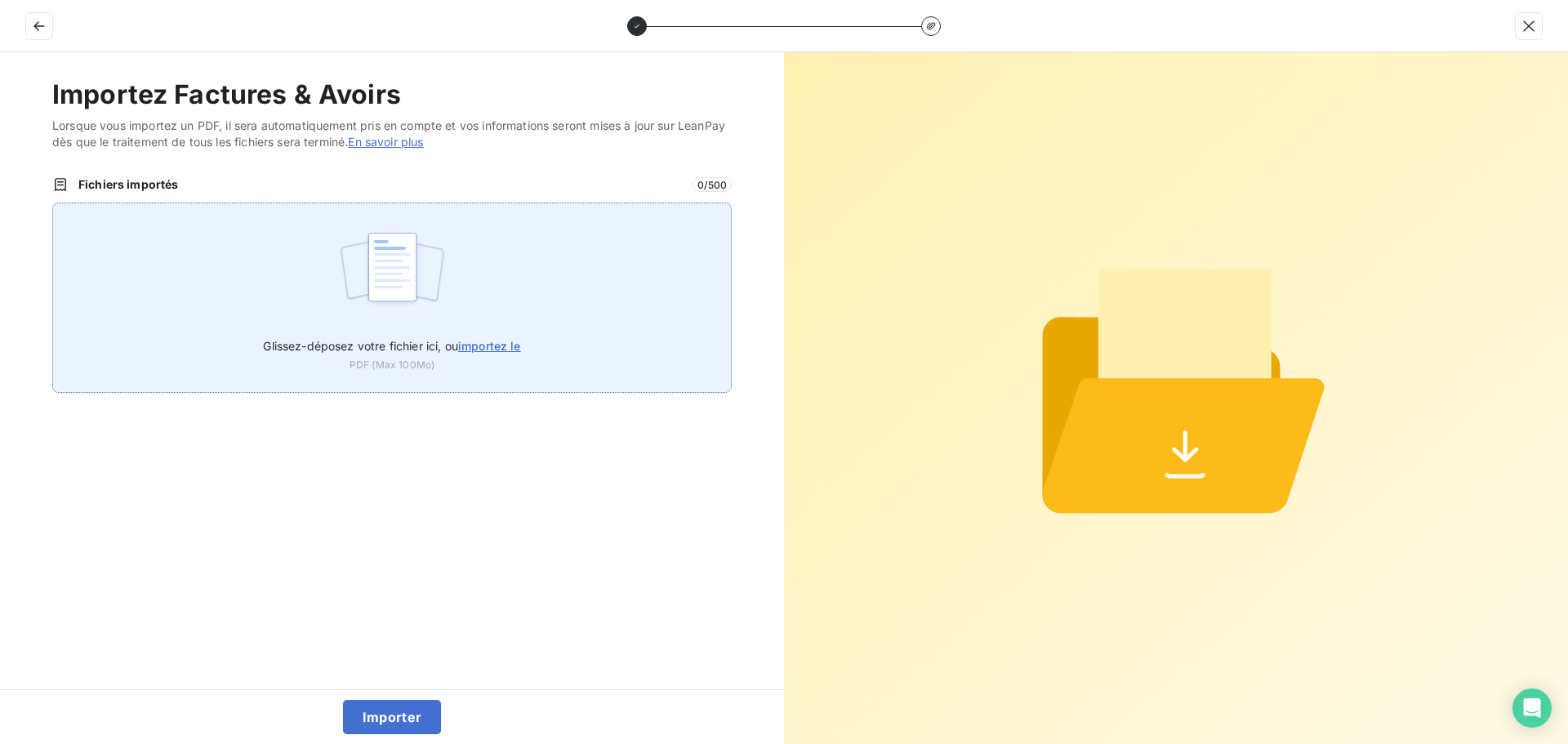
type input "C:\fakepath\FC38493.pdf"
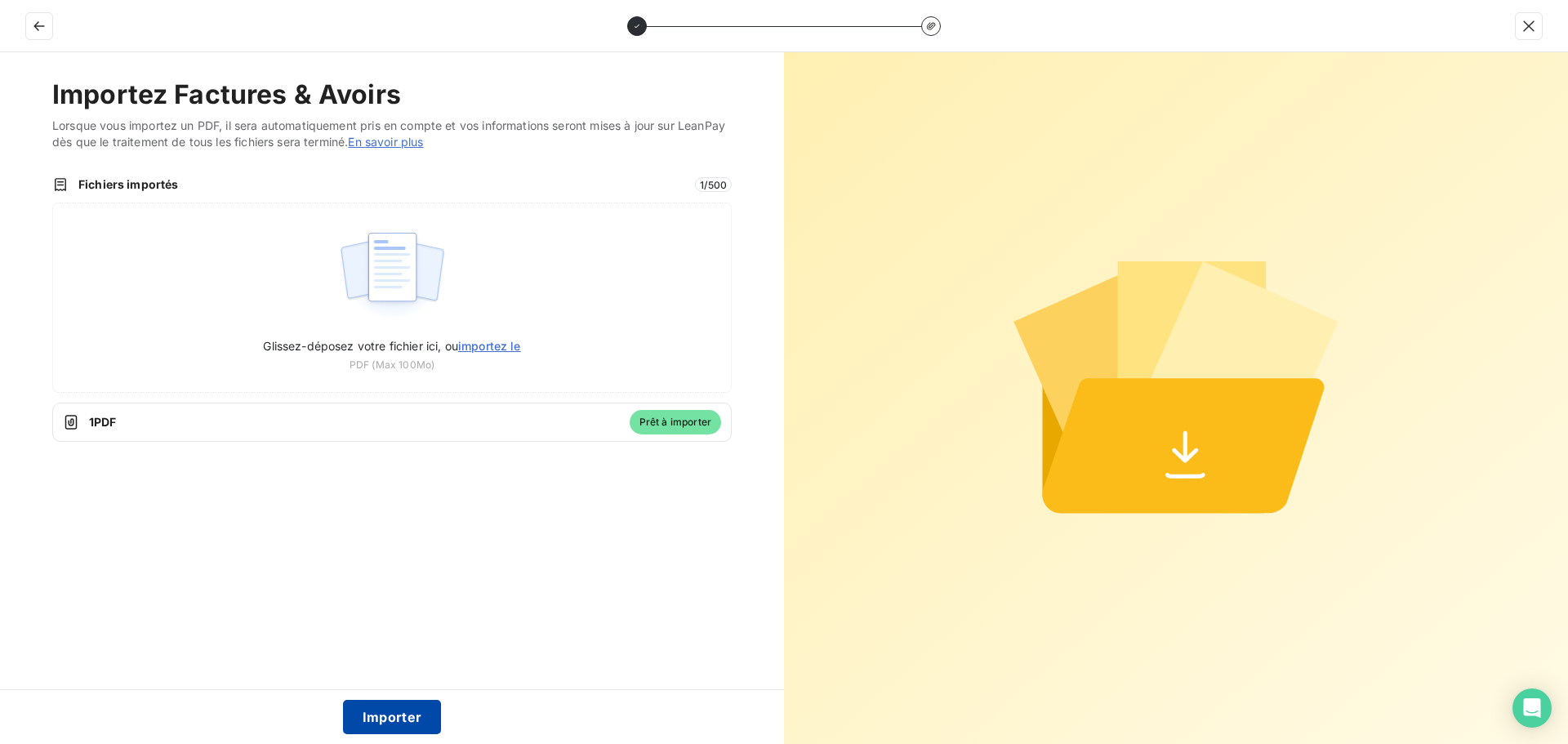
click at [396, 713] on button "Importer" at bounding box center [392, 717] width 99 height 34
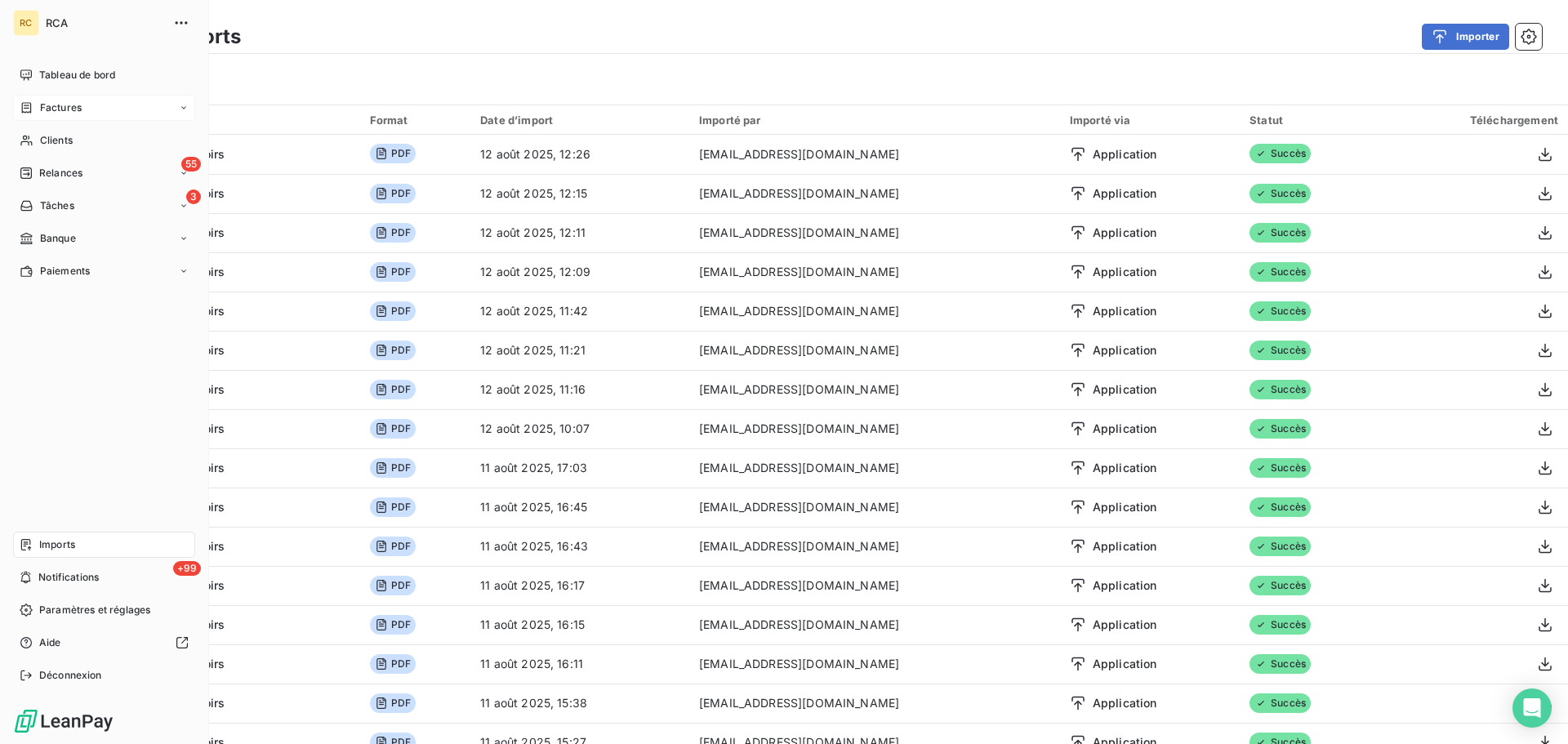
click at [59, 109] on span "Factures" at bounding box center [60, 108] width 42 height 15
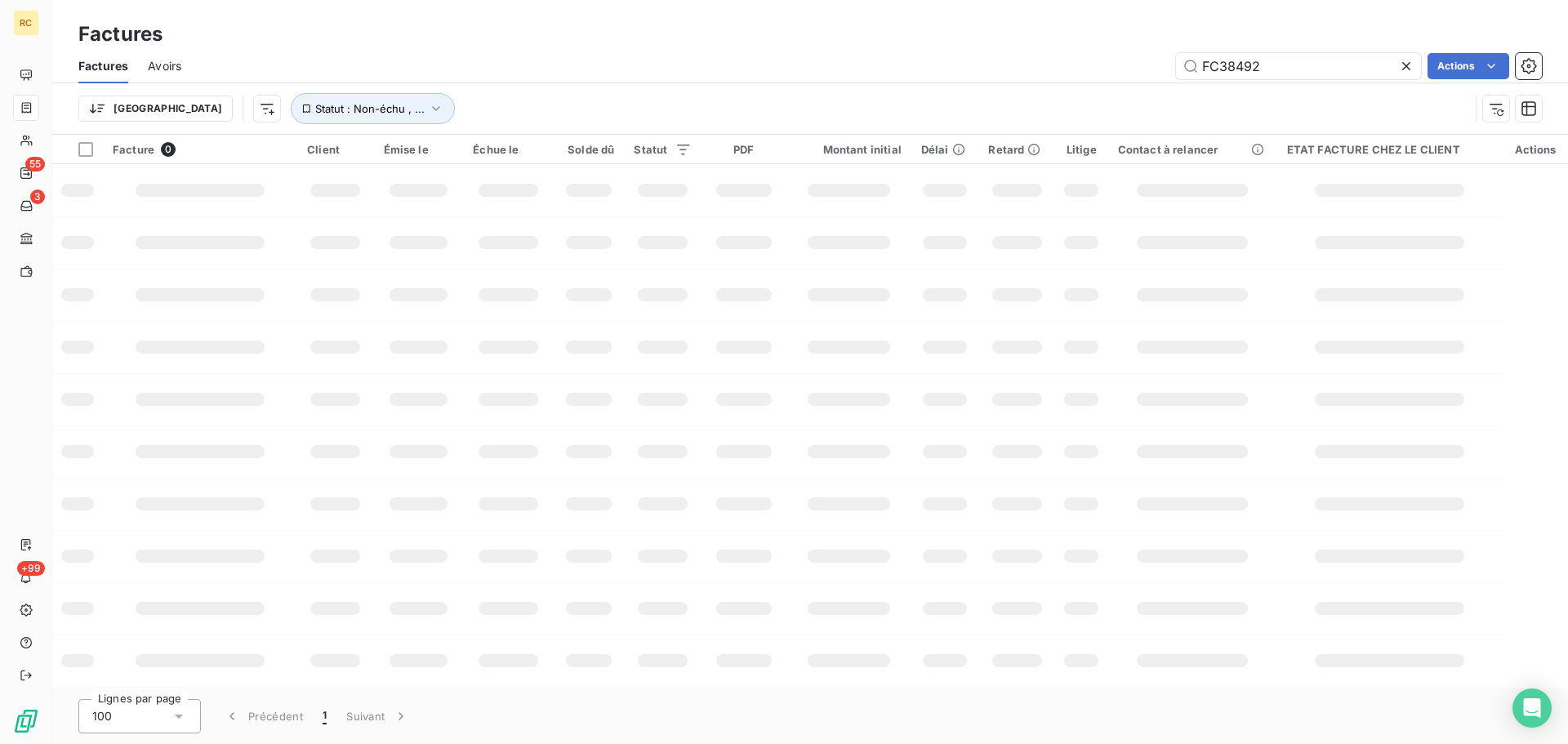
drag, startPoint x: 1296, startPoint y: 63, endPoint x: 982, endPoint y: 37, distance: 315.1
click at [1024, 43] on div "Factures Factures Avoirs FC38492 Actions Trier Statut : Non-échu , ..." at bounding box center [810, 67] width 1516 height 135
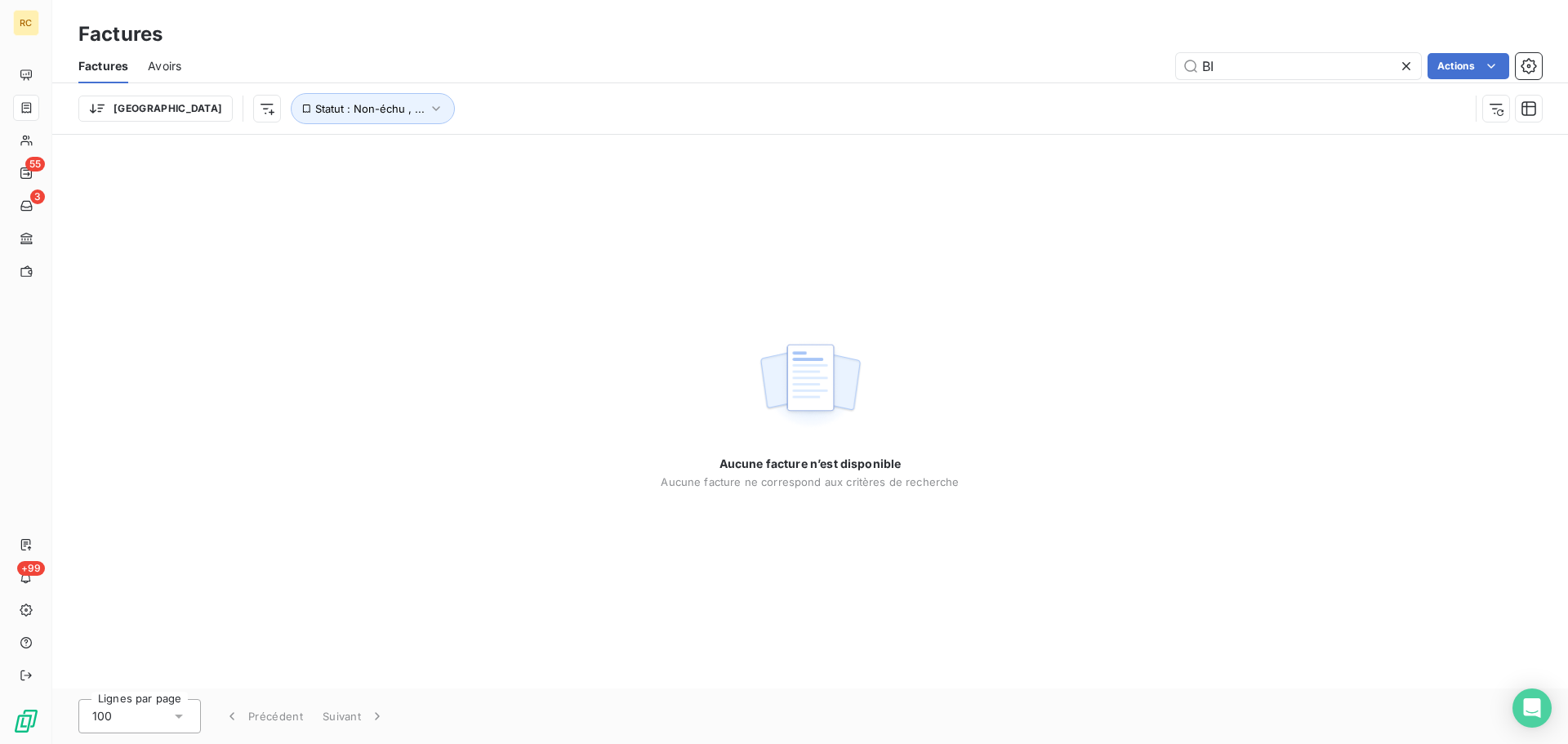
type input "B"
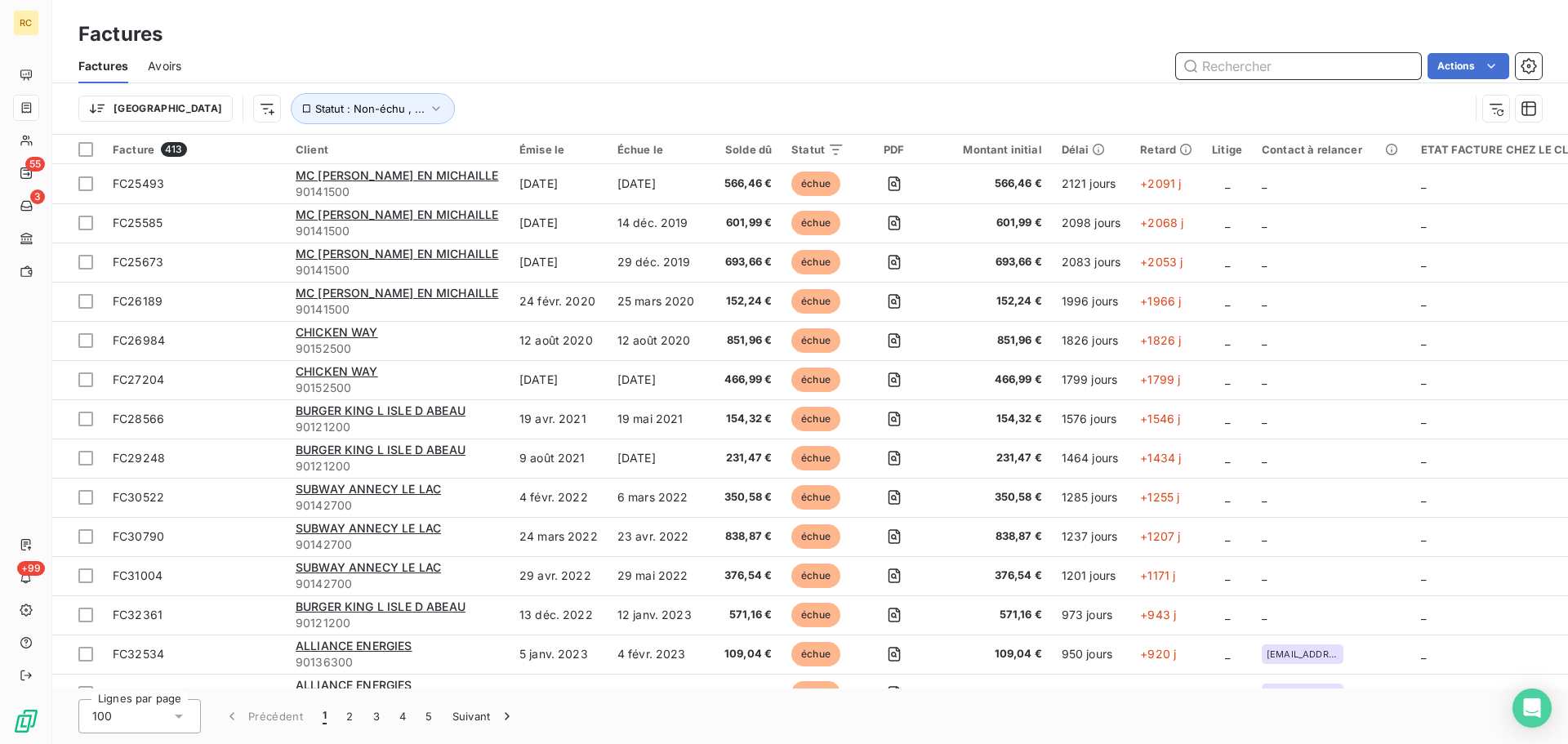
paste input "FC38493"
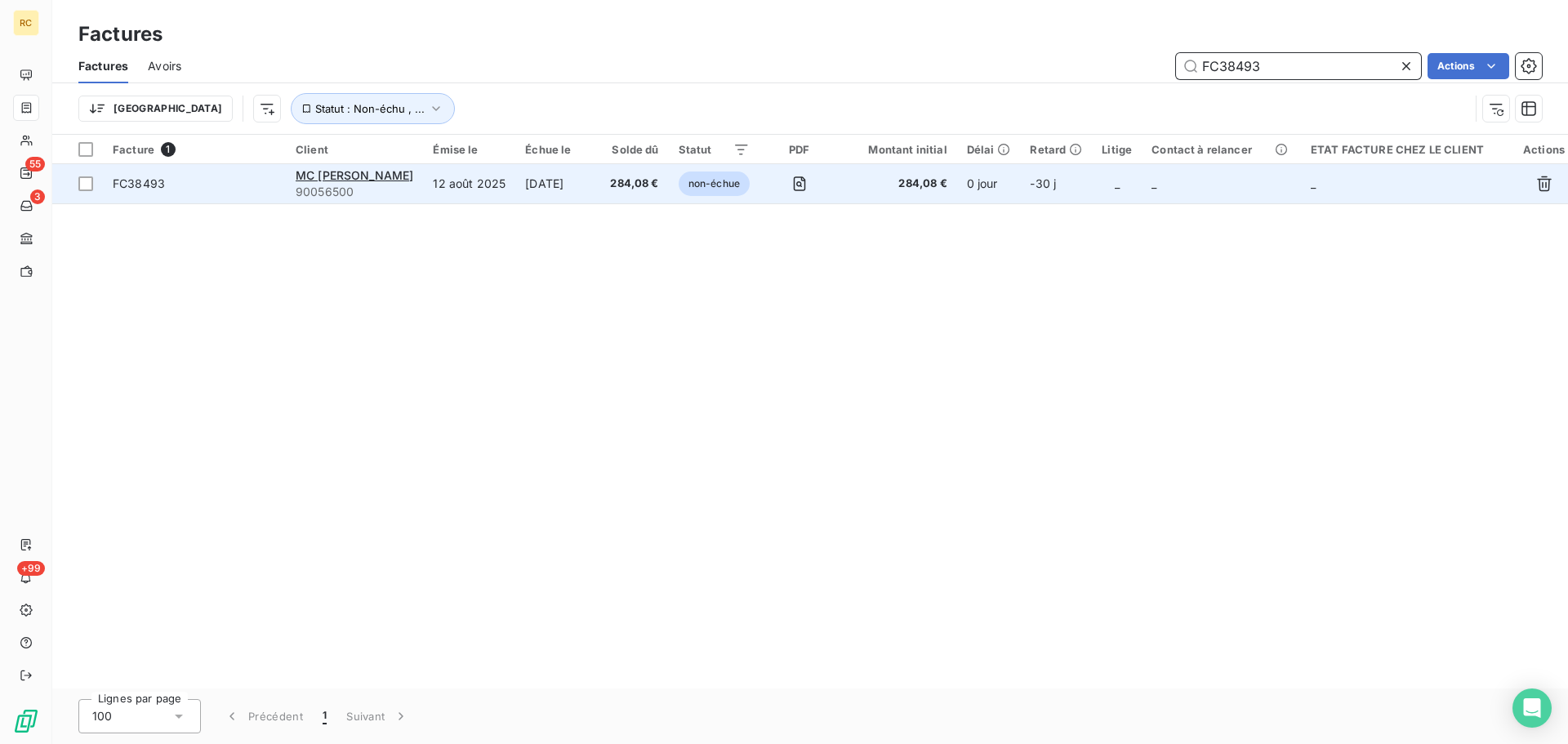
type input "FC38493"
click at [139, 180] on span "FC38493" at bounding box center [139, 183] width 53 height 14
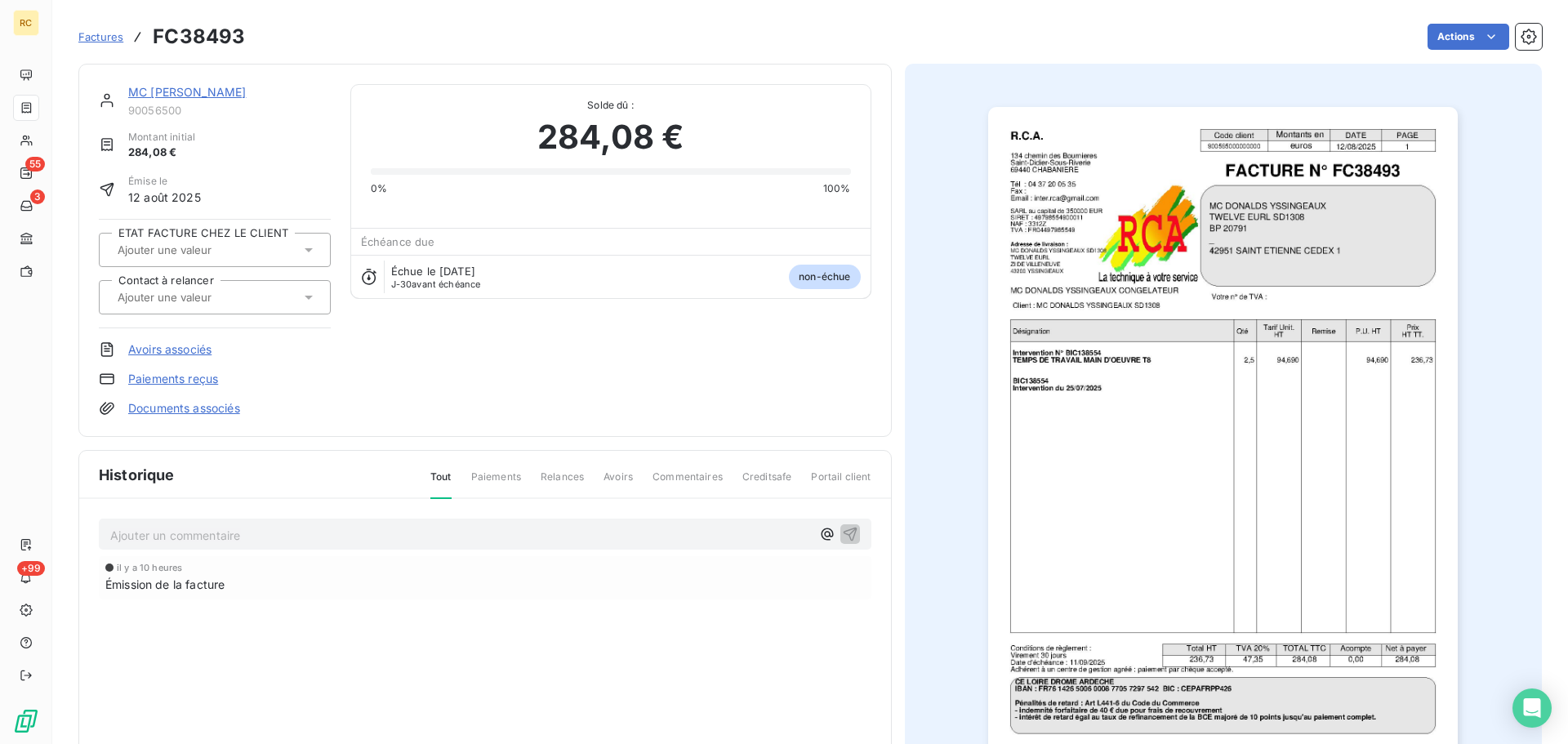
click at [183, 404] on link "Documents associés" at bounding box center [184, 409] width 112 height 17
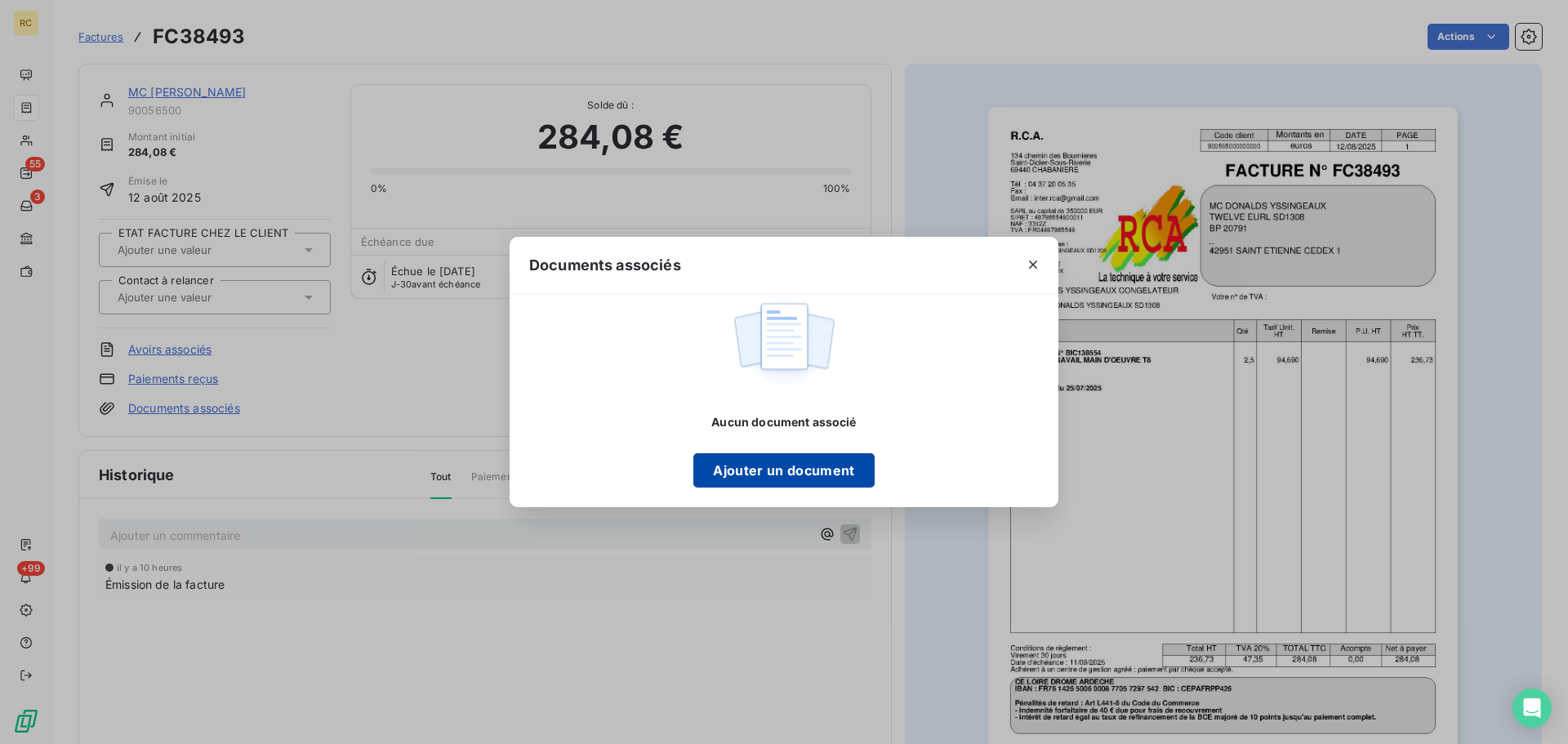
click at [798, 465] on button "Ajouter un document" at bounding box center [784, 470] width 180 height 34
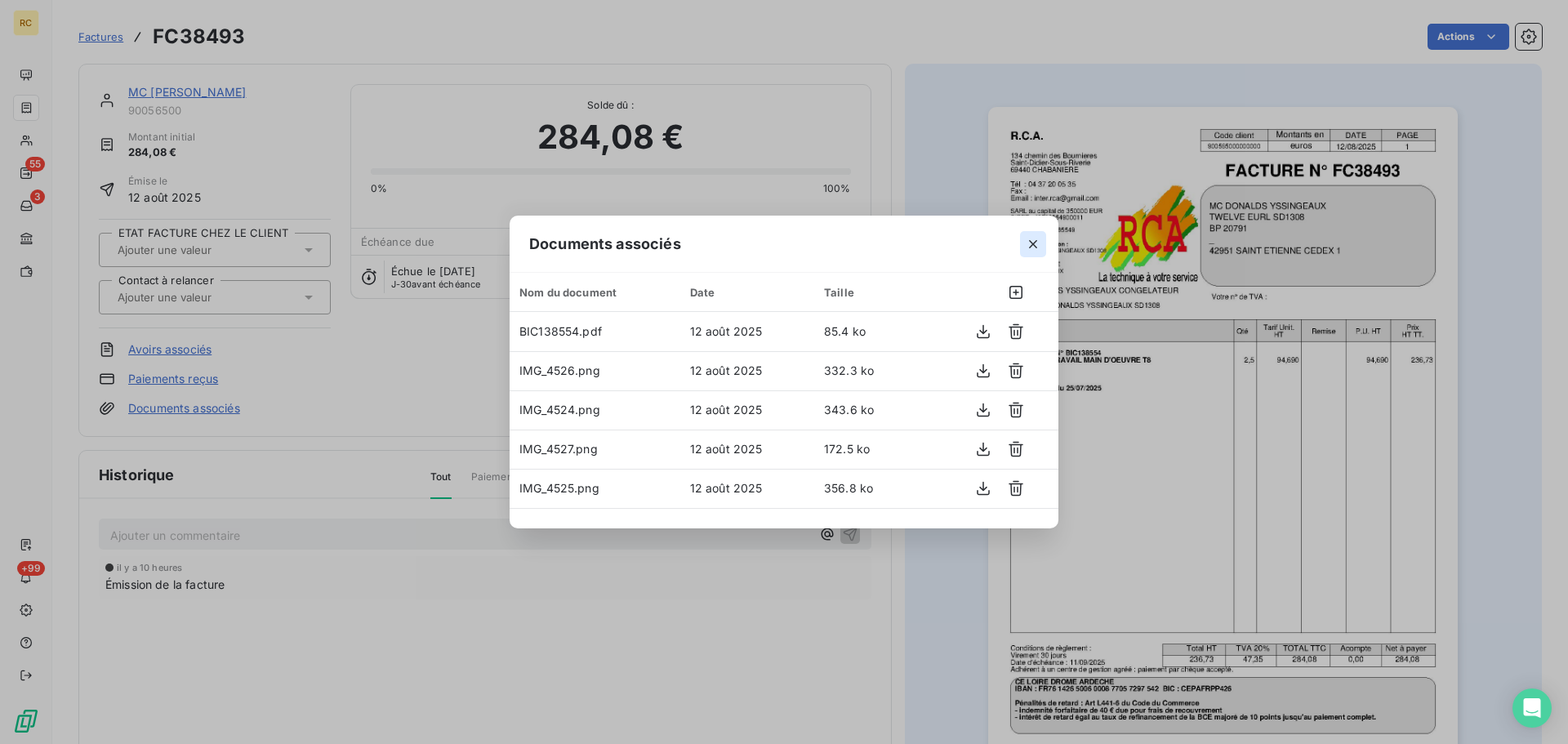
click at [1034, 247] on icon "button" at bounding box center [1033, 244] width 17 height 17
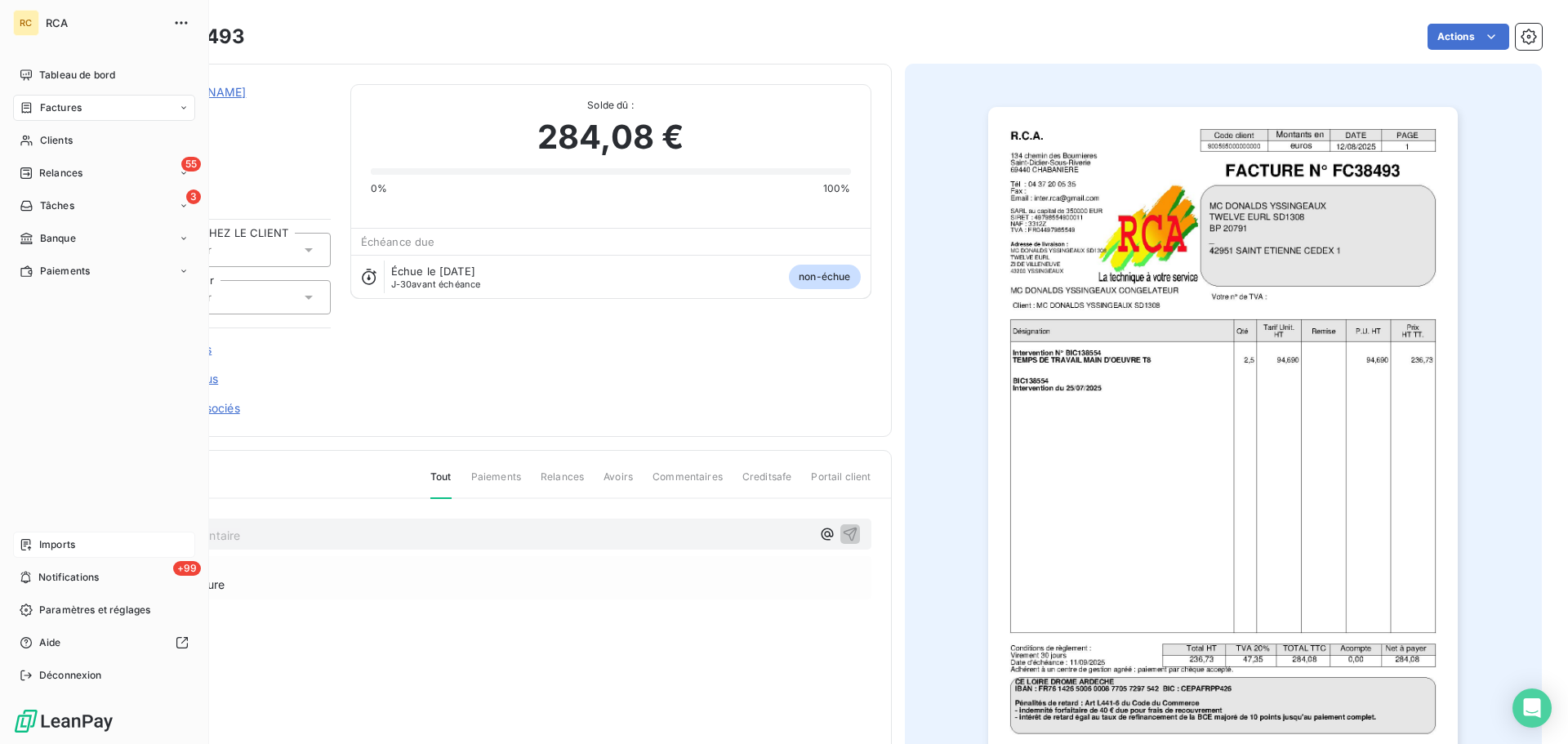
click at [33, 532] on div "Imports" at bounding box center [103, 545] width 182 height 26
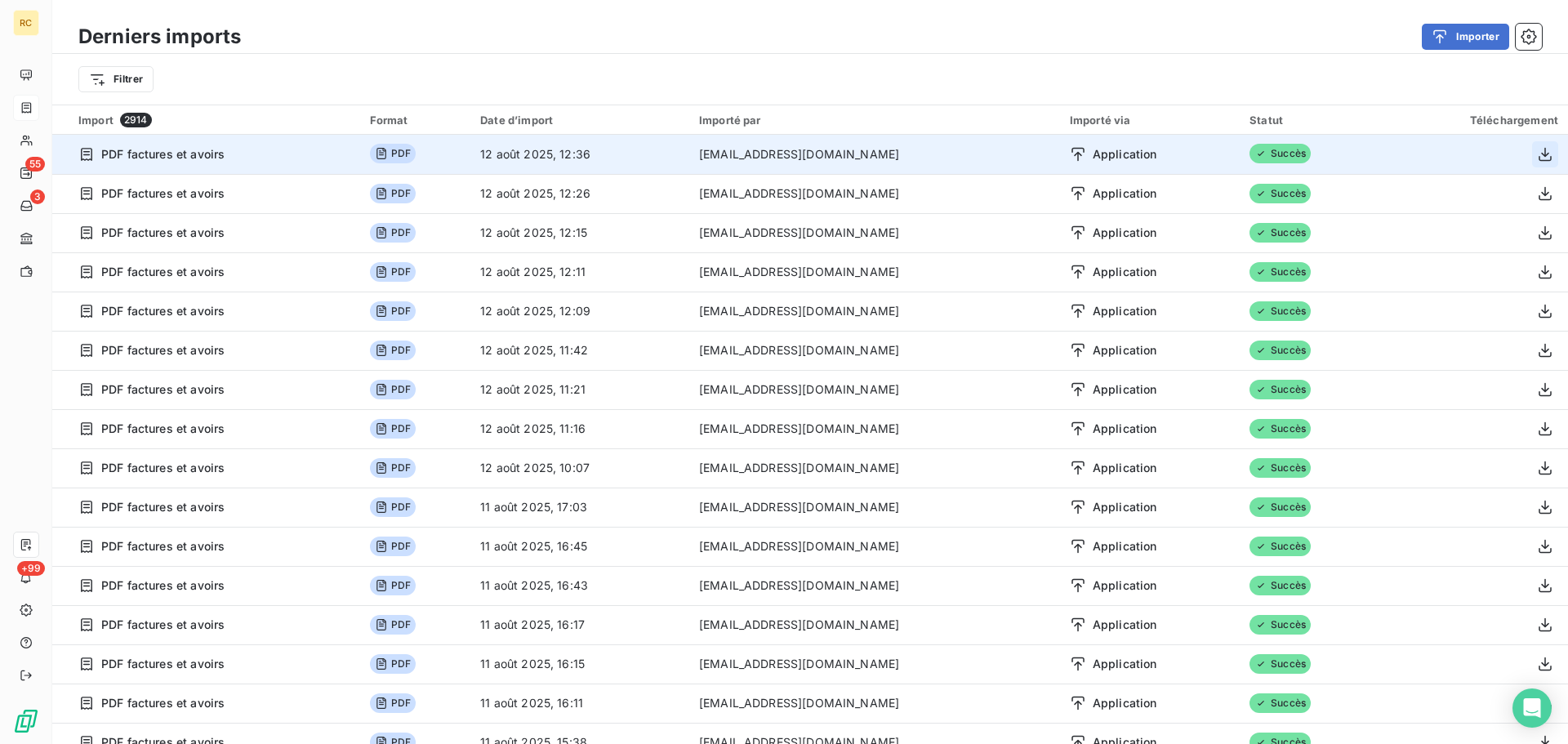
click at [1538, 150] on icon "button" at bounding box center [1546, 154] width 17 height 17
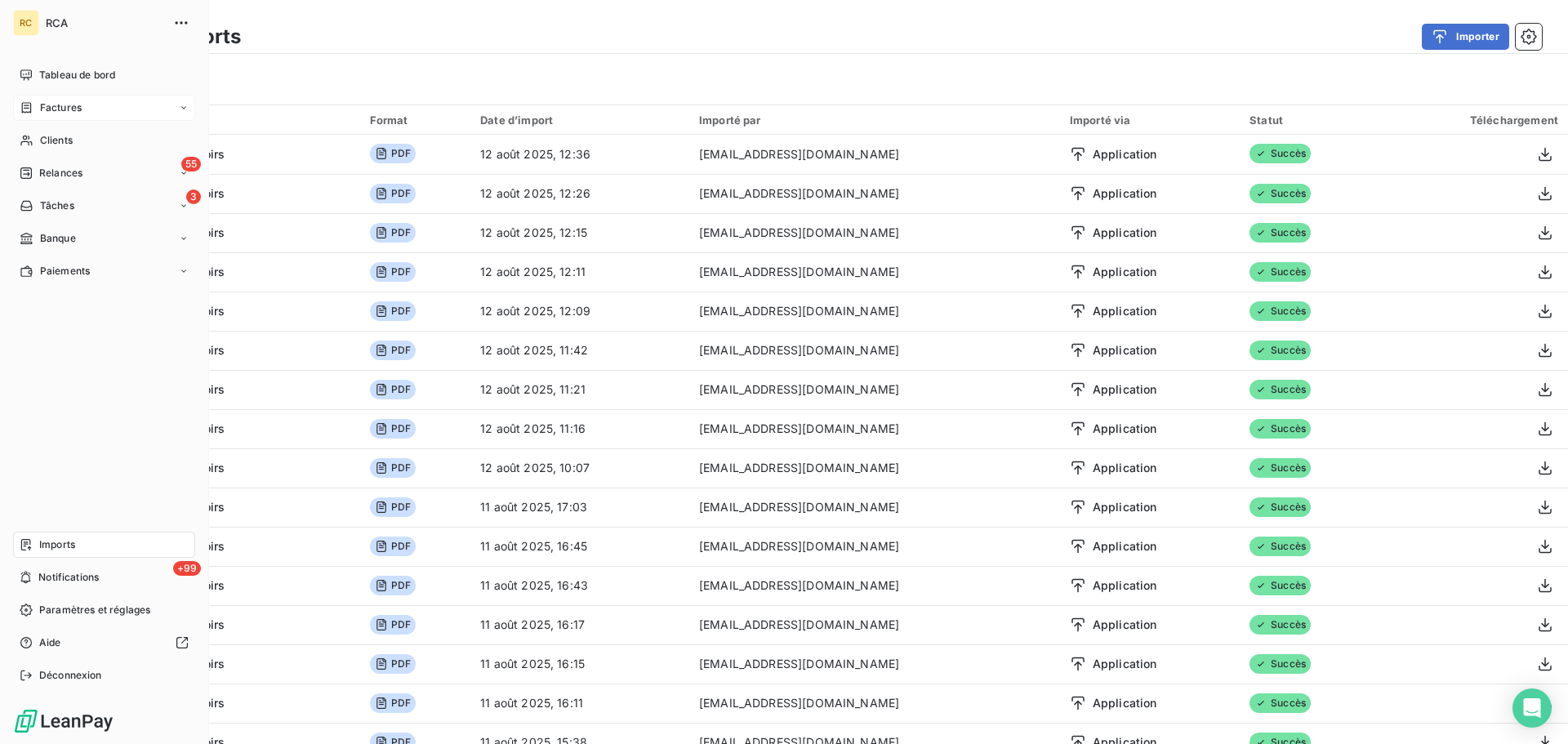
click at [46, 116] on div "Factures" at bounding box center [103, 108] width 182 height 26
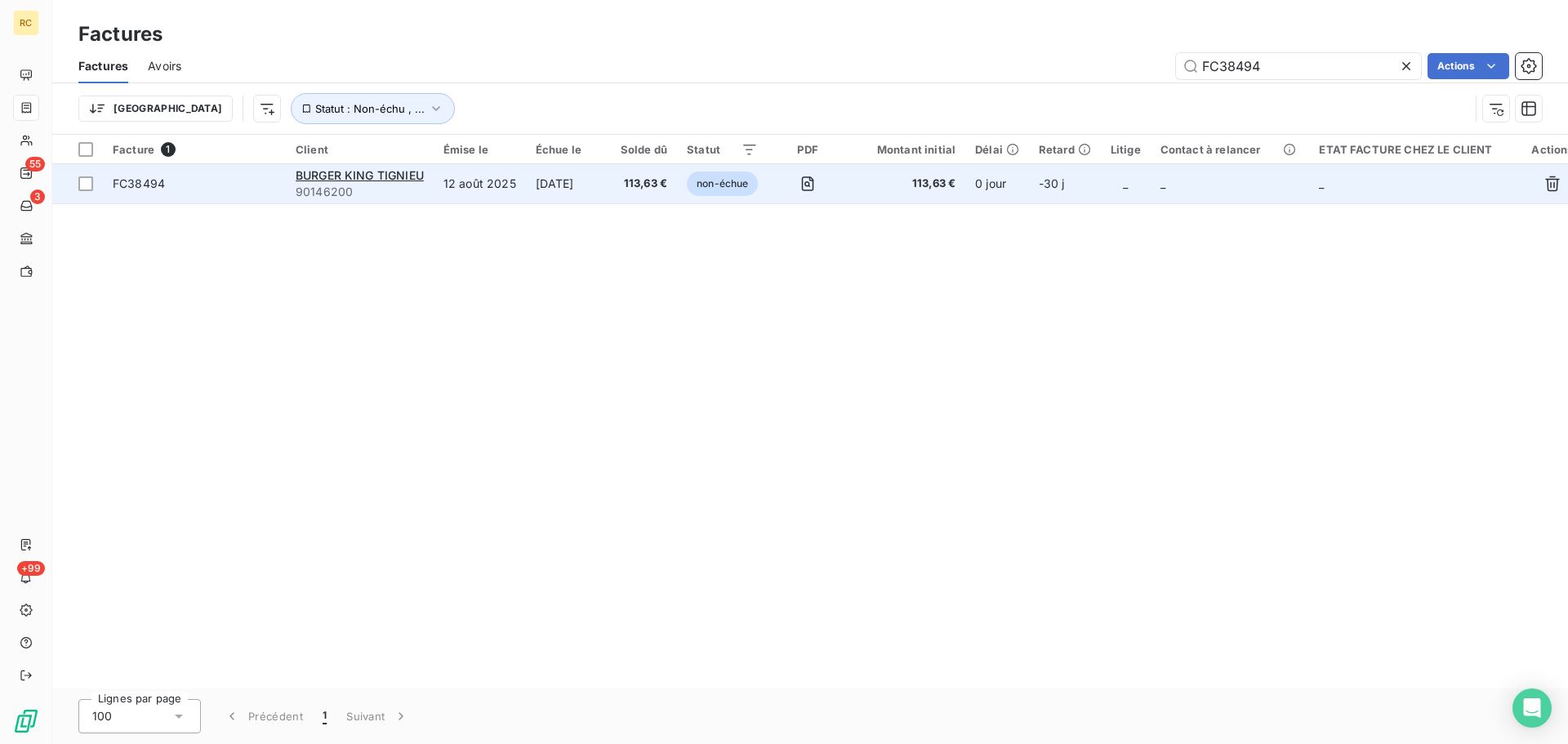
type input "FC38494"
click at [156, 184] on span "FC38494" at bounding box center [139, 183] width 53 height 14
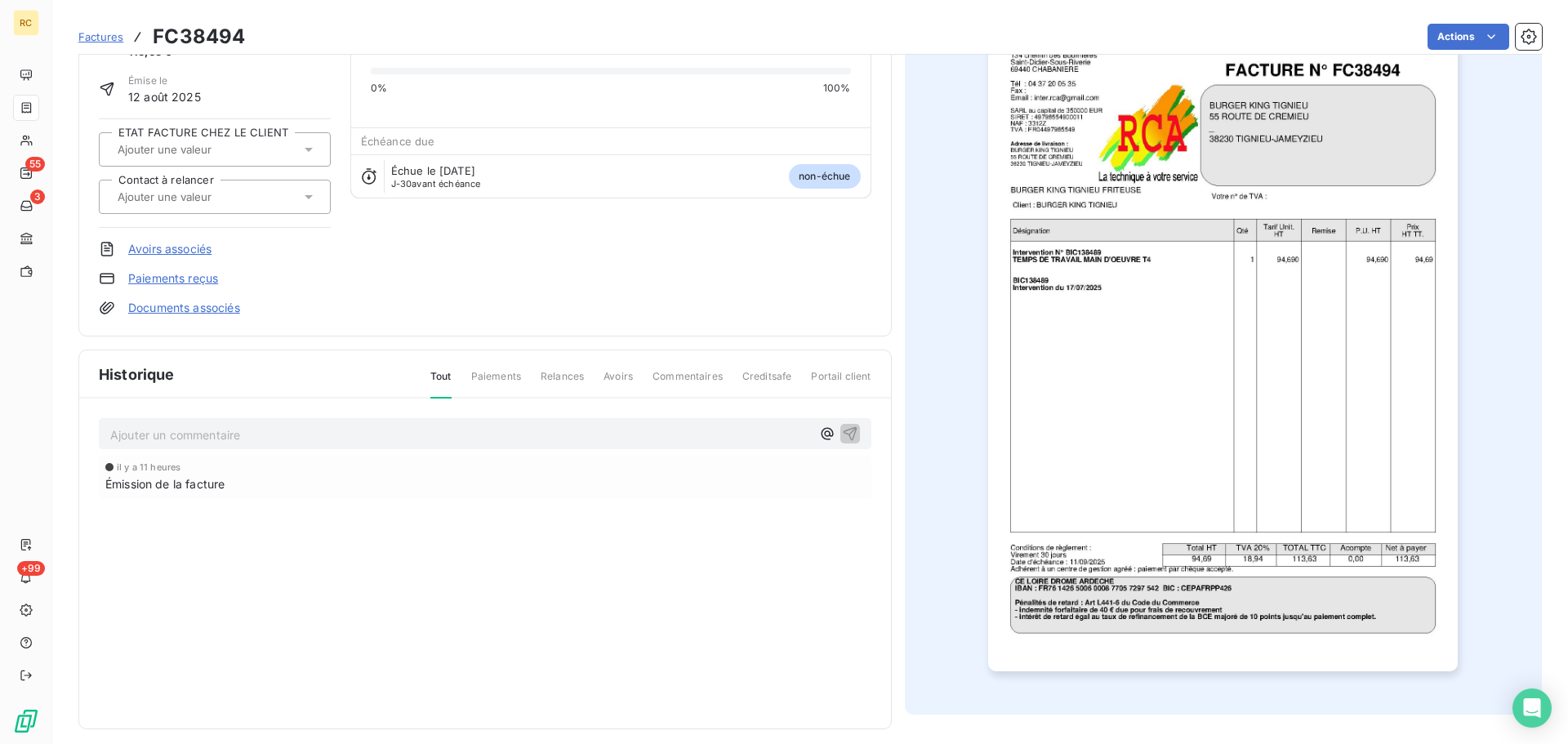
scroll to position [113, 0]
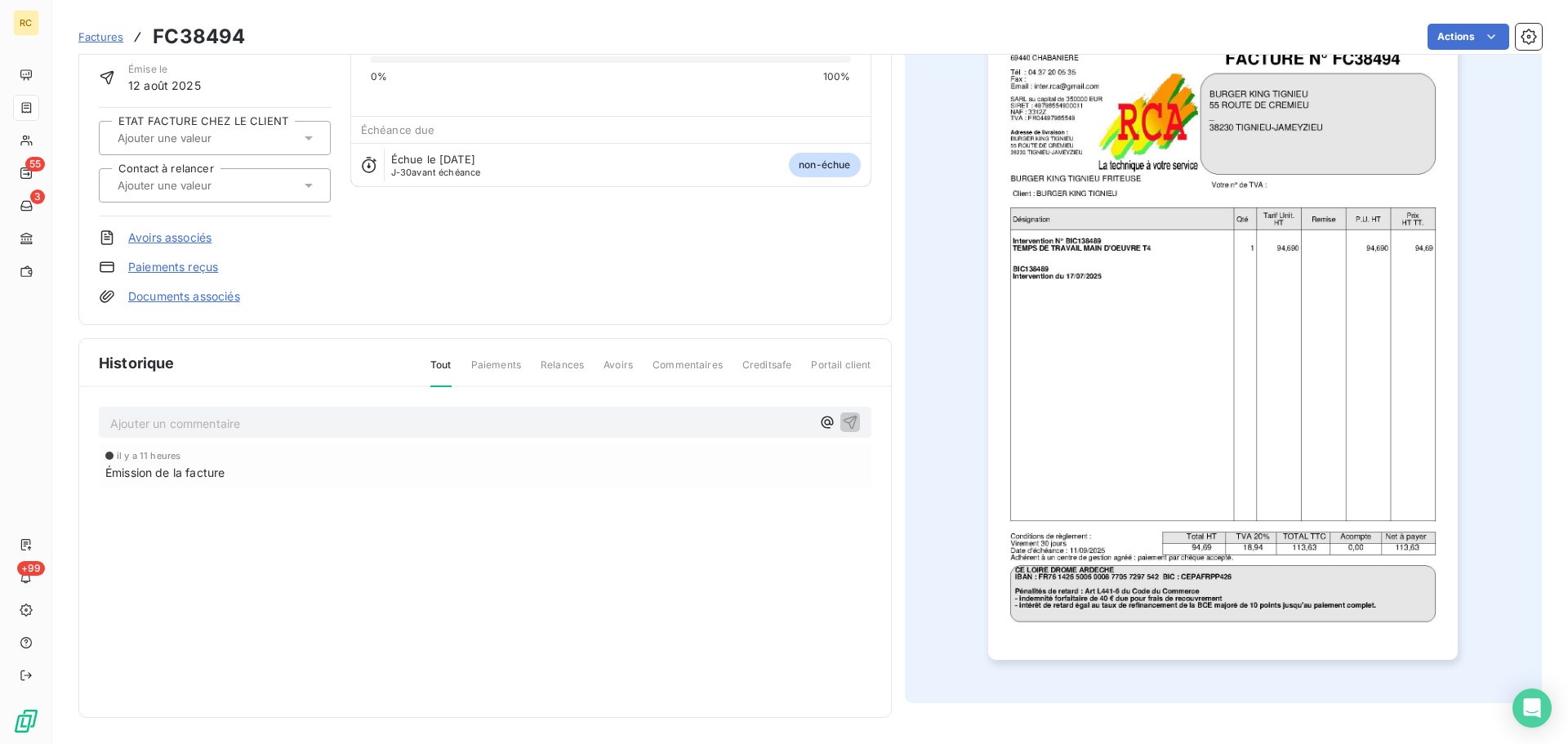
click at [187, 306] on div "BURGER KING TIGNIEU 90146200 Montant initial 113,63 € Émise le 12 août 2025 ETA…" at bounding box center [485, 139] width 814 height 373
click at [190, 299] on link "Documents associés" at bounding box center [184, 297] width 112 height 17
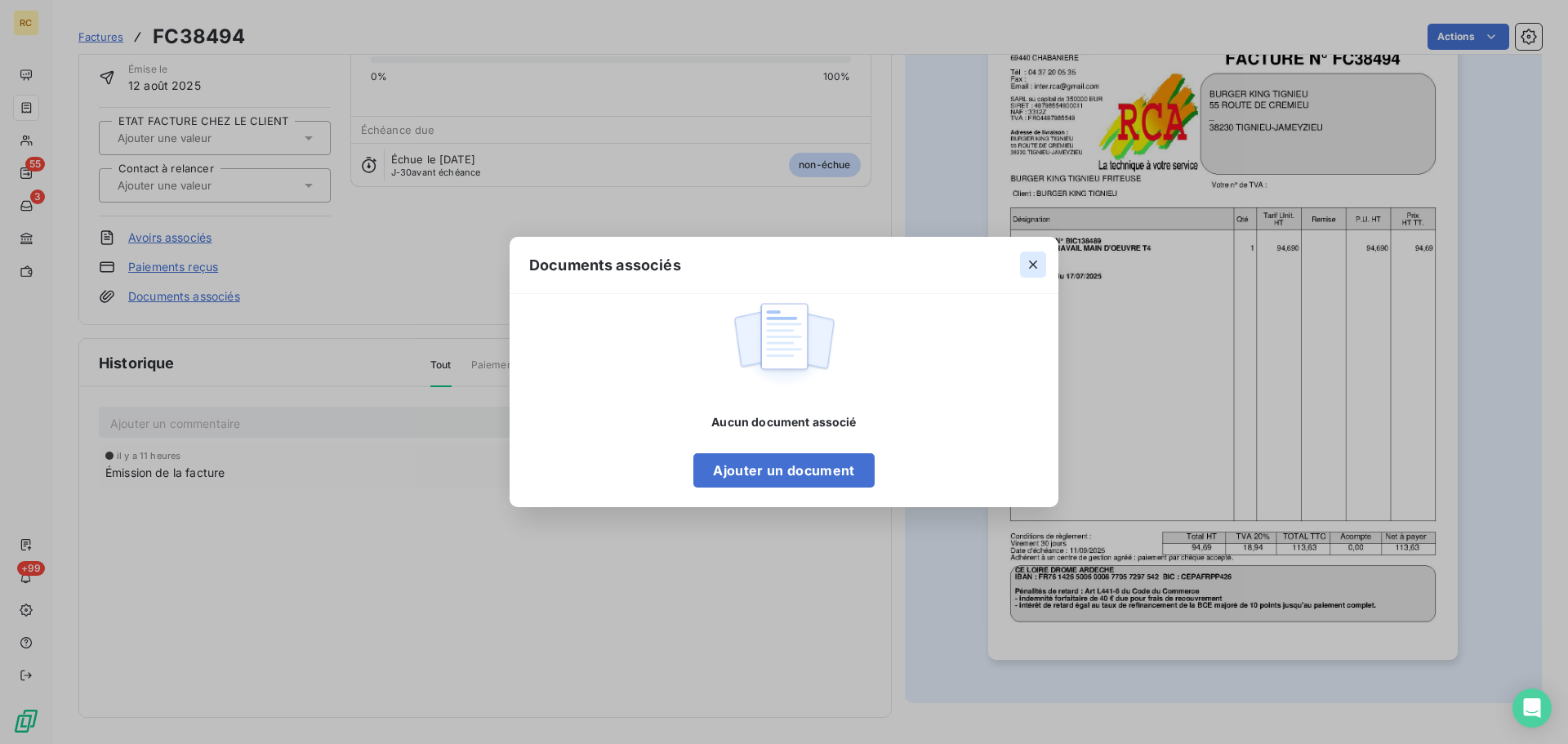
click at [1033, 261] on icon "button" at bounding box center [1033, 265] width 17 height 17
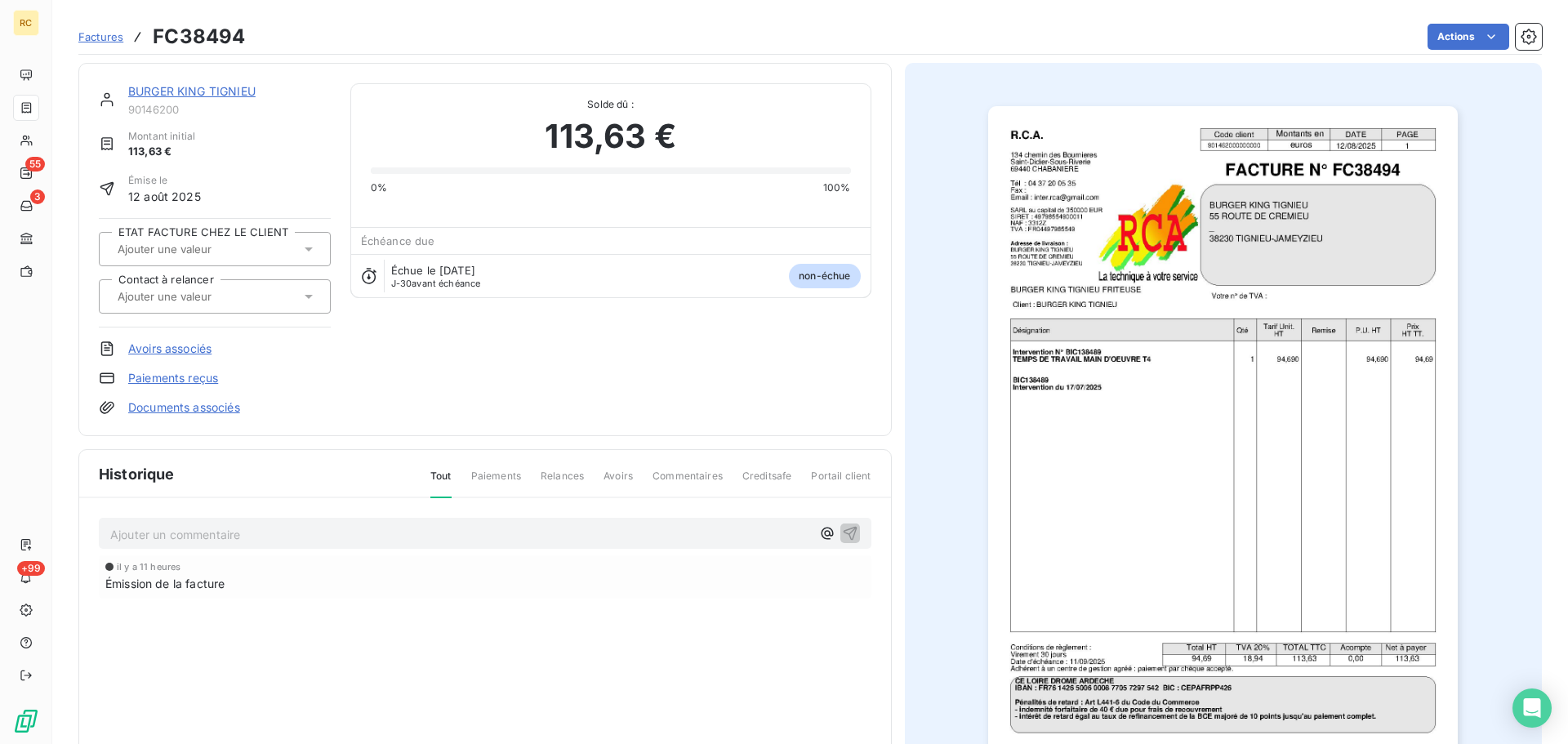
scroll to position [0, 0]
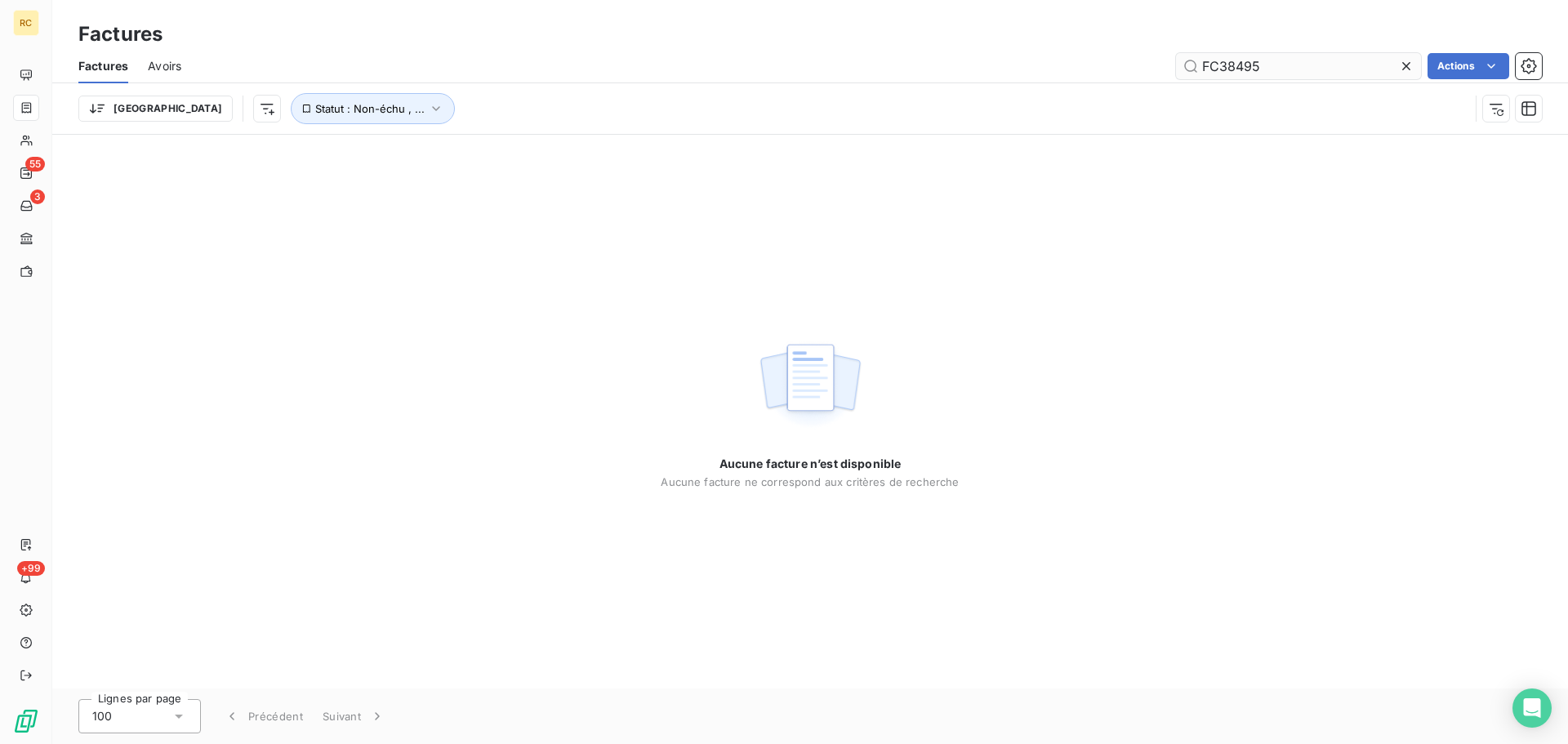
type input "FC38495"
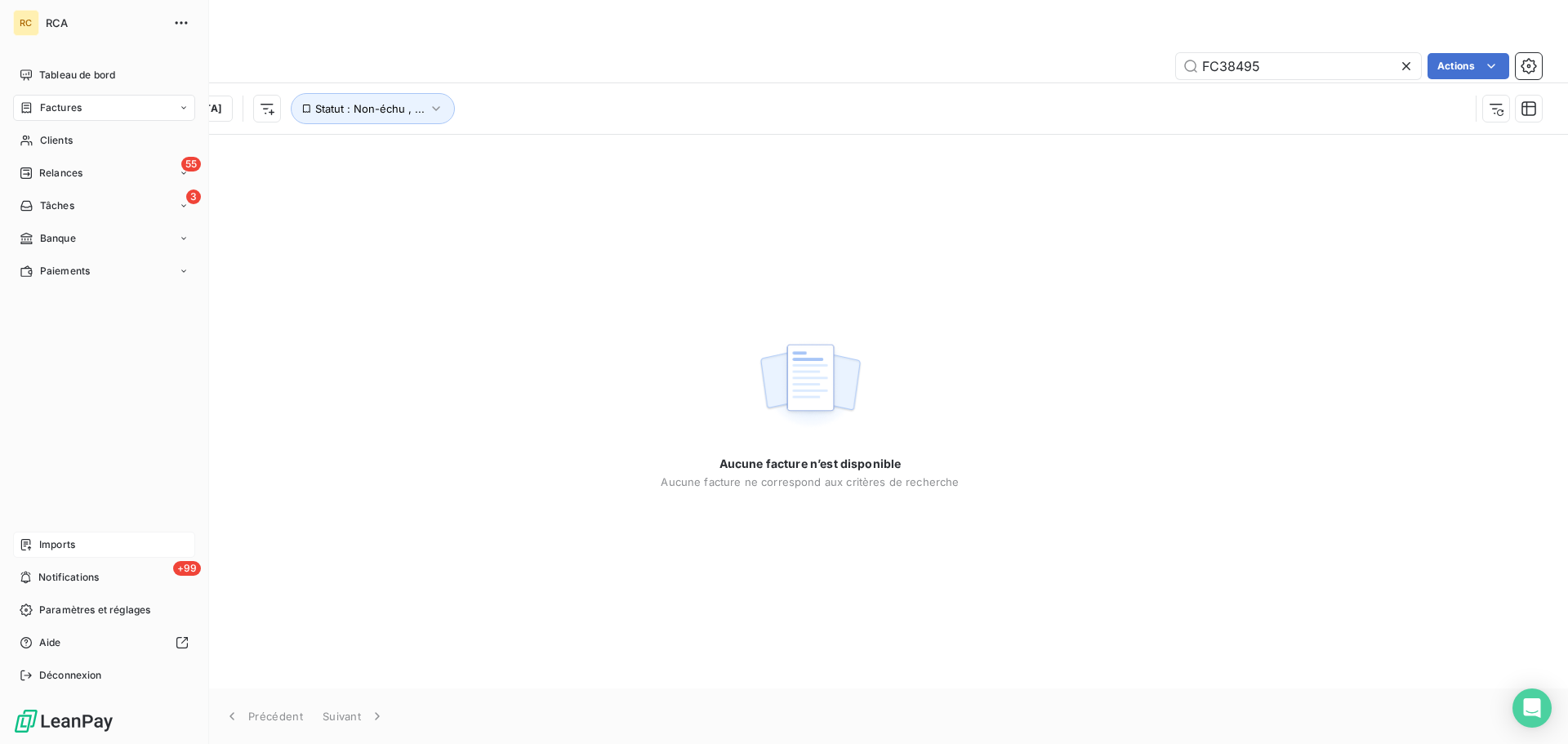
click at [79, 544] on div "Imports" at bounding box center [103, 545] width 182 height 26
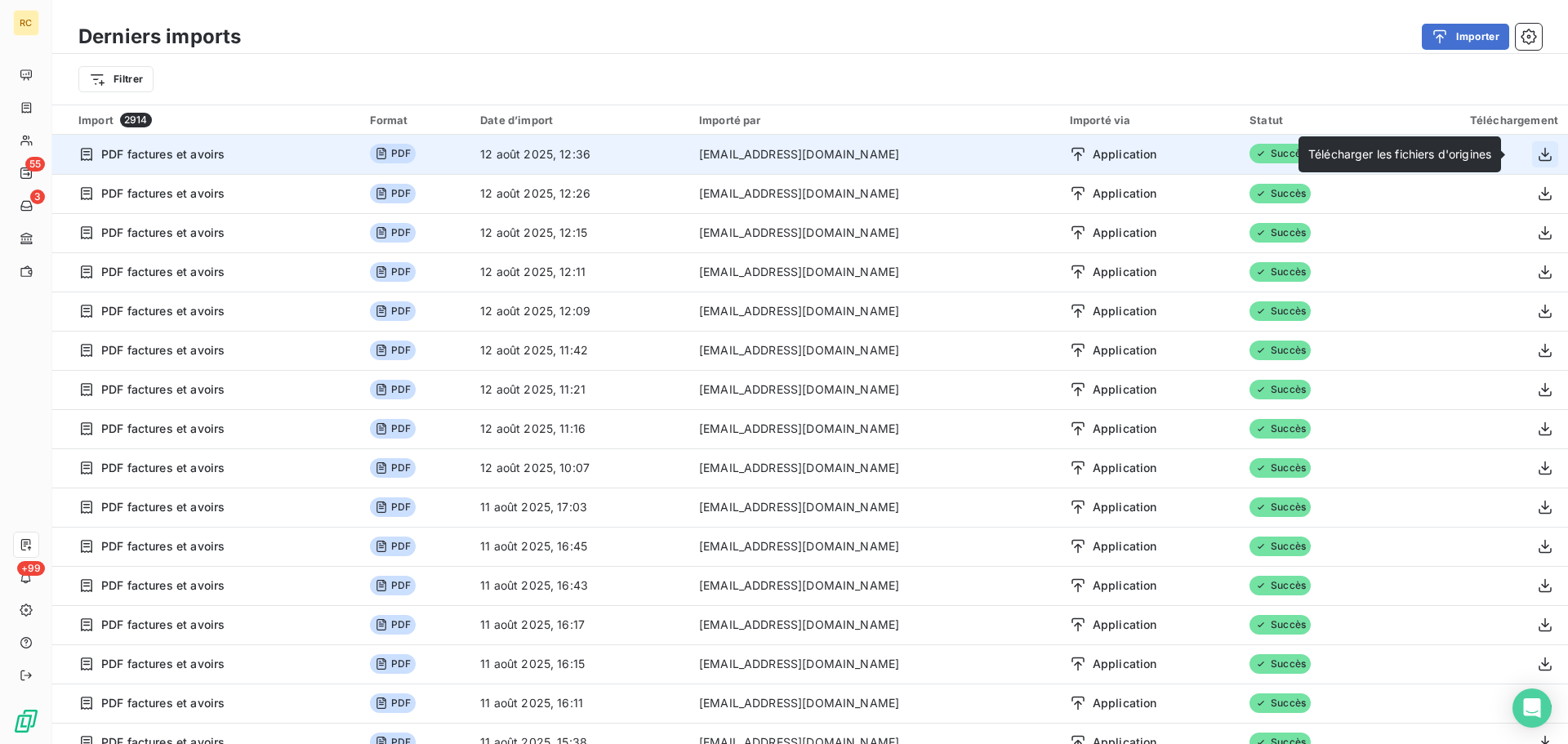
click at [1538, 153] on icon "button" at bounding box center [1546, 154] width 17 height 17
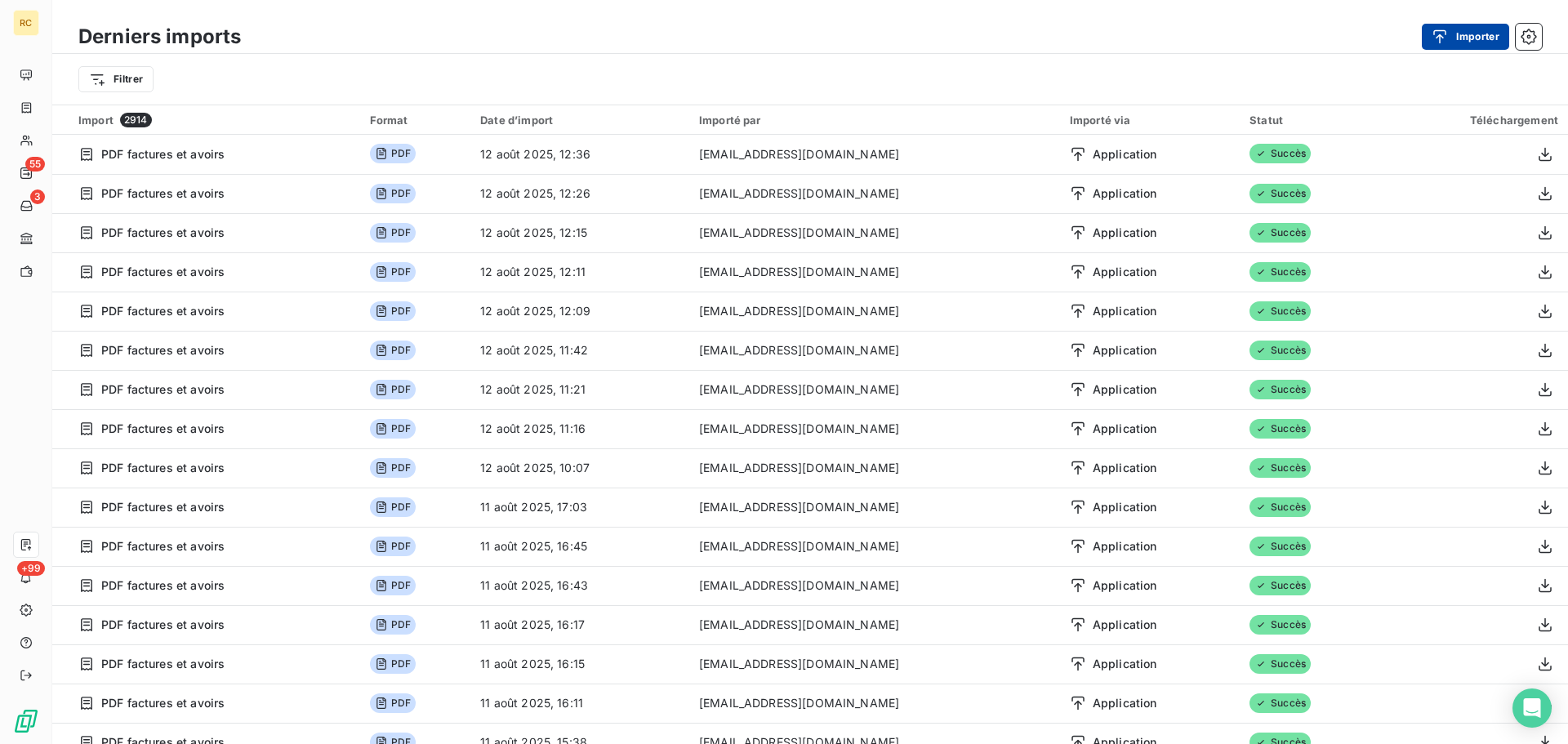
click at [1458, 33] on button "Importer" at bounding box center [1465, 37] width 88 height 26
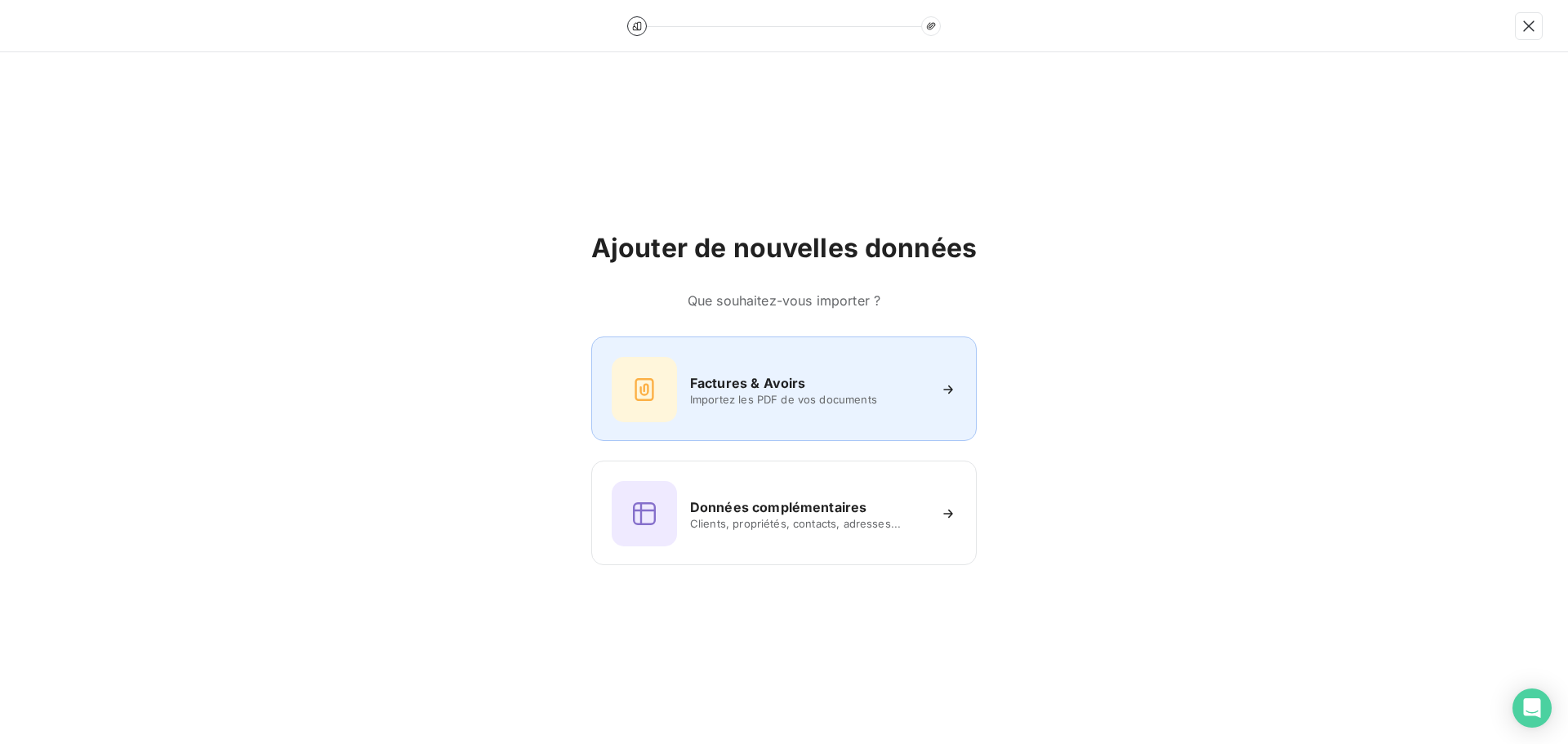
click at [793, 368] on div "Factures & Avoirs Importez les PDF de vos documents" at bounding box center [784, 389] width 345 height 66
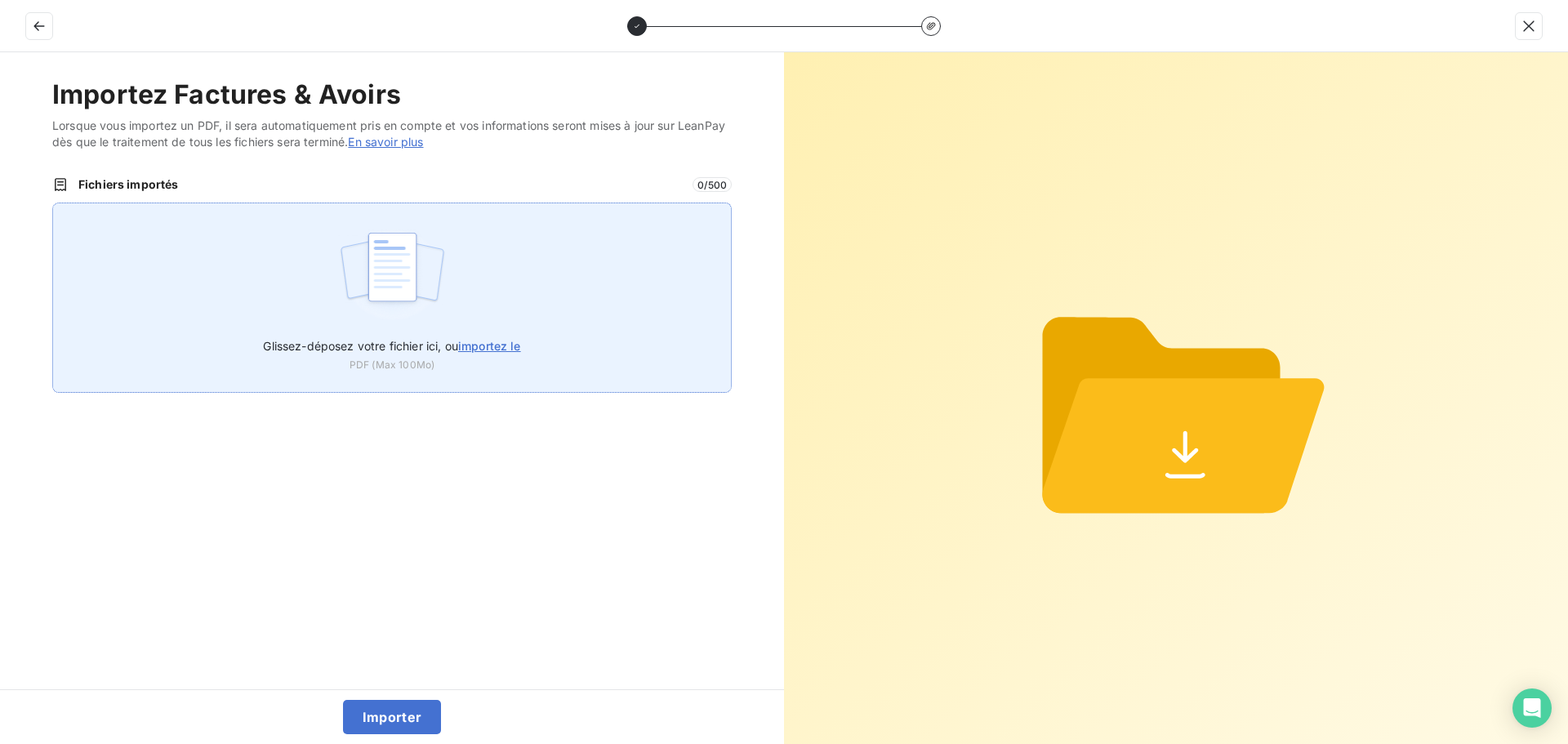
click at [453, 338] on label "Glissez-déposez votre fichier ici, ou importez le" at bounding box center [392, 343] width 257 height 30
click at [53, 203] on input "Glissez-déposez votre fichier ici, ou importez le" at bounding box center [53, 202] width 1 height 1
type input "C:\fakepath\FC38495.pdf"
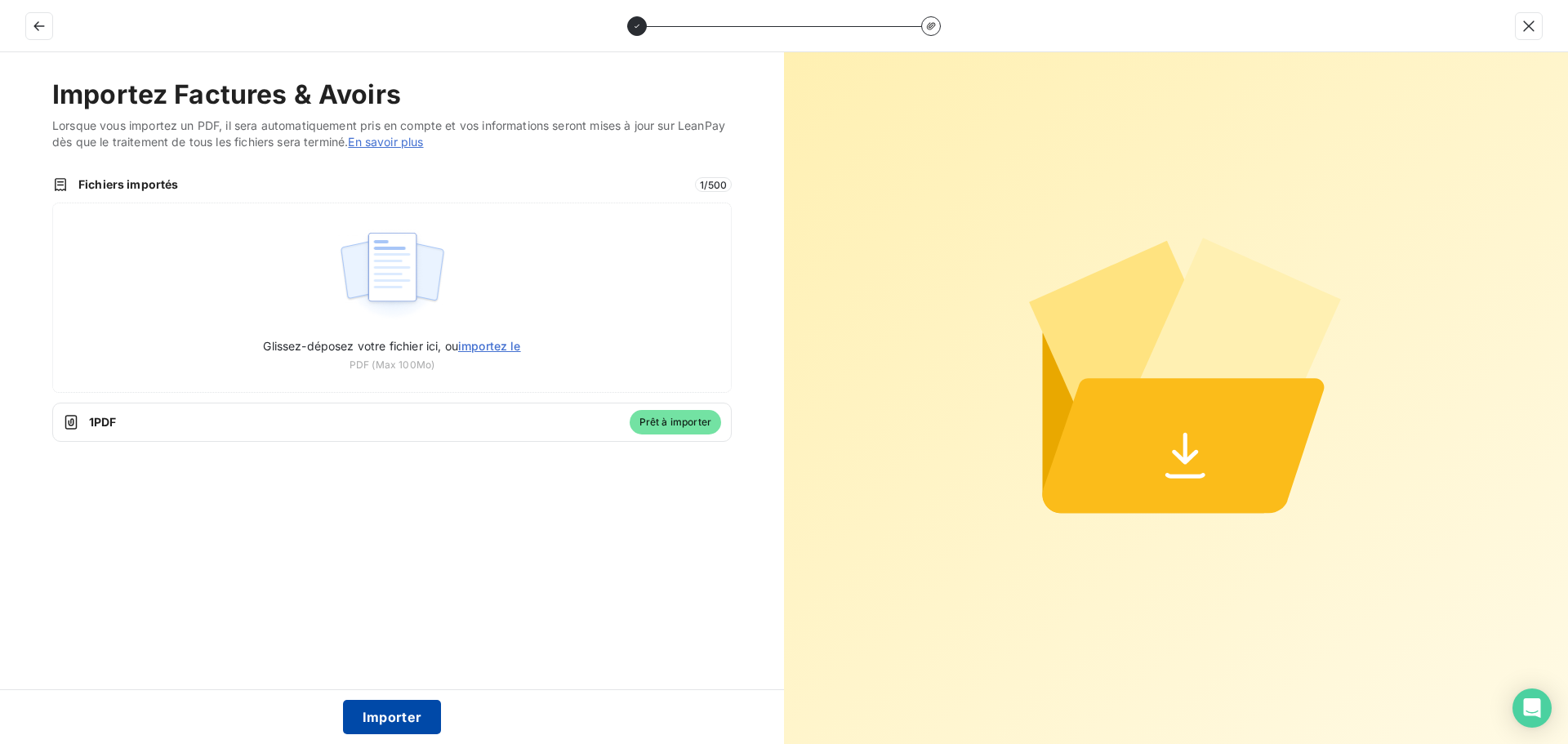
click at [389, 713] on button "Importer" at bounding box center [392, 717] width 99 height 34
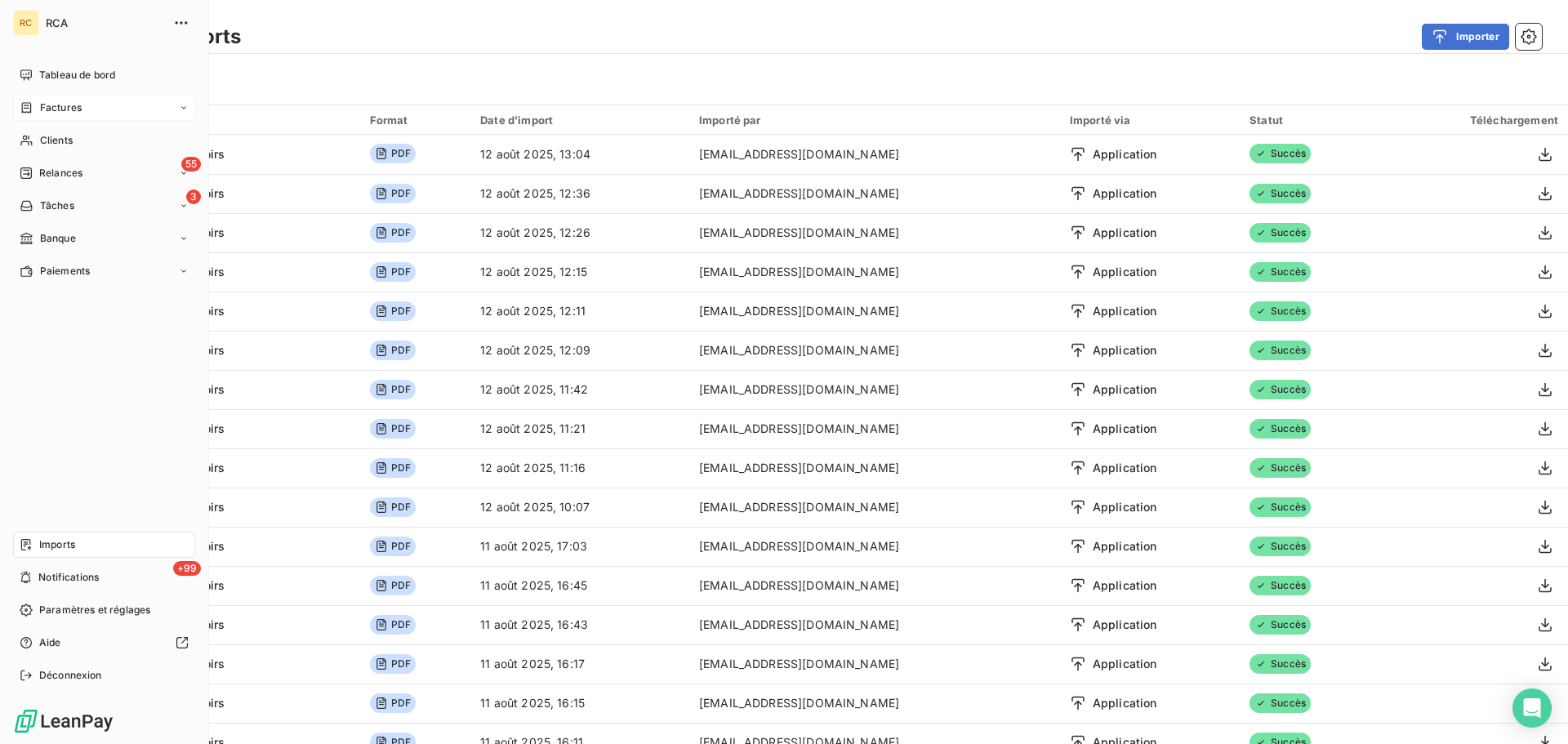
click at [57, 104] on span "Factures" at bounding box center [60, 108] width 42 height 15
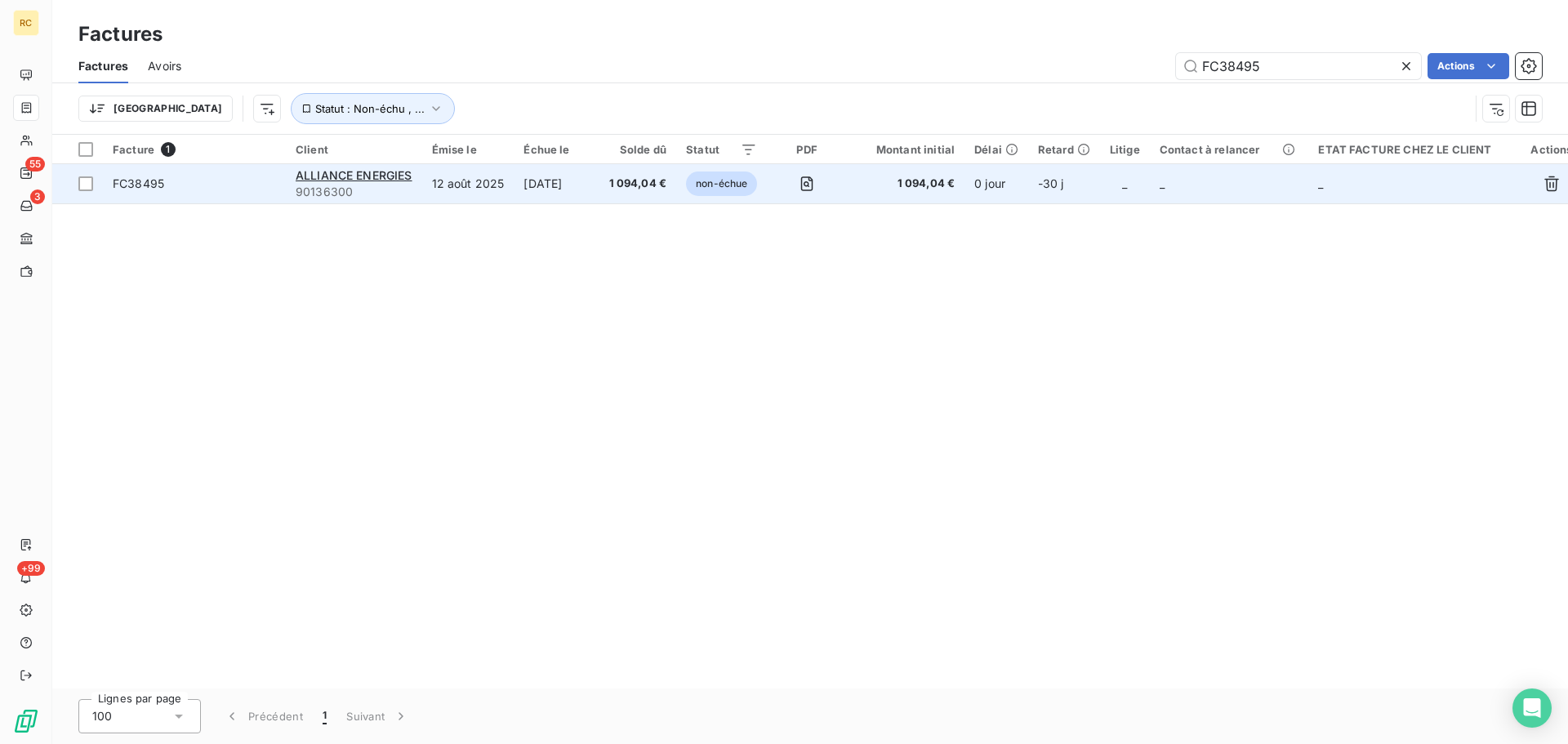
click at [144, 179] on span "FC38495" at bounding box center [139, 183] width 52 height 14
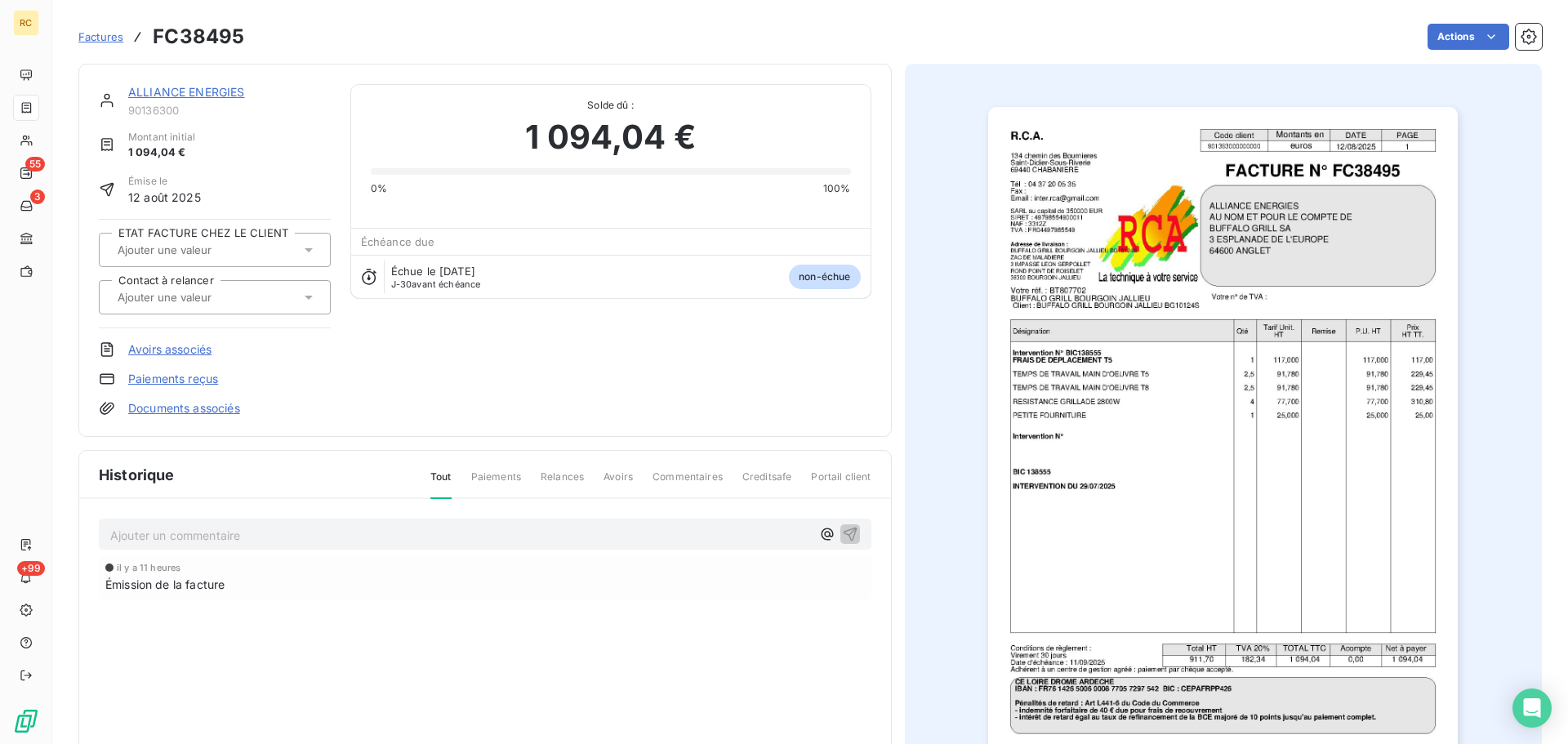
click at [213, 409] on link "Documents associés" at bounding box center [184, 409] width 112 height 17
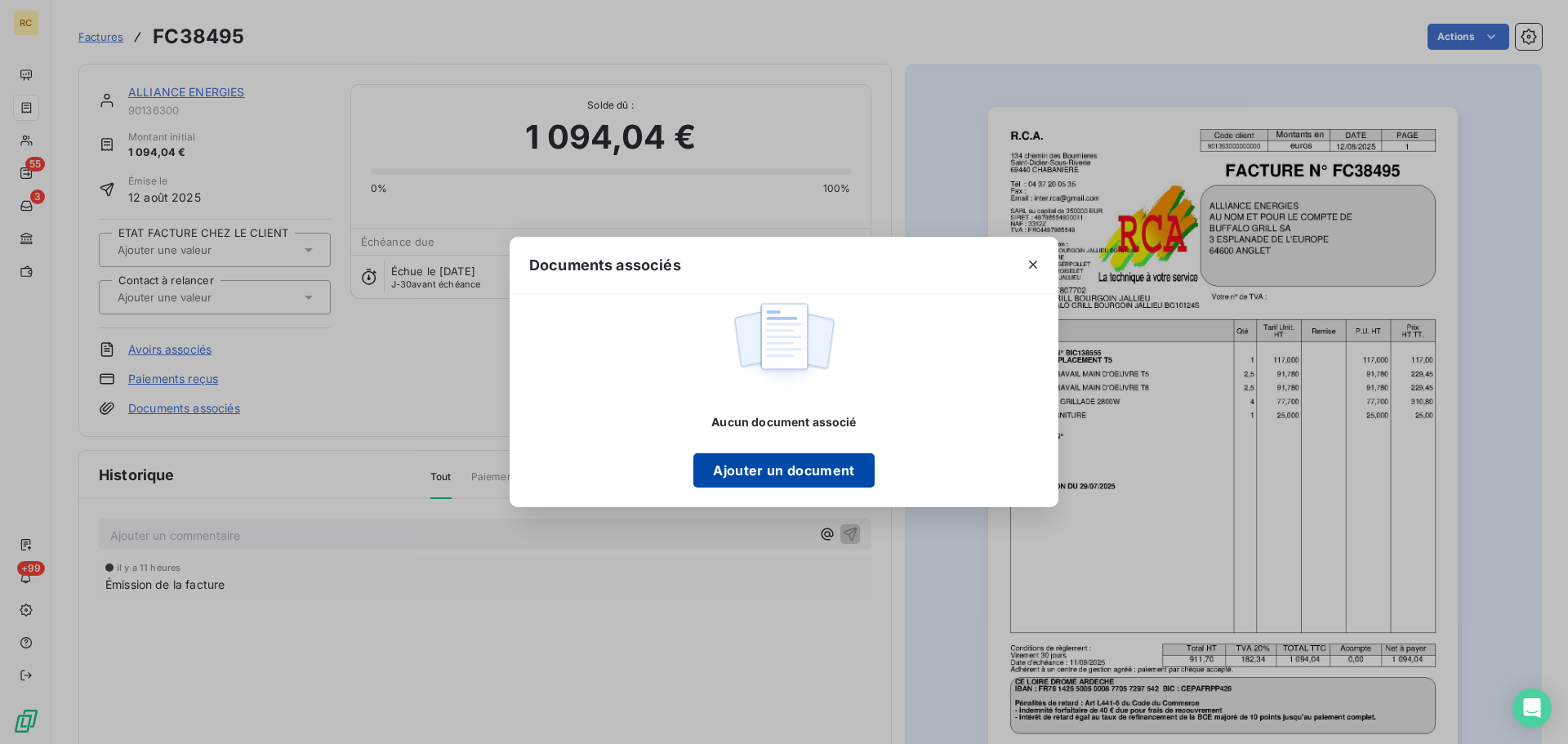
click at [743, 474] on button "Ajouter un document" at bounding box center [784, 470] width 180 height 34
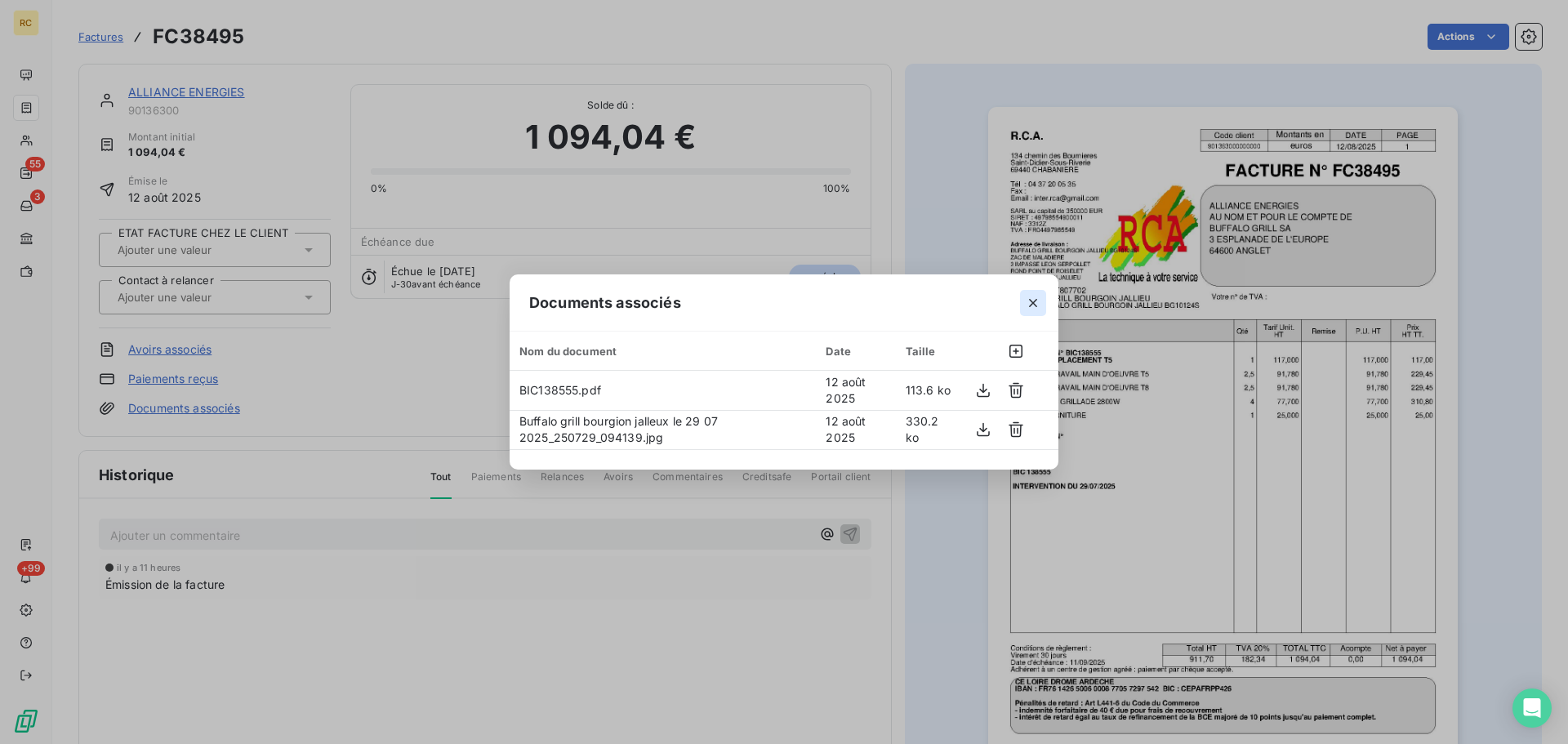
click at [1035, 305] on icon "button" at bounding box center [1033, 303] width 8 height 8
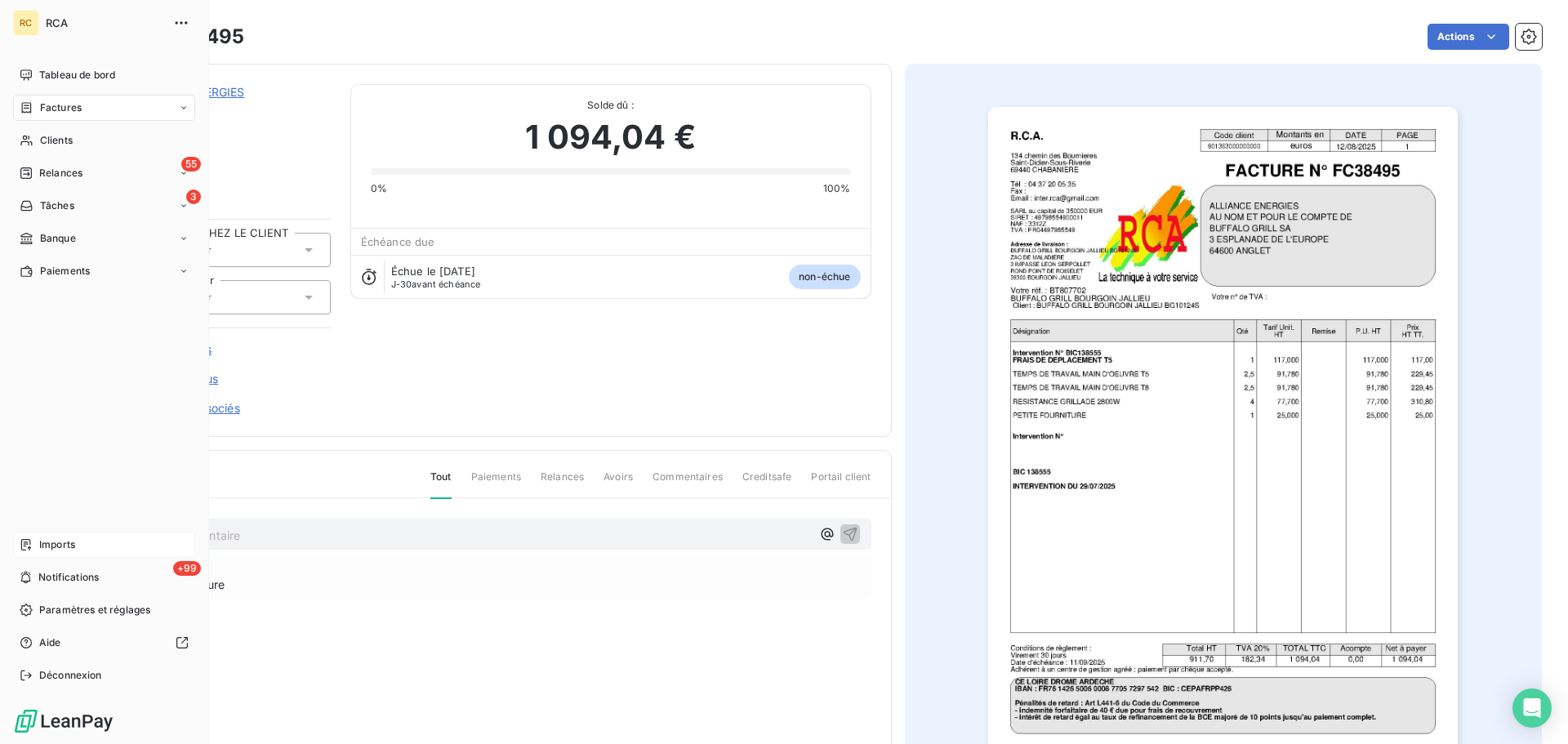
click at [45, 545] on span "Imports" at bounding box center [56, 545] width 36 height 15
